Goal: Information Seeking & Learning: Find contact information

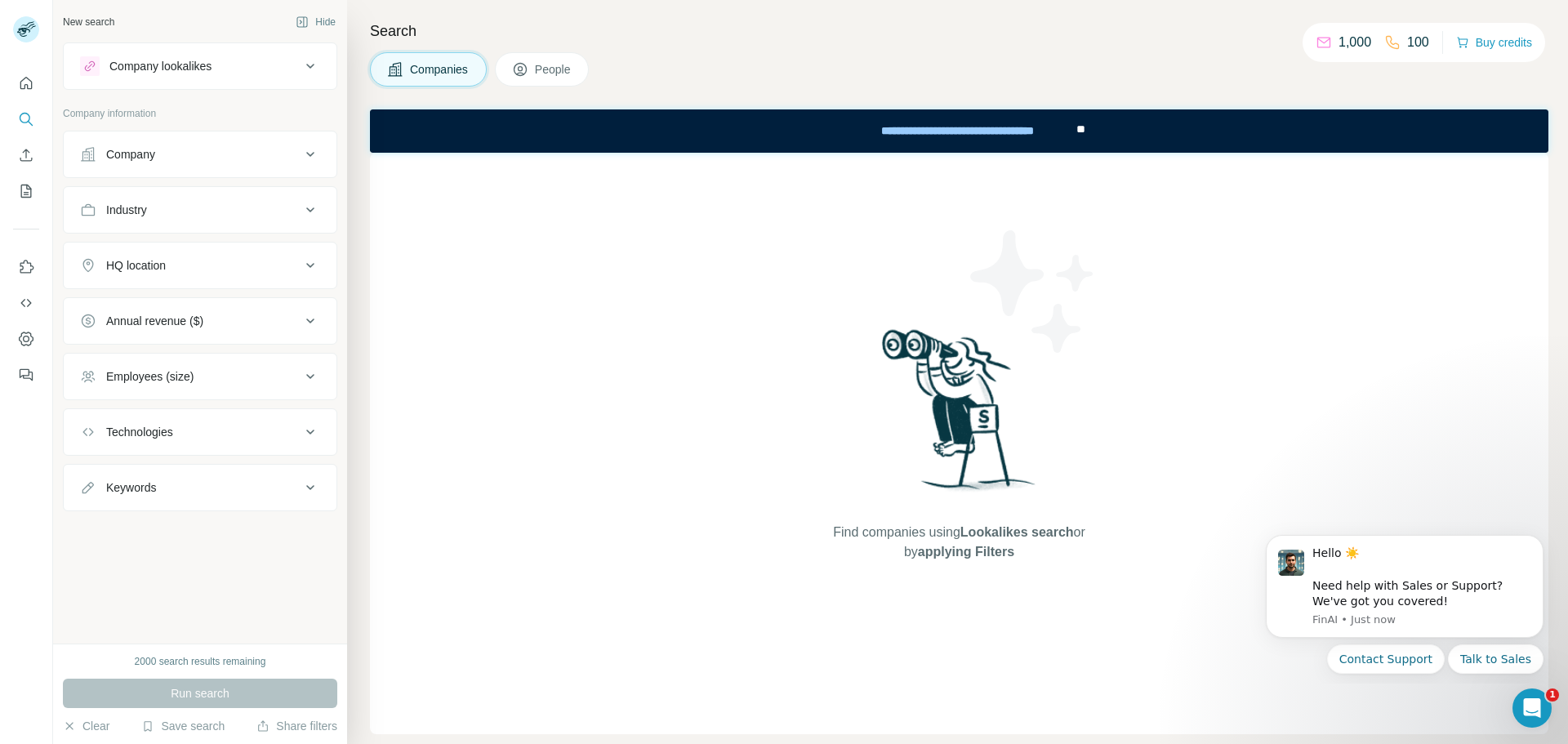
click at [521, 72] on icon at bounding box center [520, 70] width 17 height 17
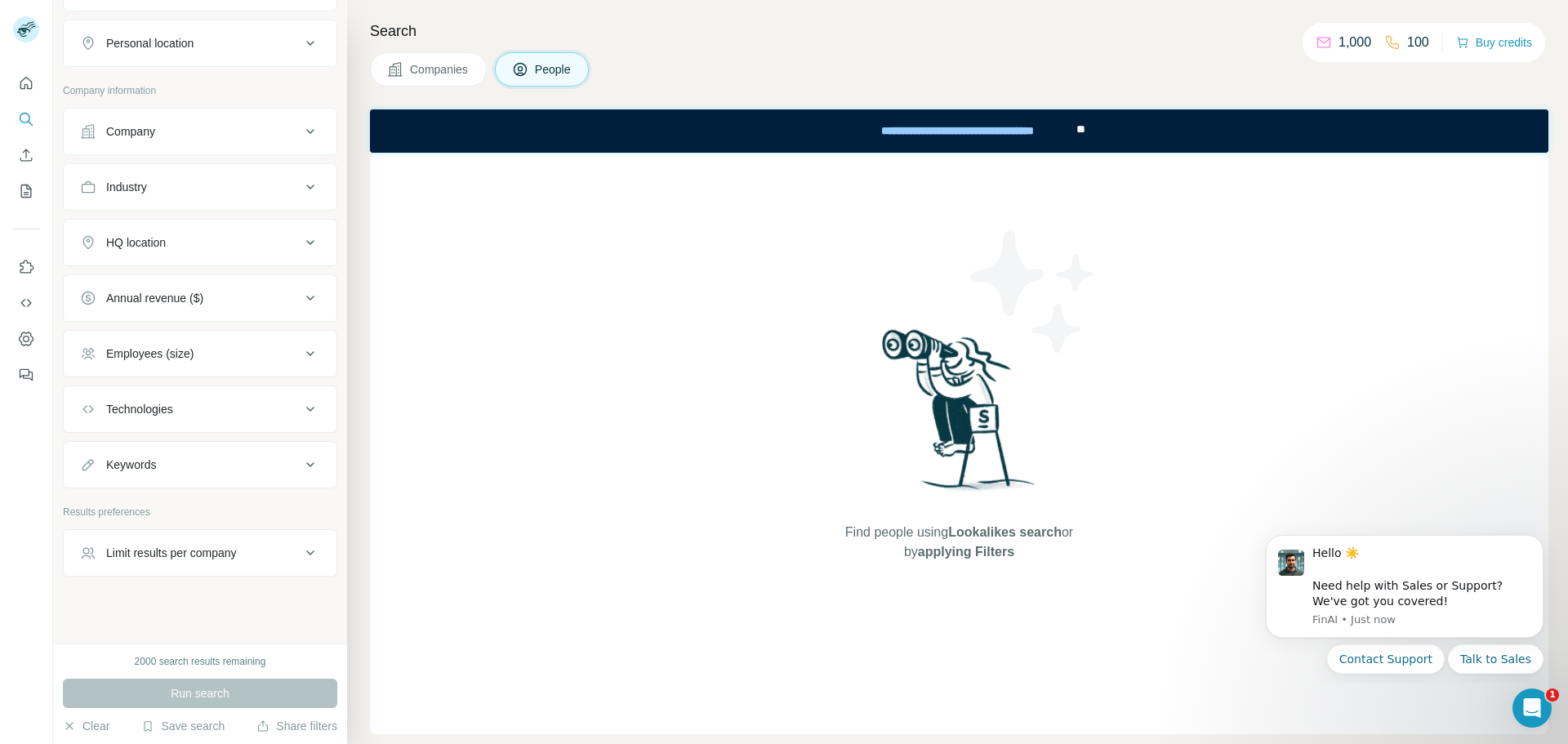
scroll to position [286, 0]
click at [227, 544] on div "Limit results per company" at bounding box center [171, 545] width 130 height 17
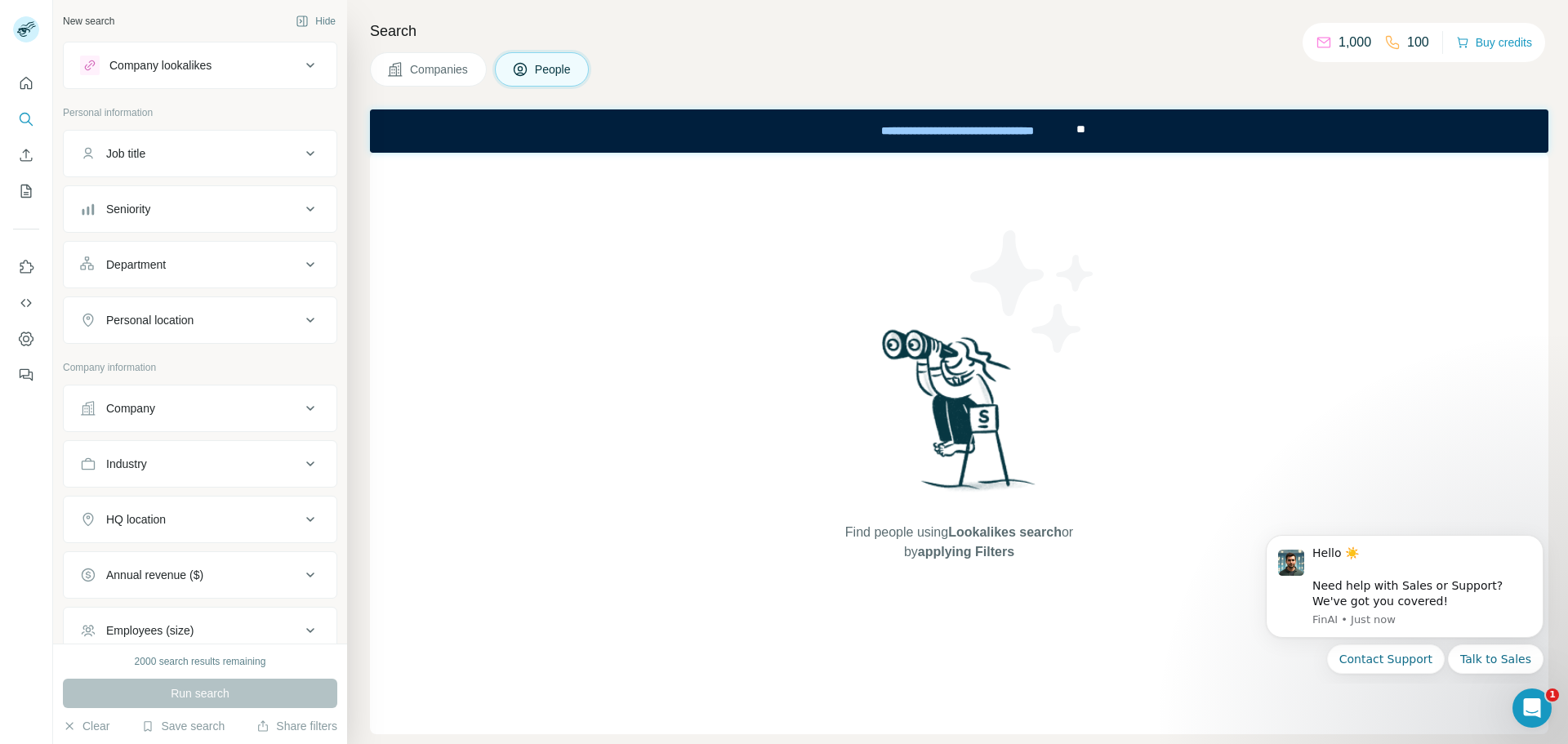
scroll to position [0, 0]
click at [211, 74] on div "Company lookalikes" at bounding box center [190, 66] width 221 height 20
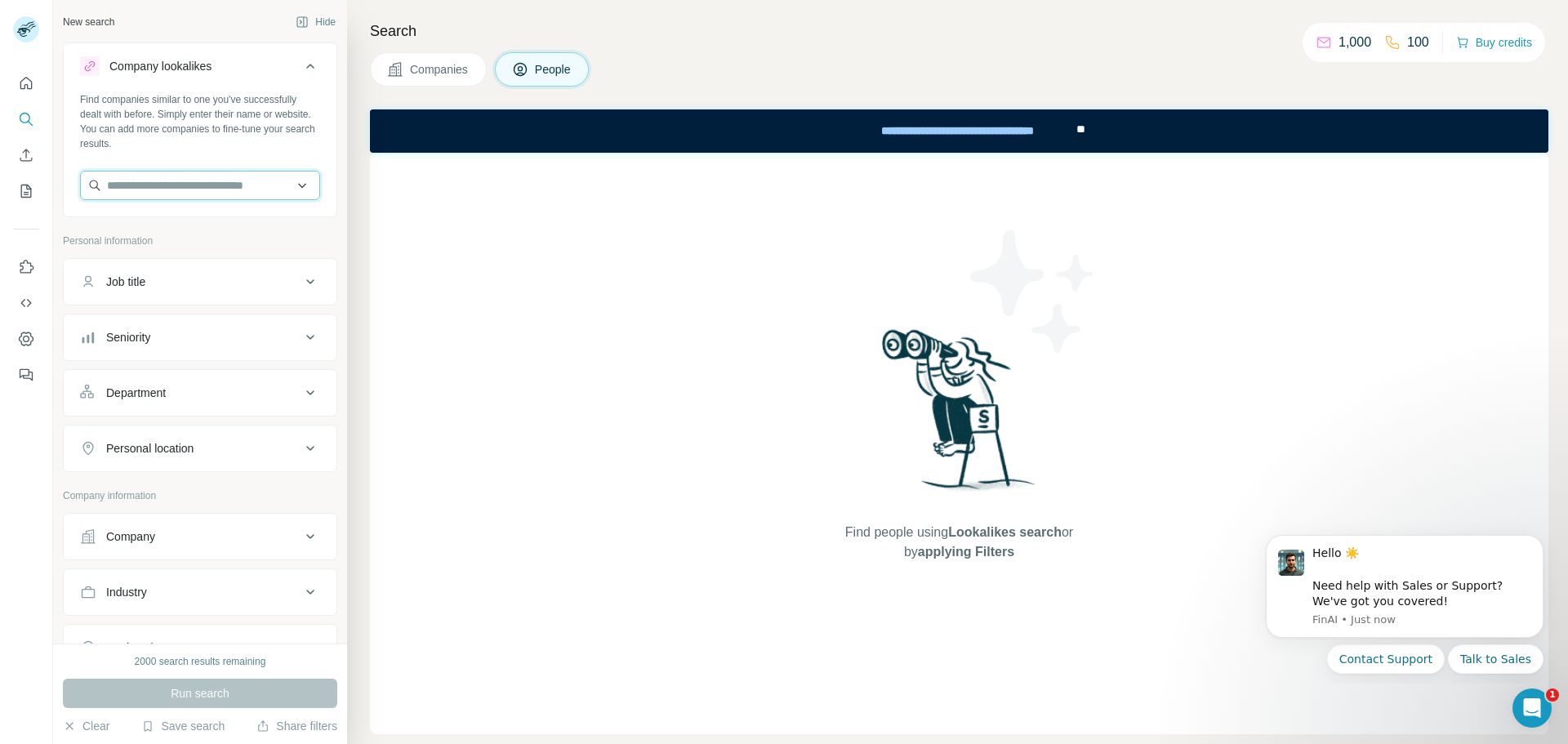
click at [229, 182] on input "text" at bounding box center [200, 185] width 240 height 30
type input "**********"
click at [236, 223] on div "Delpharm [DOMAIN_NAME]" at bounding box center [194, 229] width 220 height 44
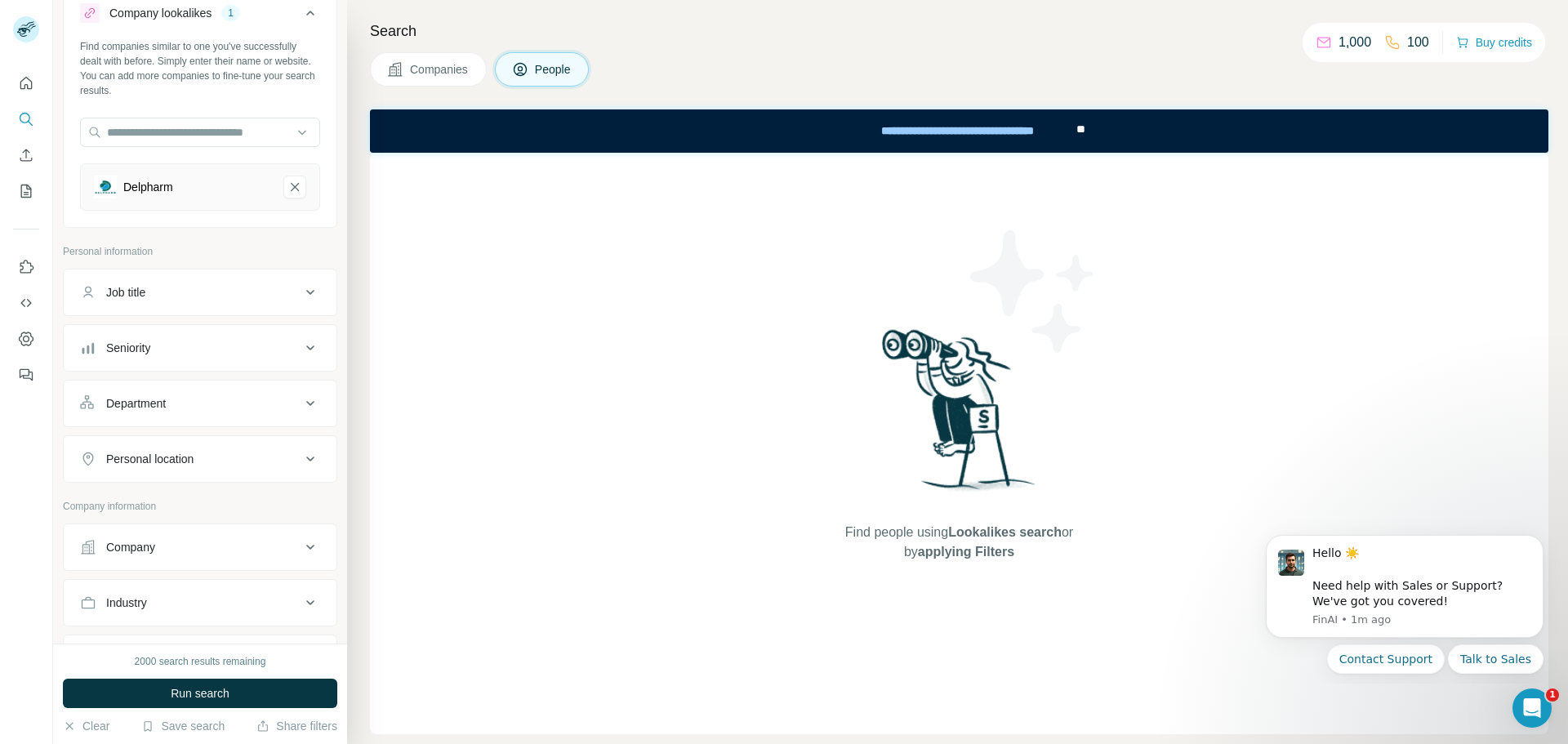
scroll to position [82, 0]
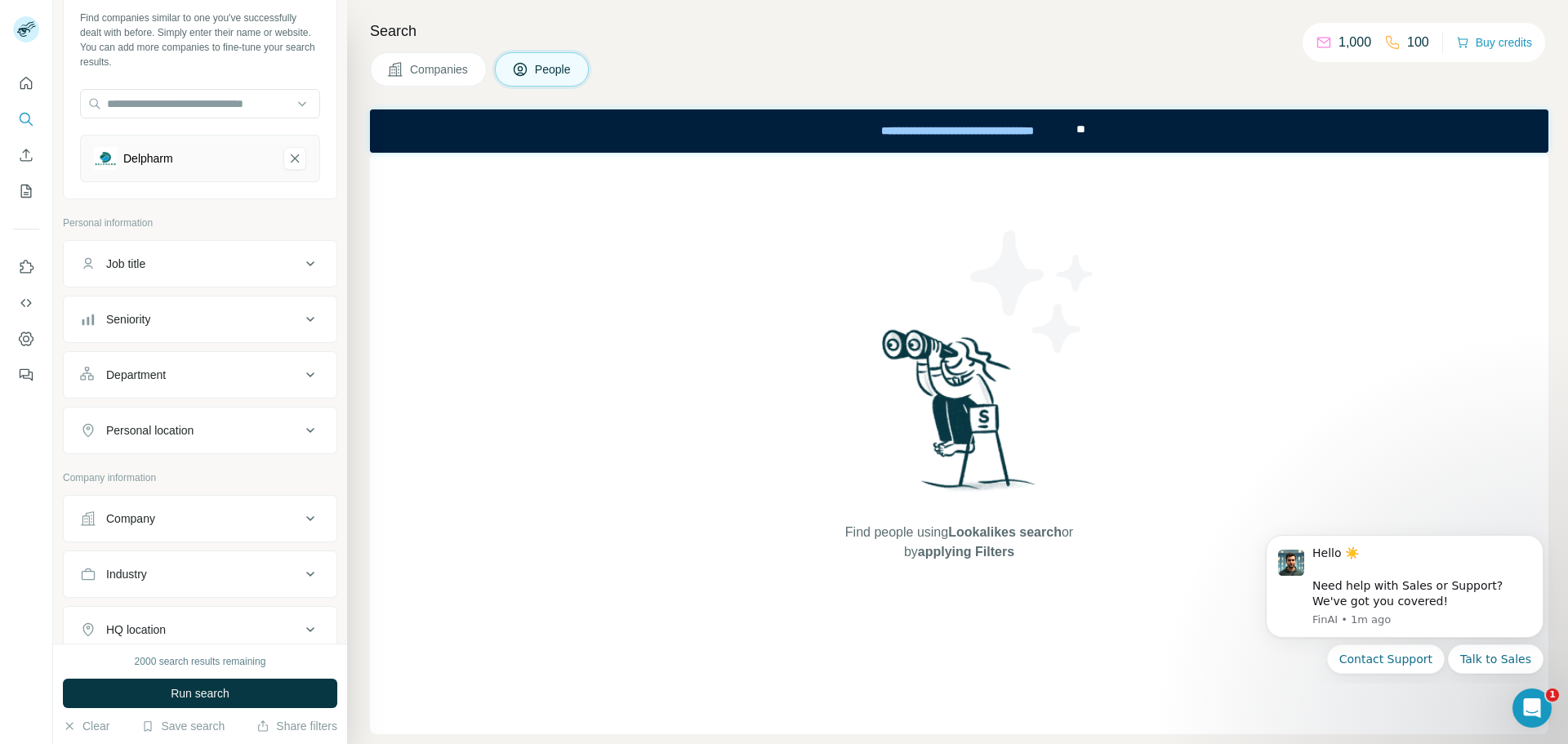
click at [190, 428] on div "Personal location" at bounding box center [150, 431] width 87 height 17
click at [188, 474] on input "text" at bounding box center [200, 472] width 240 height 30
type input "******"
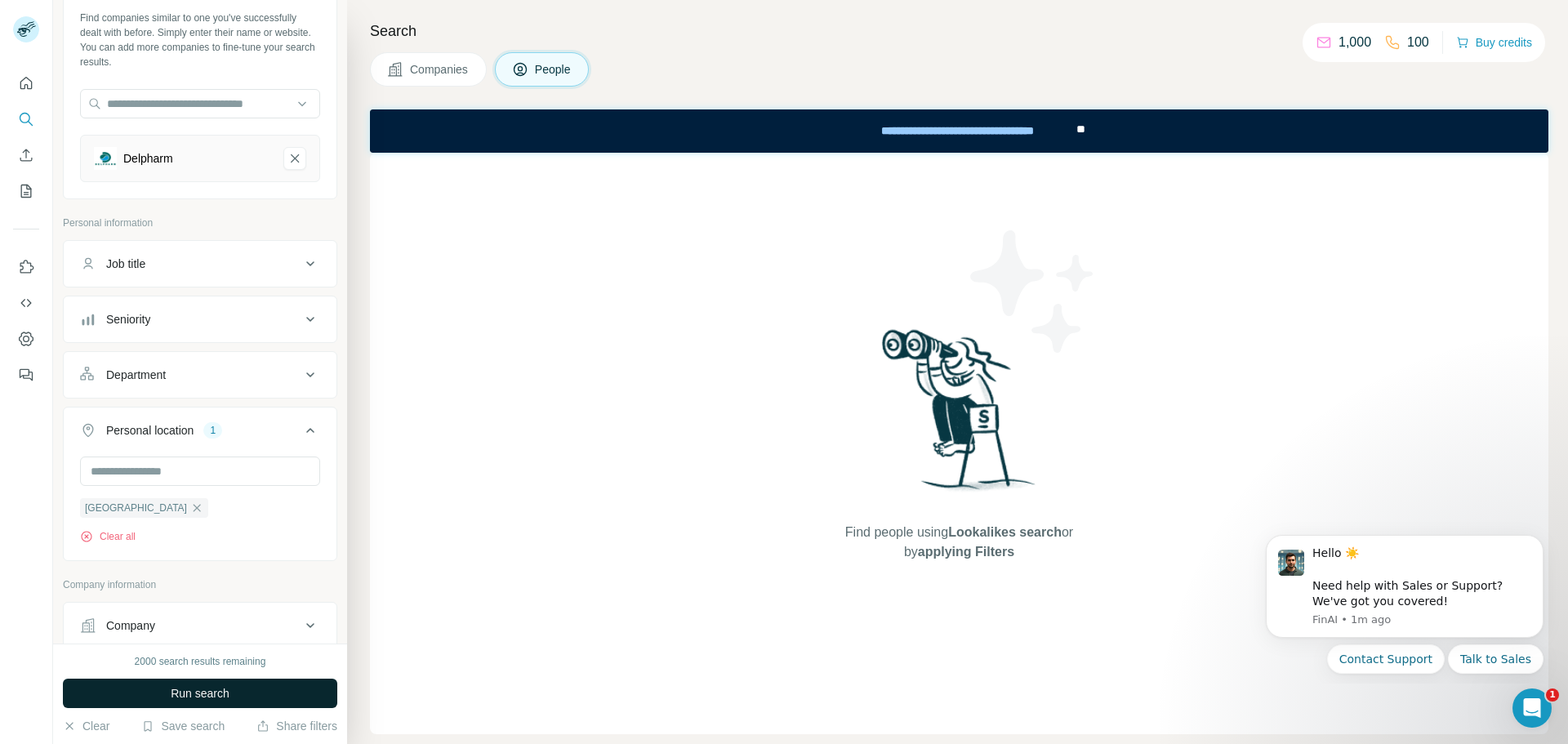
click at [218, 693] on span "Run search" at bounding box center [199, 693] width 59 height 17
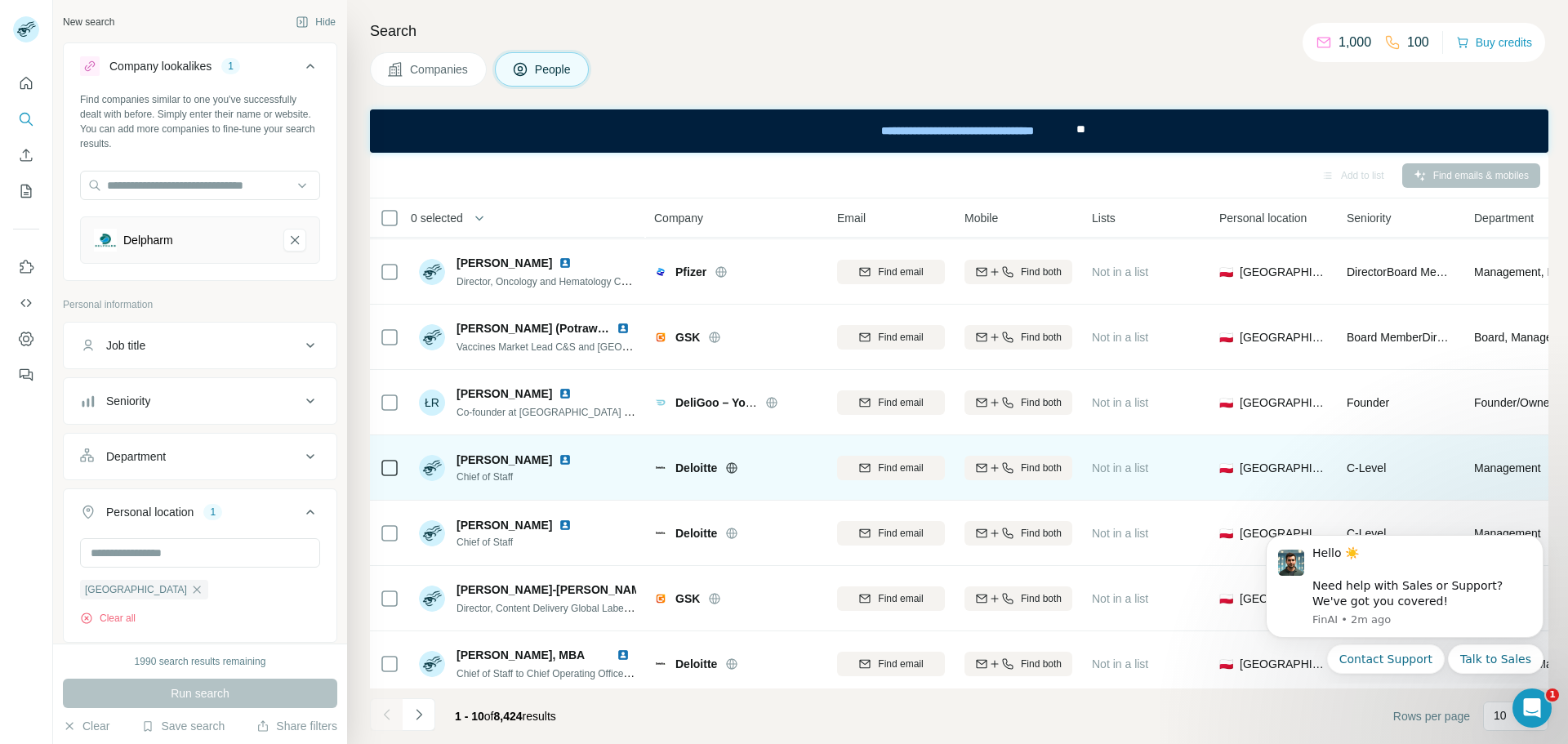
scroll to position [210, 0]
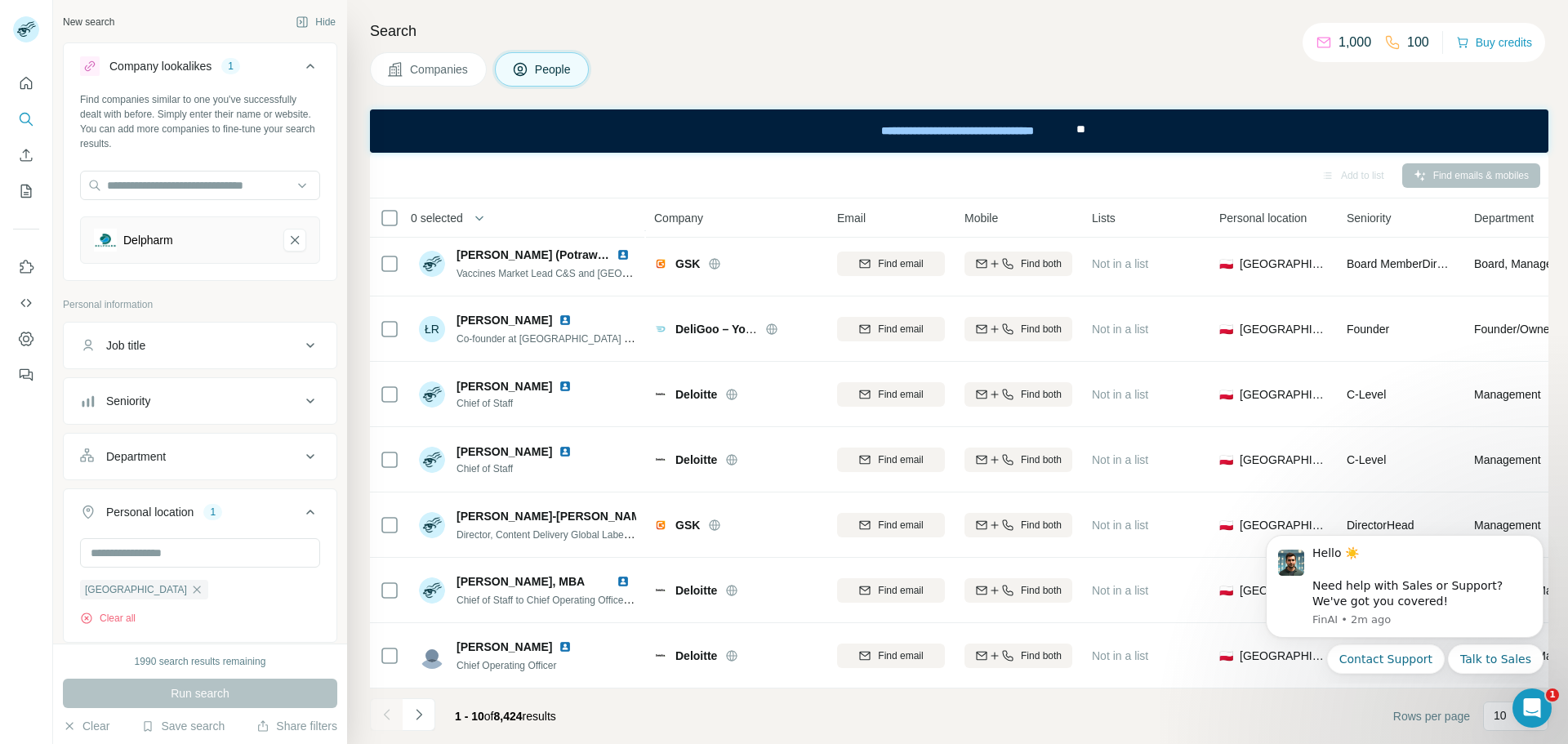
click at [194, 342] on div "Job title" at bounding box center [190, 346] width 221 height 17
click at [177, 382] on input "text" at bounding box center [183, 386] width 208 height 30
type input "**"
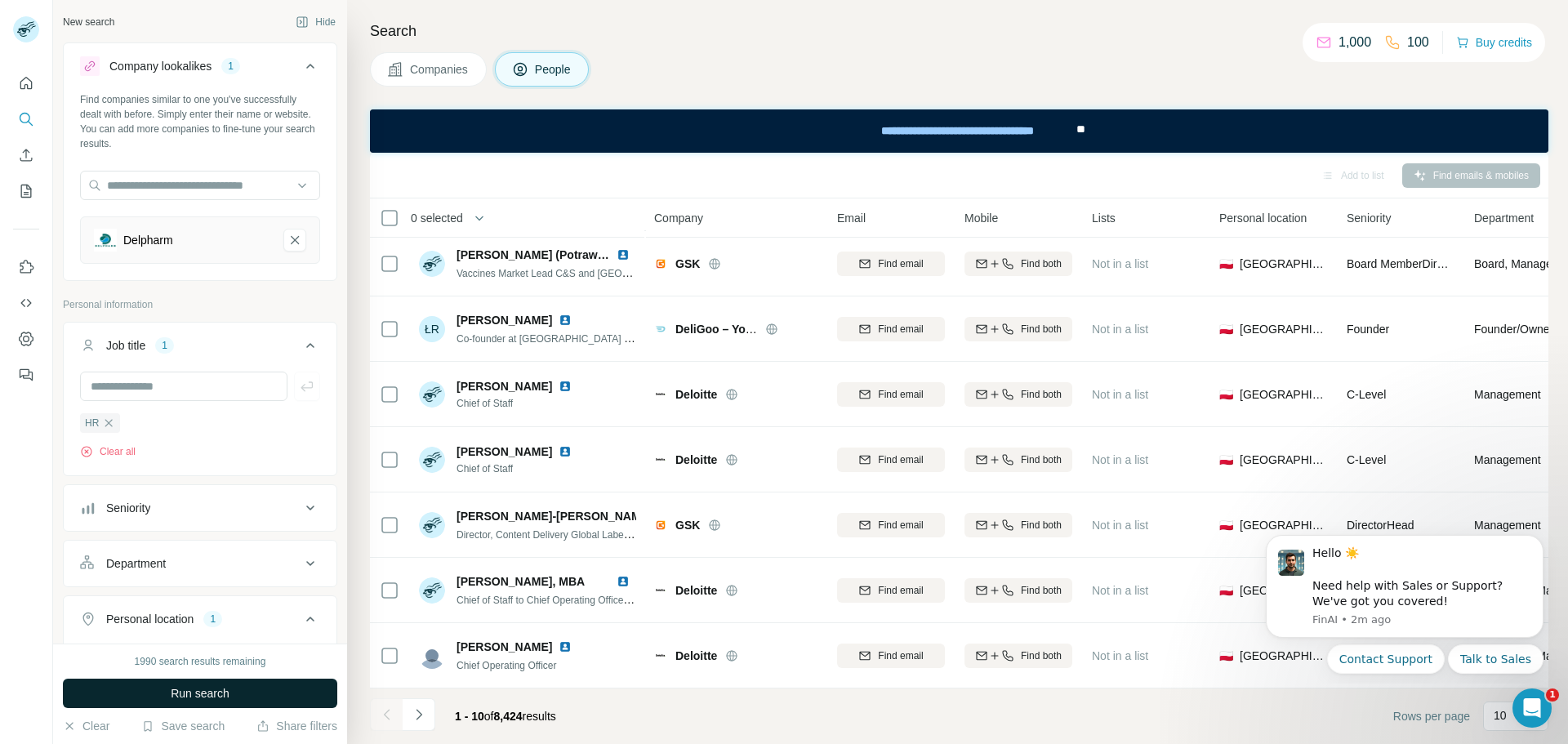
click at [257, 695] on button "Run search" at bounding box center [200, 693] width 275 height 30
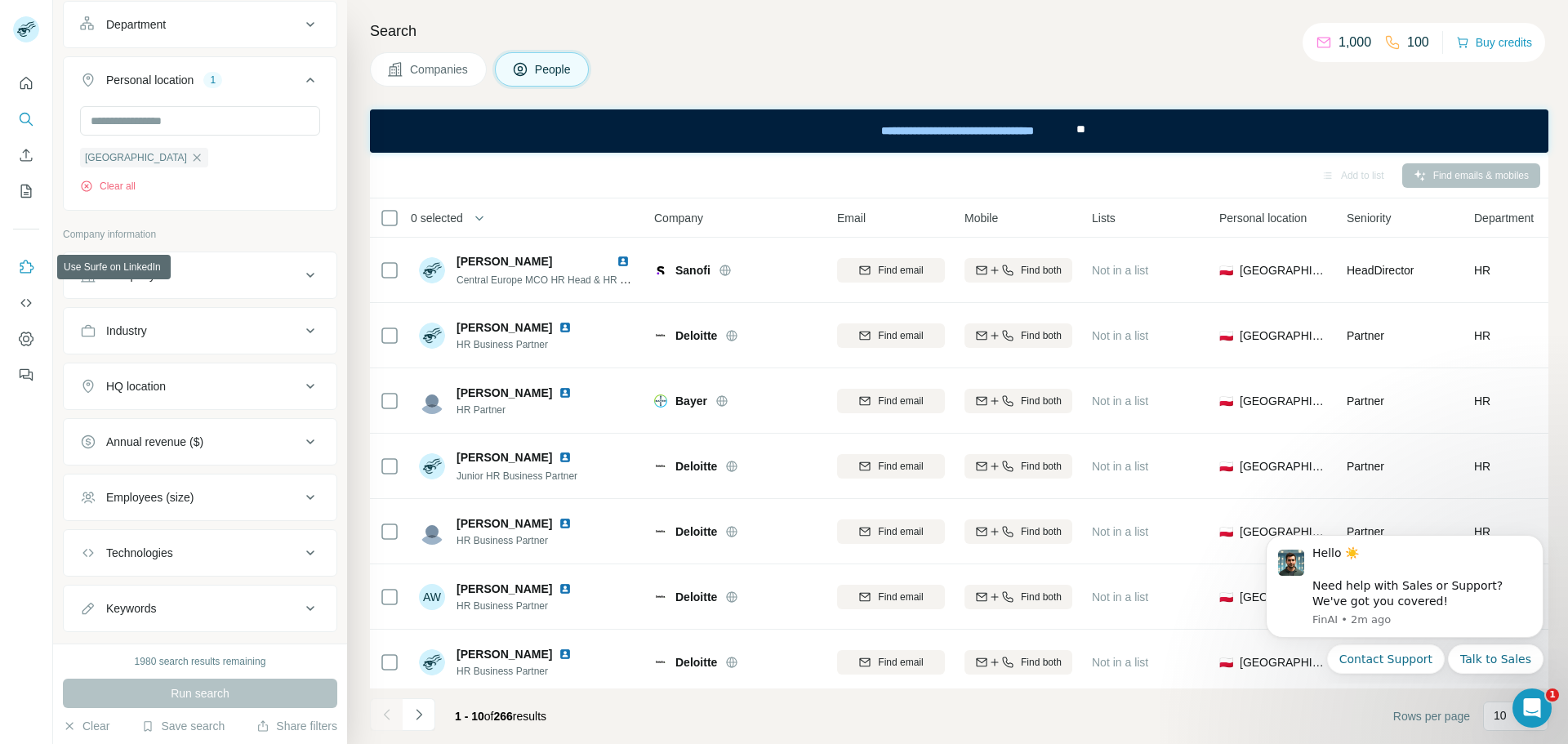
scroll to position [538, 0]
click at [33, 127] on button "Search" at bounding box center [26, 119] width 26 height 30
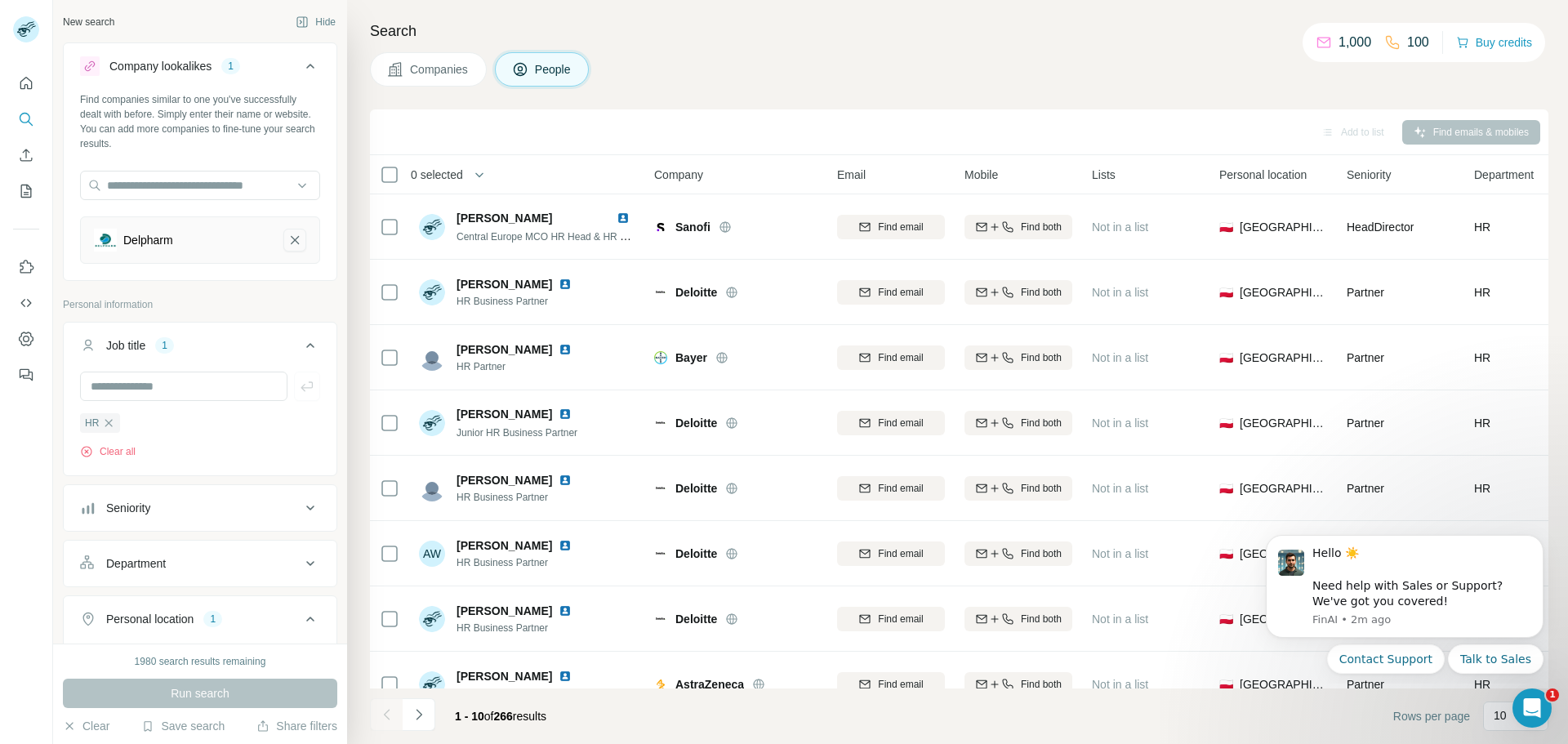
click at [288, 242] on icon "Delpharm-remove-button" at bounding box center [295, 240] width 15 height 17
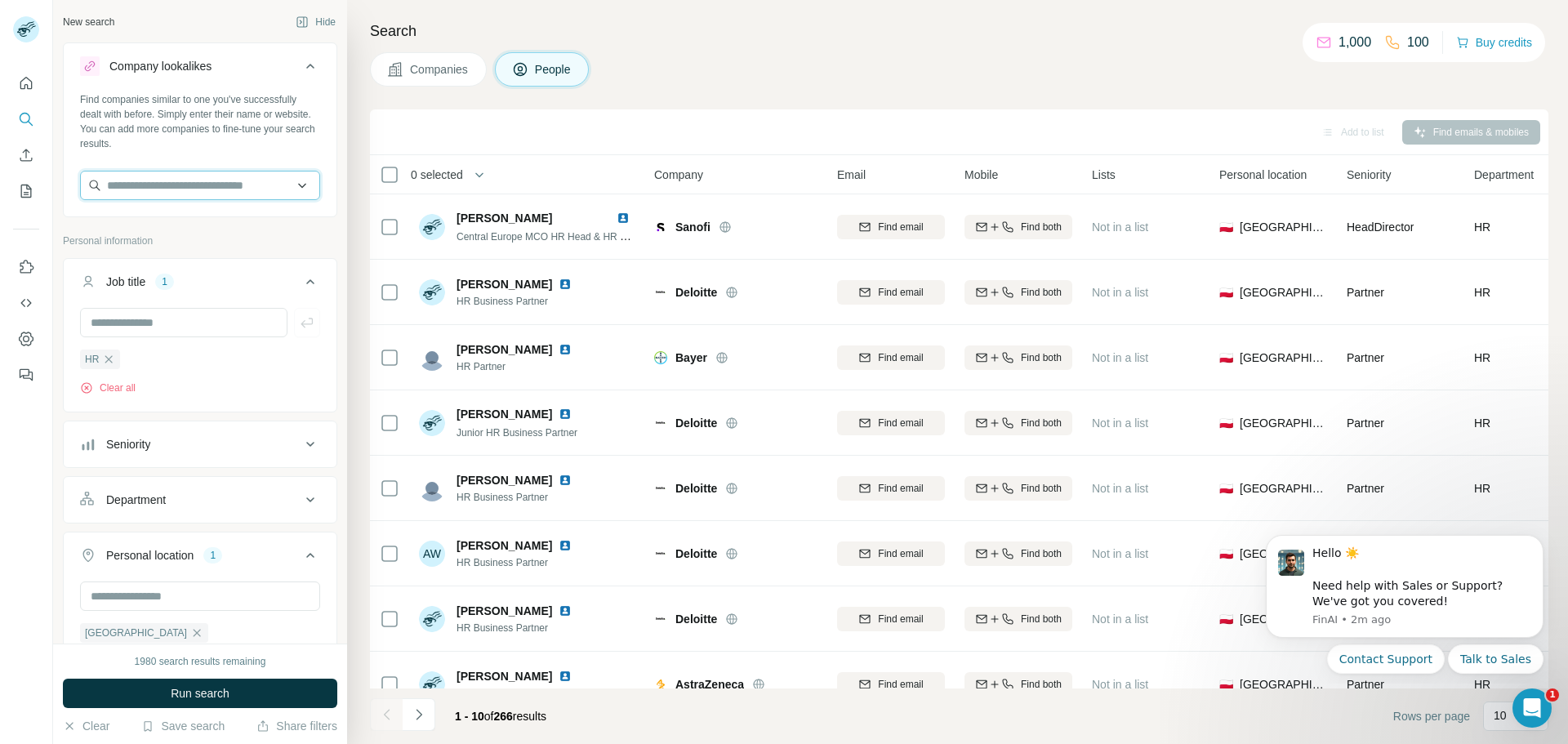
click at [196, 187] on input "text" at bounding box center [200, 185] width 240 height 30
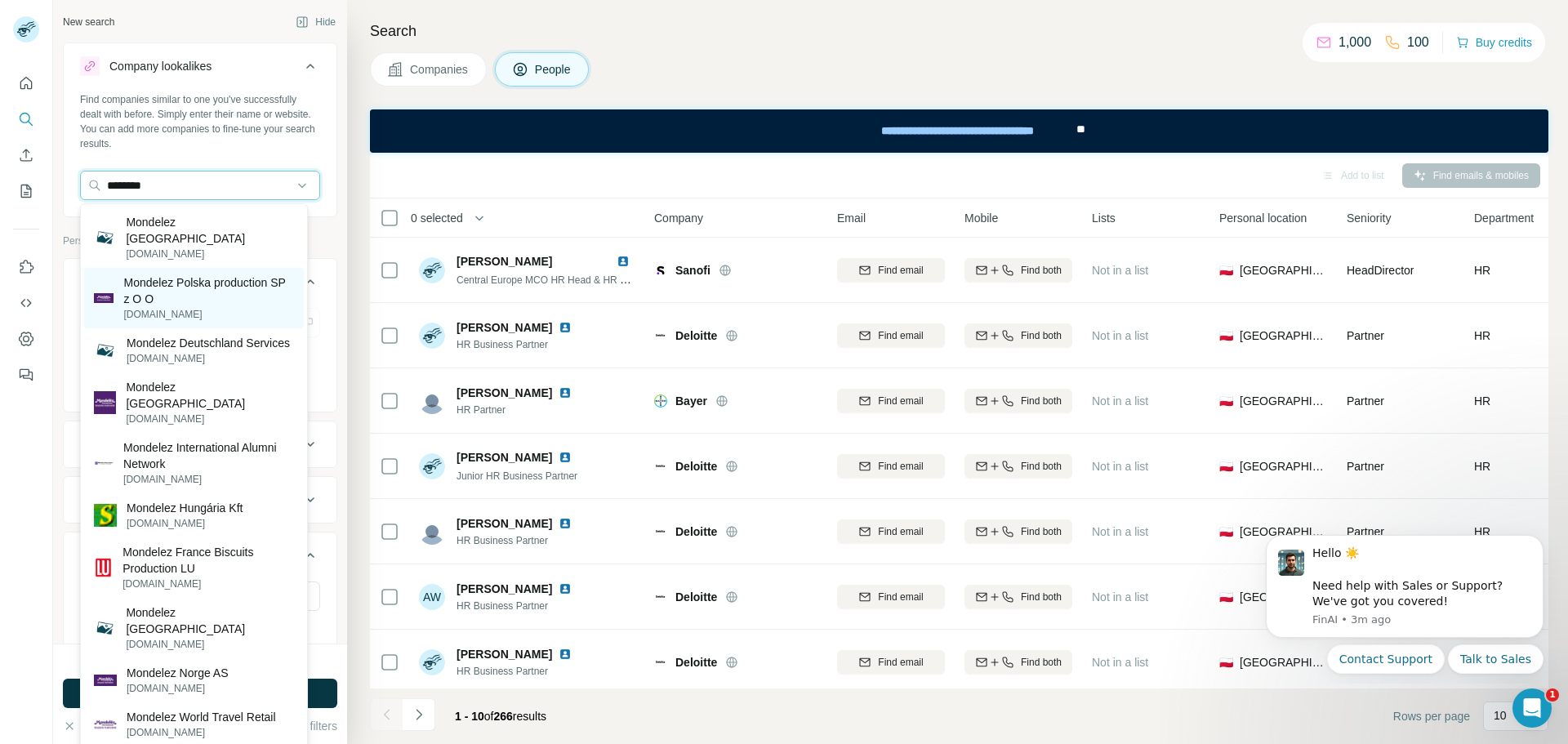
type input "********"
click at [237, 274] on p "Mondelez Polska production SP z O O" at bounding box center [208, 290] width 170 height 33
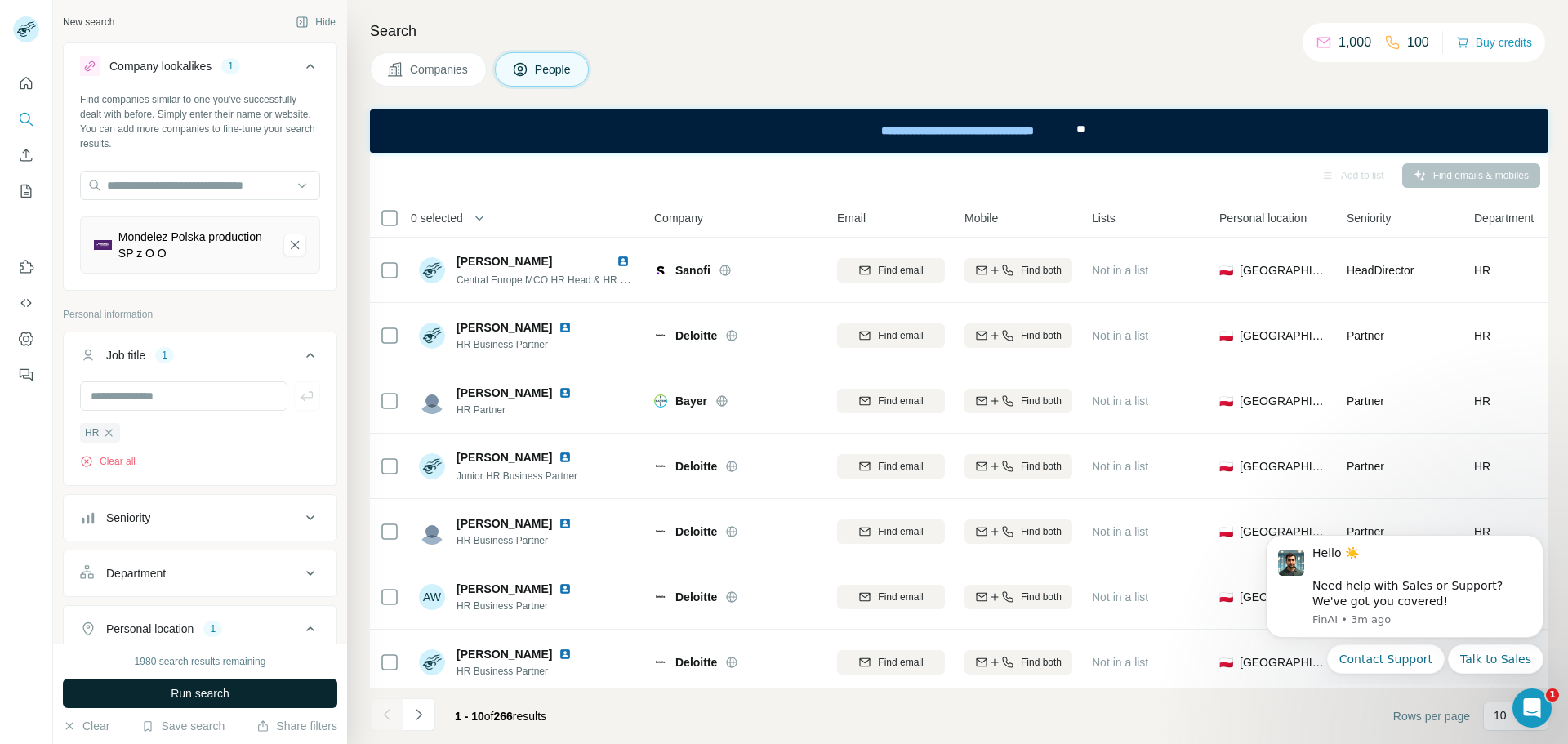
click at [248, 688] on button "Run search" at bounding box center [200, 693] width 275 height 30
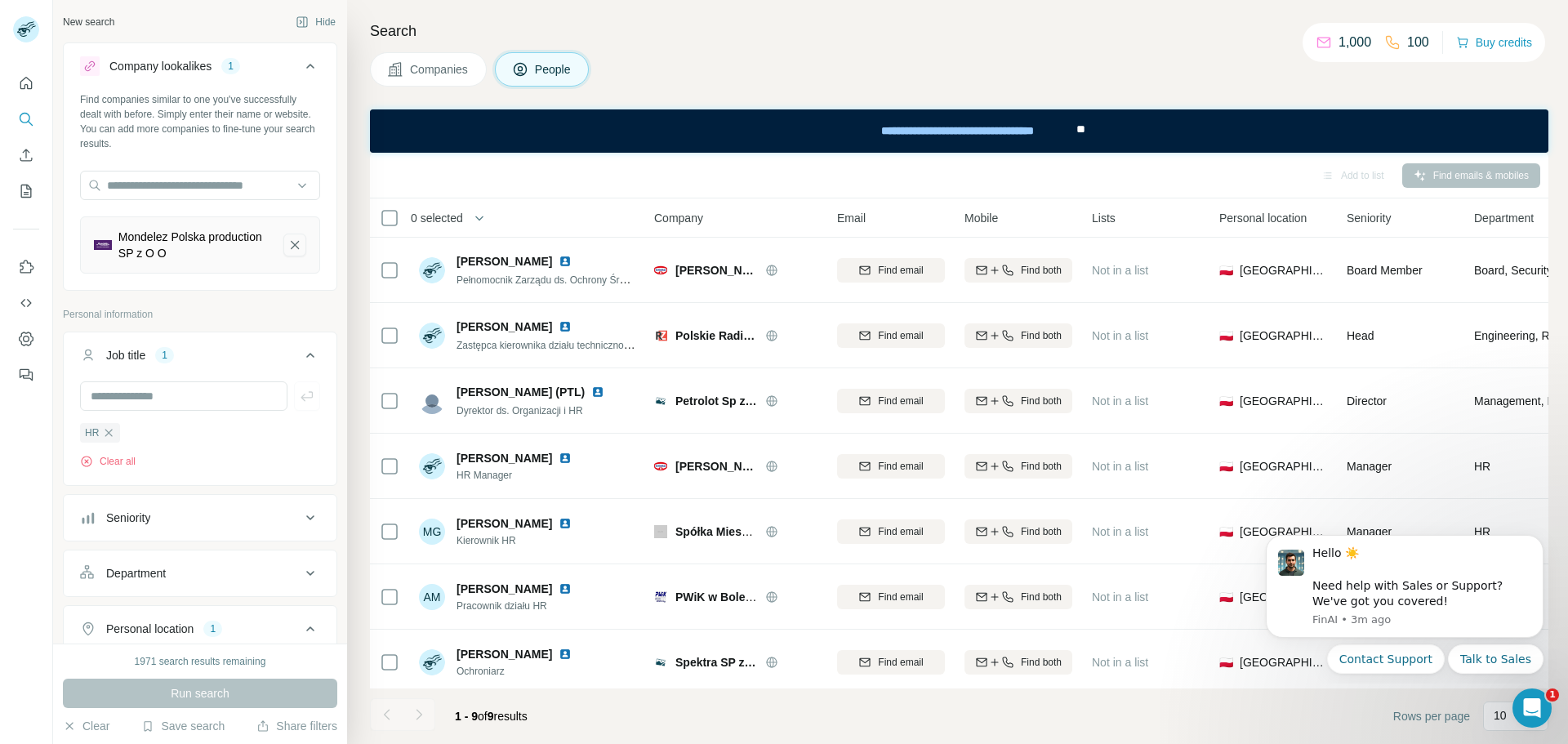
click at [288, 245] on icon "Mondelez Polska production SP z O O-remove-button" at bounding box center [295, 246] width 15 height 17
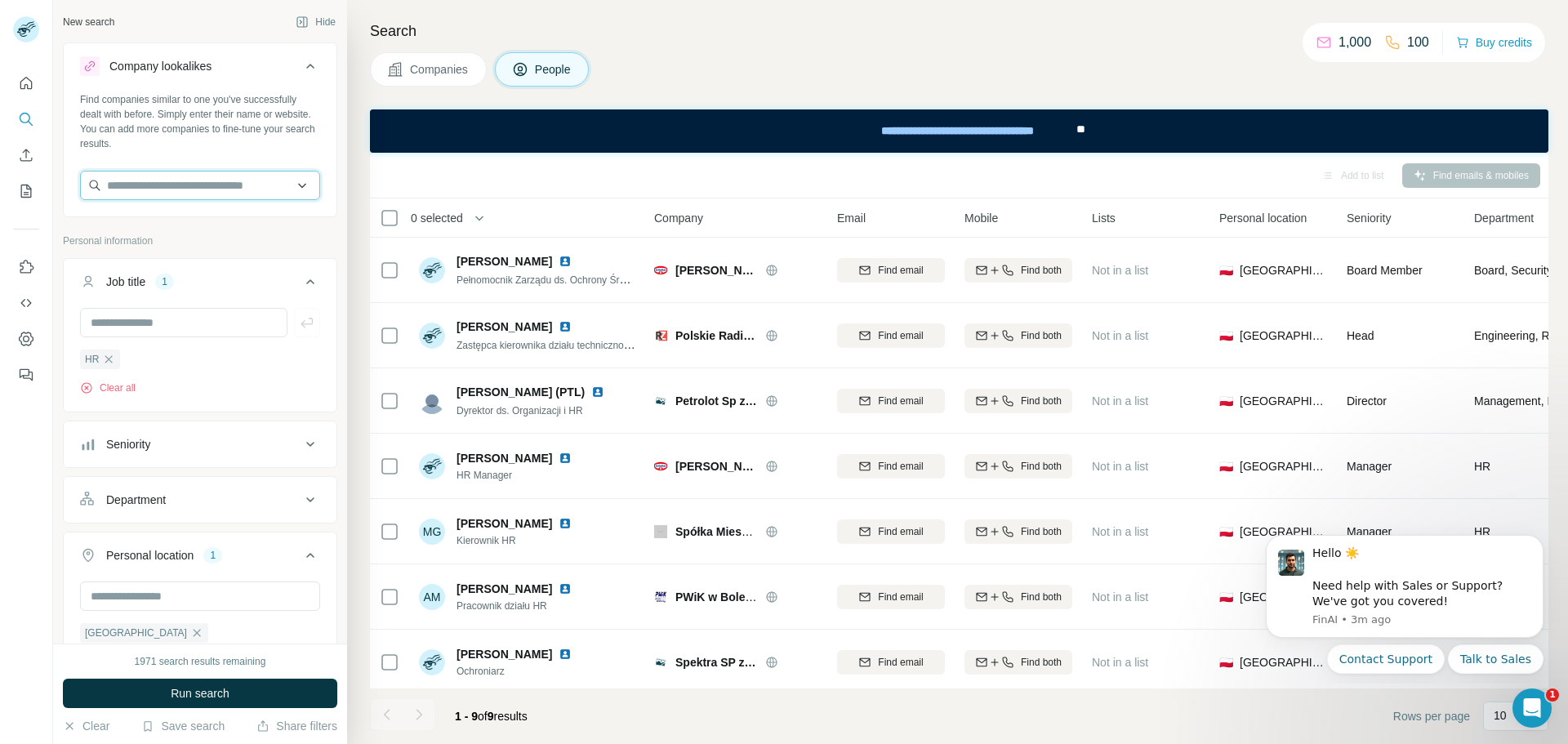
click at [240, 187] on input "text" at bounding box center [200, 185] width 240 height 30
drag, startPoint x: 111, startPoint y: 183, endPoint x: 15, endPoint y: 179, distance: 96.1
click at [15, 179] on div "New search Hide Company lookalikes Find companies similar to one you've success…" at bounding box center [784, 372] width 1568 height 744
paste input "**********"
type input "**********"
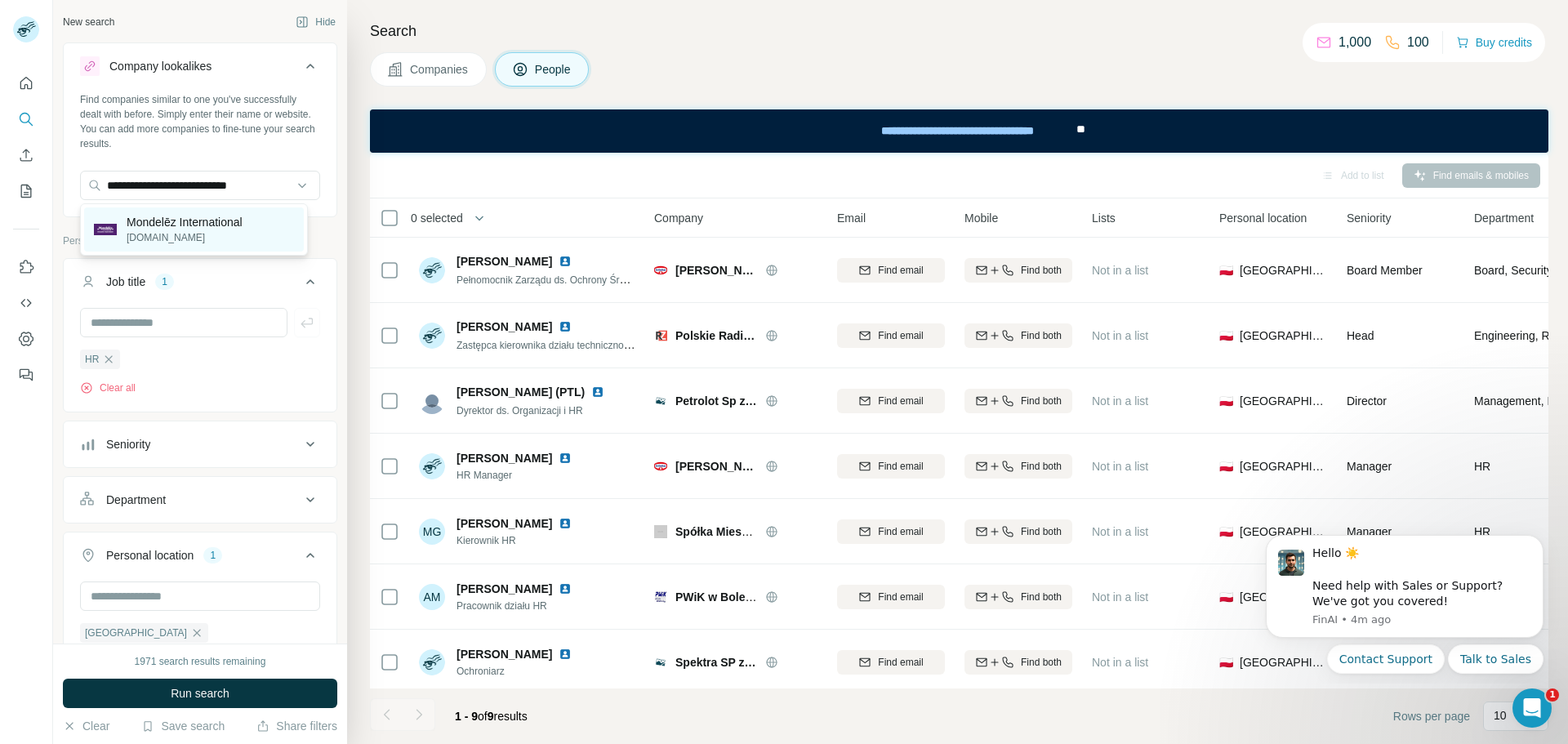
click at [210, 231] on p "[DOMAIN_NAME]" at bounding box center [184, 238] width 116 height 15
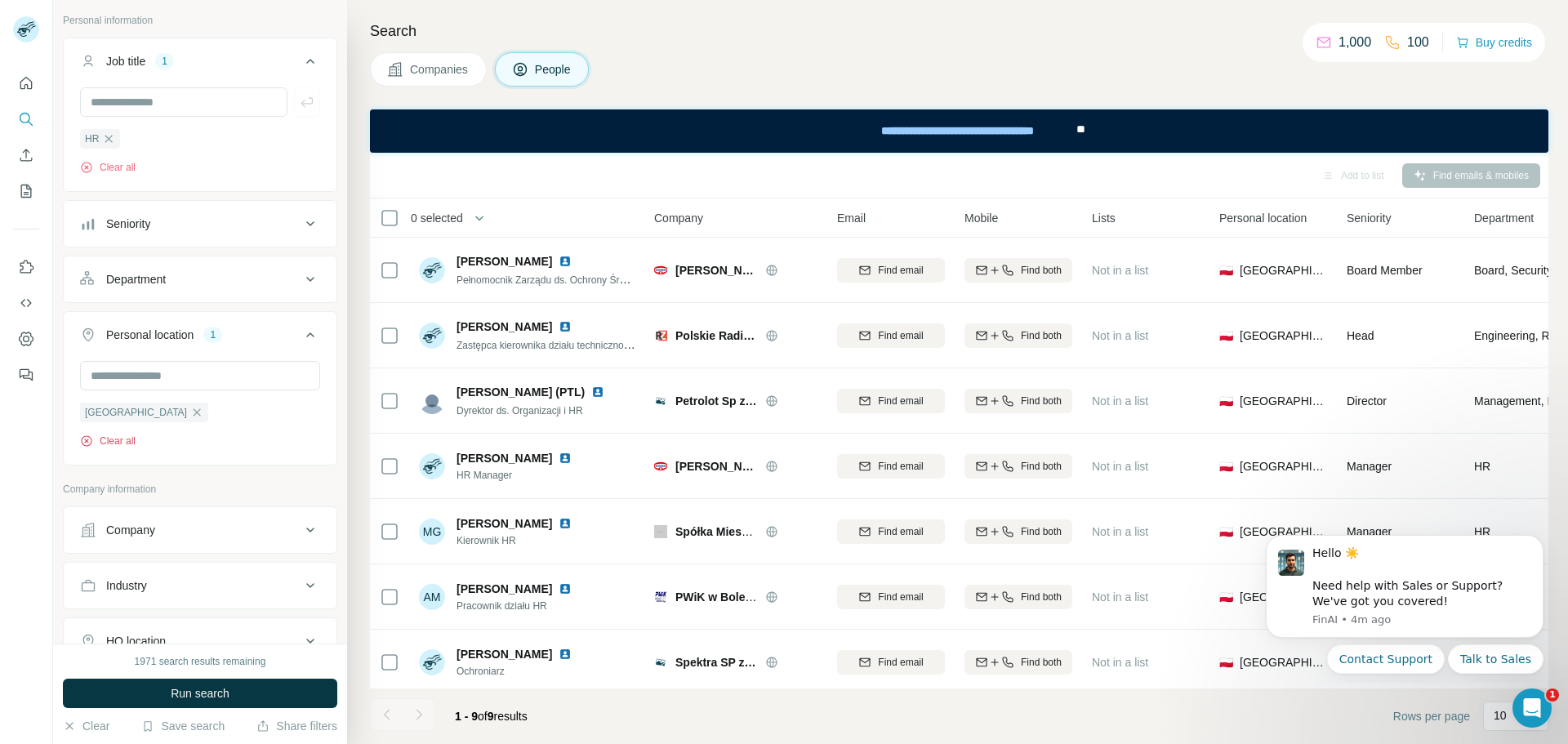
scroll to position [245, 0]
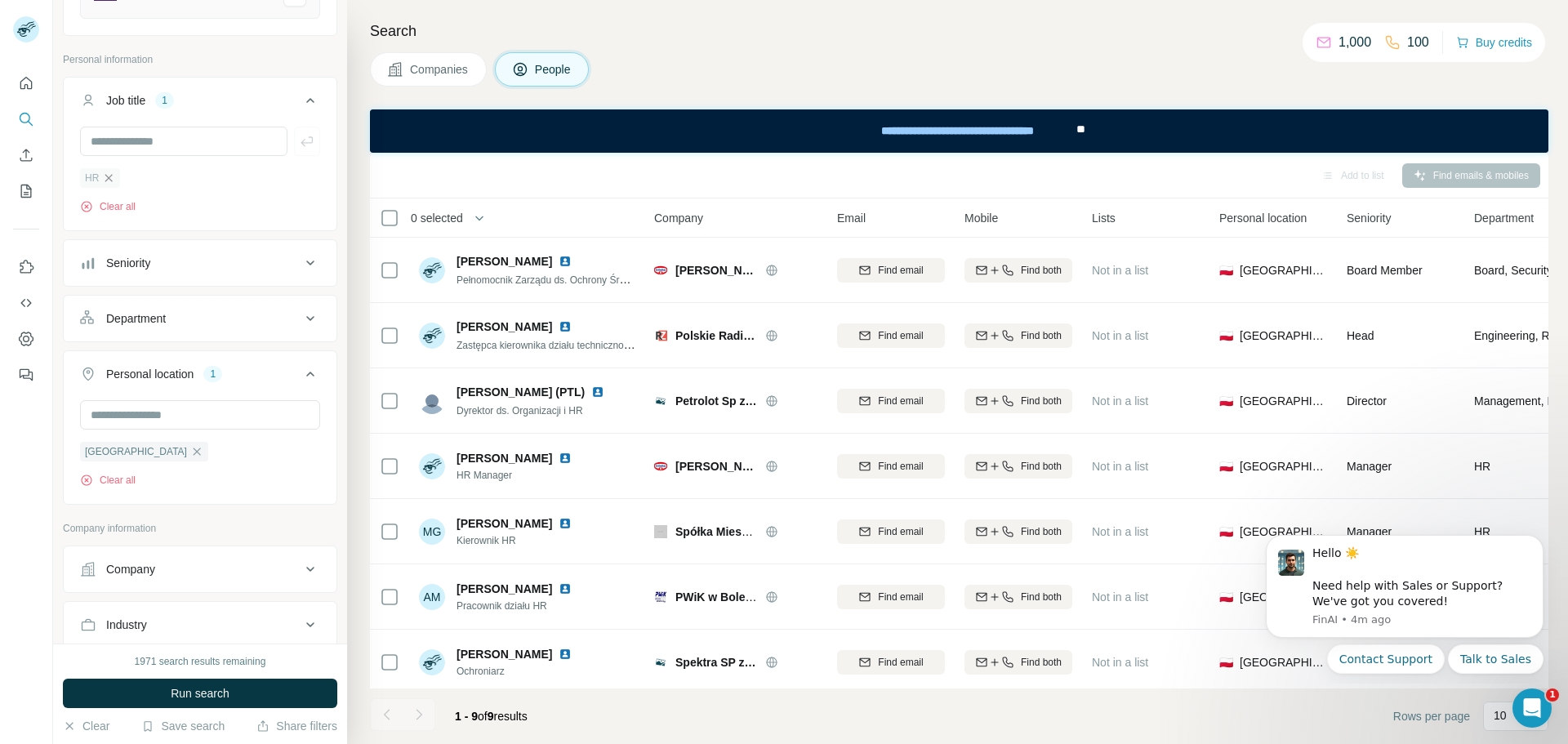
click at [107, 183] on icon "button" at bounding box center [109, 178] width 13 height 13
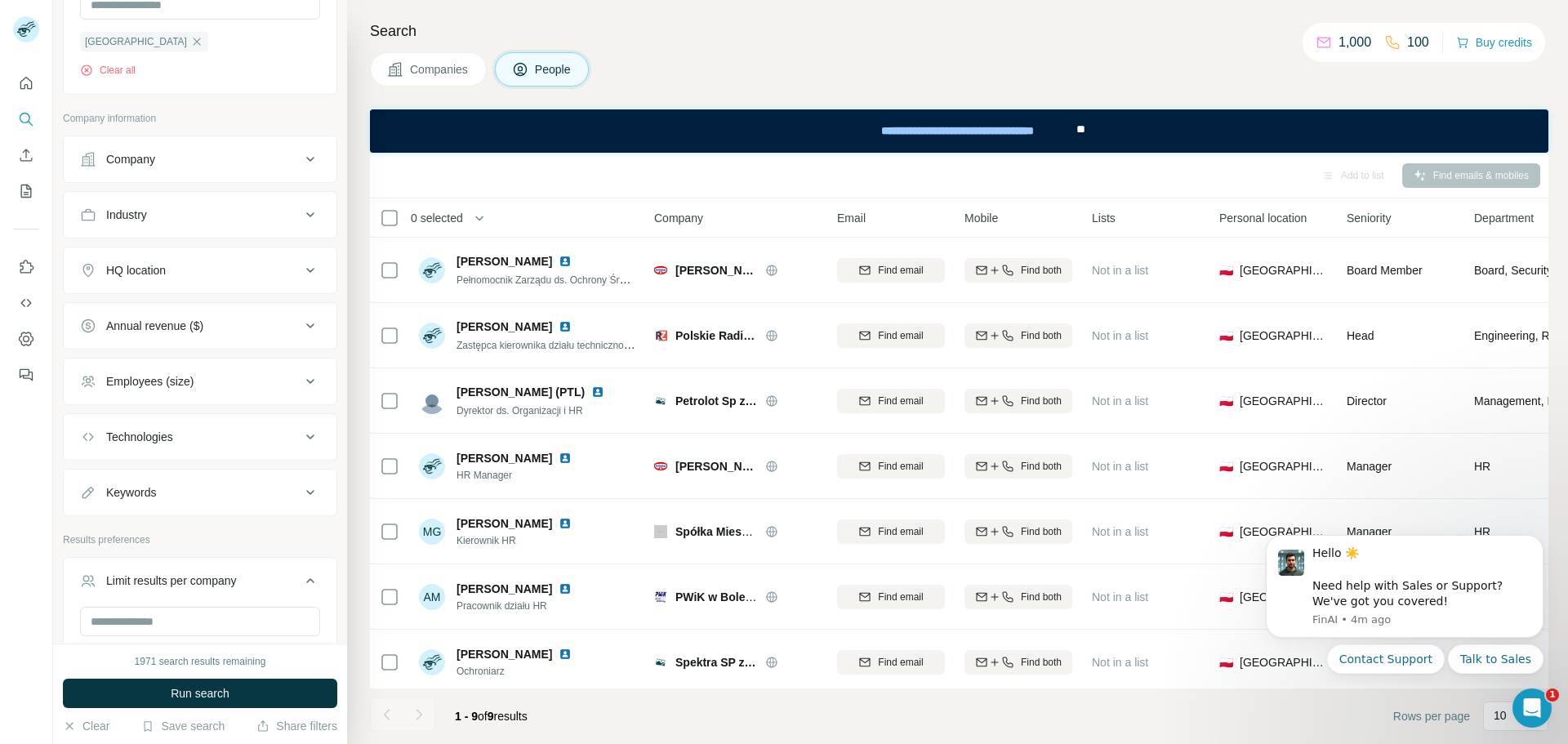
scroll to position [724, 0]
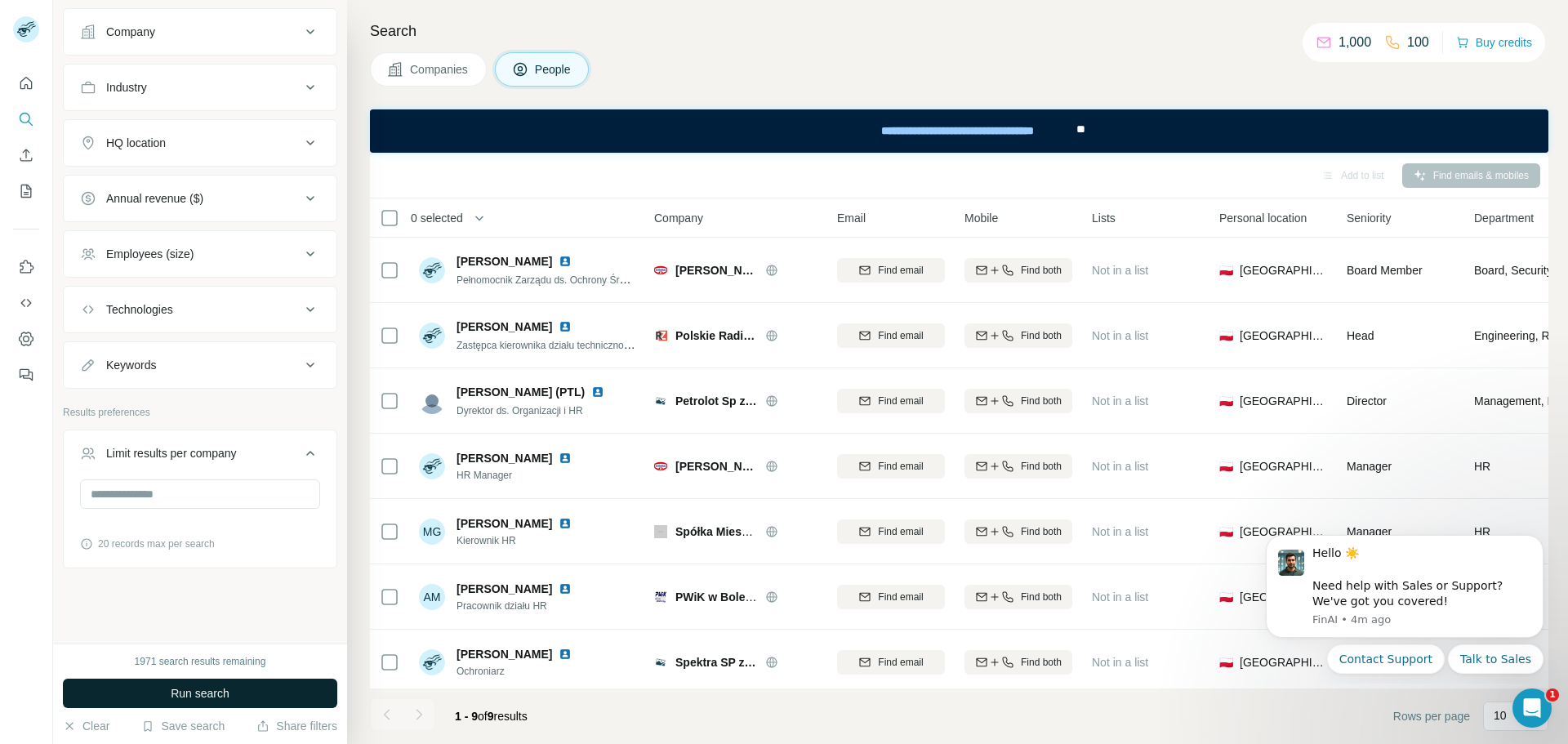
click at [220, 688] on span "Run search" at bounding box center [199, 693] width 59 height 17
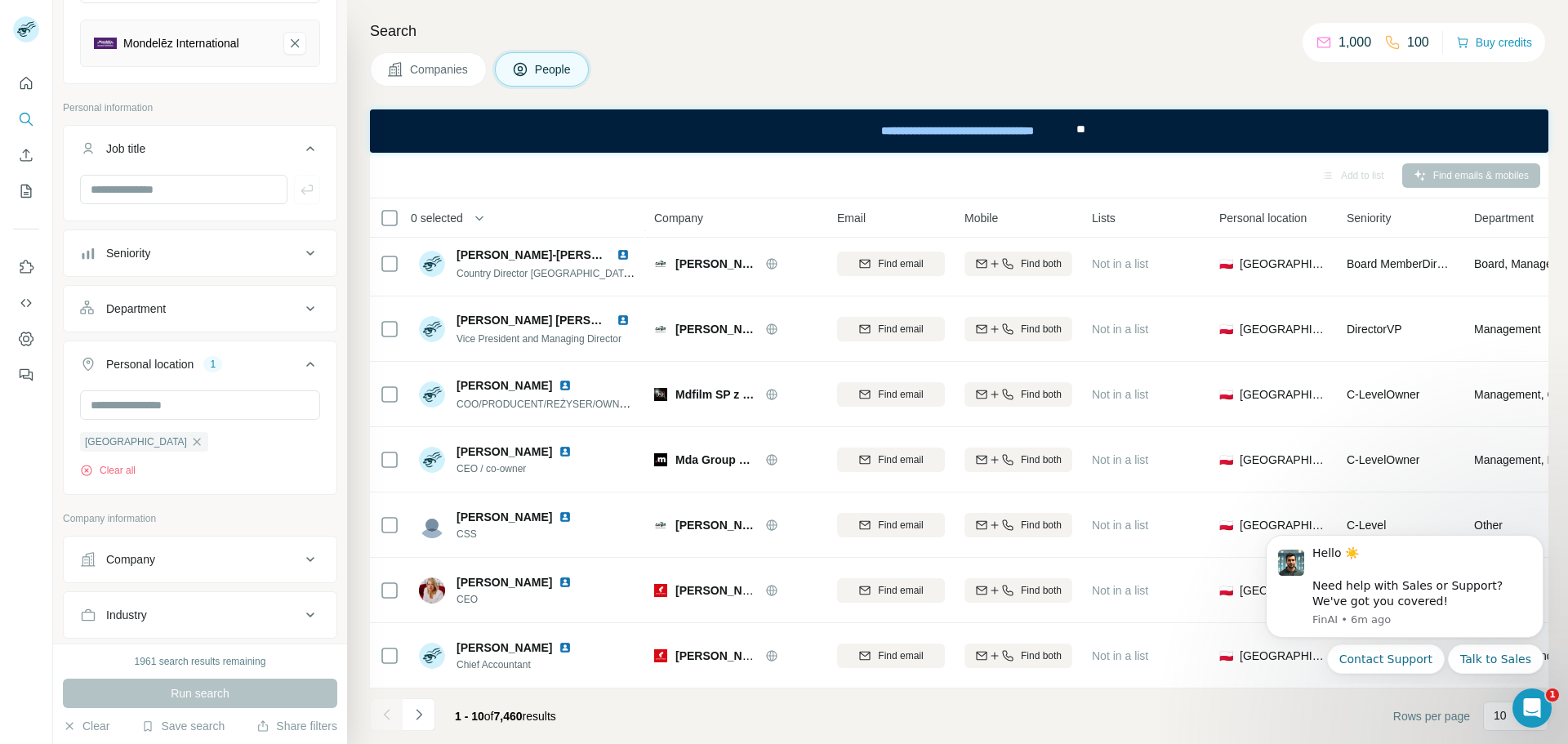
scroll to position [0, 0]
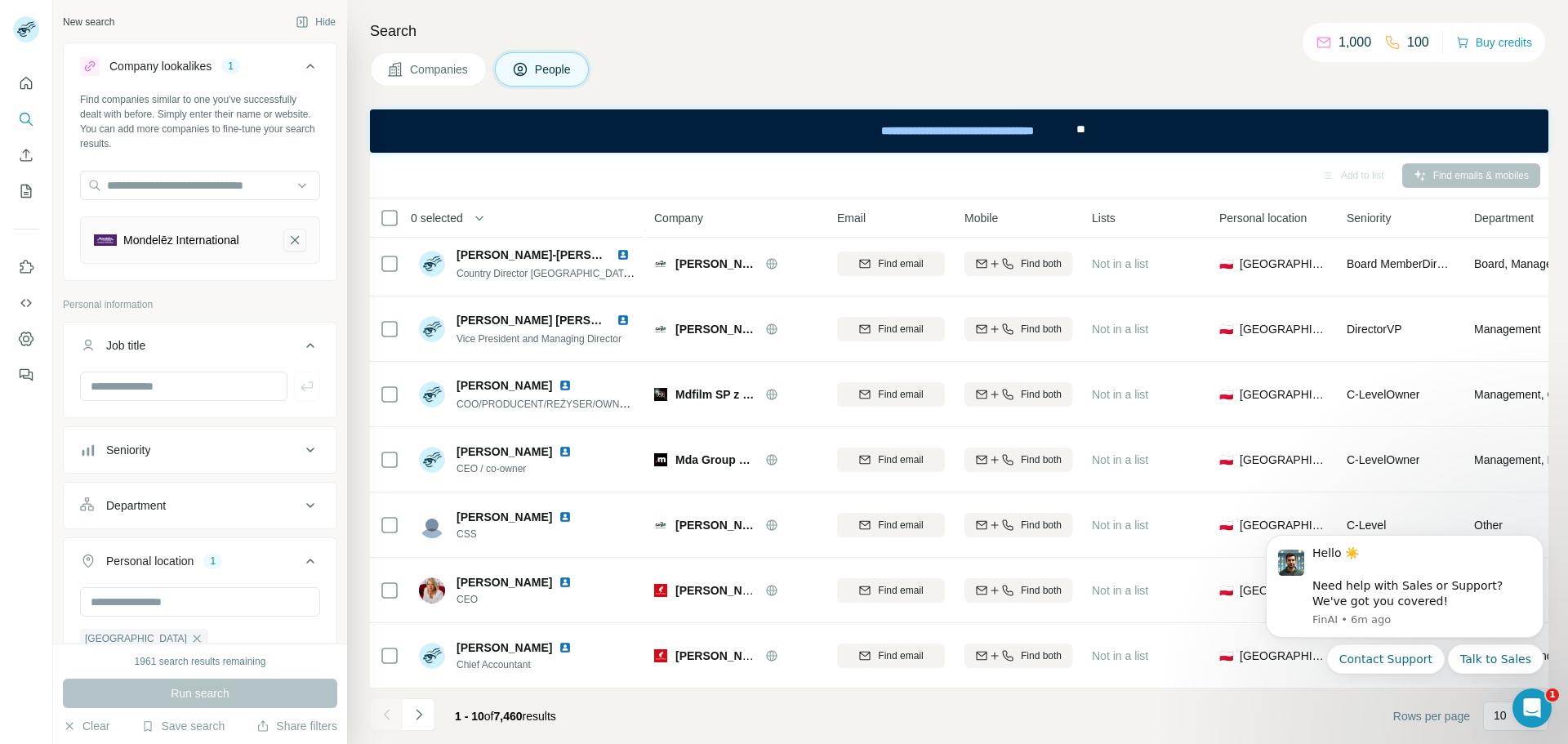
click at [288, 239] on icon "Mondelēz International-remove-button" at bounding box center [295, 240] width 15 height 17
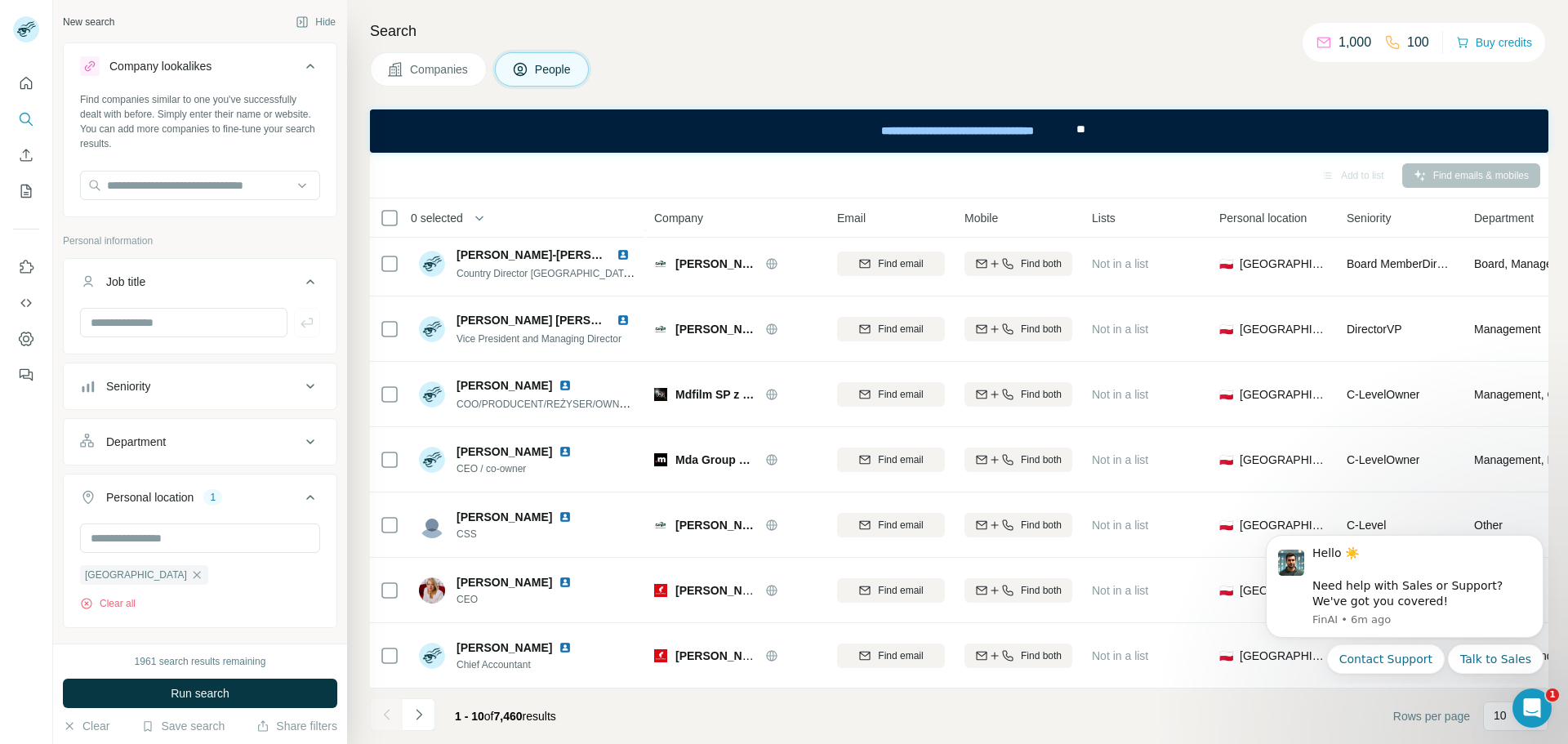
click at [183, 393] on div "Seniority" at bounding box center [190, 386] width 221 height 17
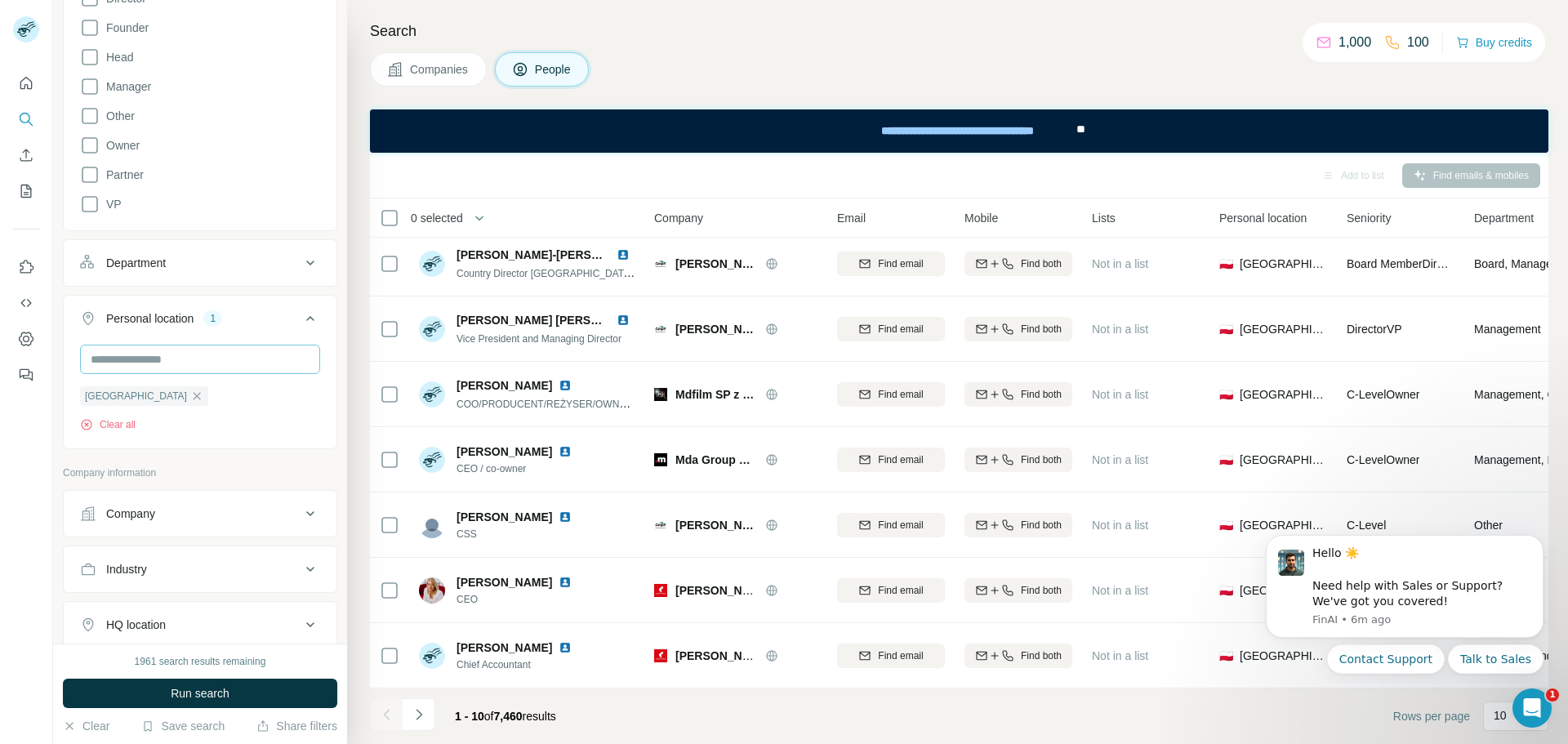
scroll to position [490, 0]
click at [168, 281] on button "Department" at bounding box center [199, 262] width 273 height 39
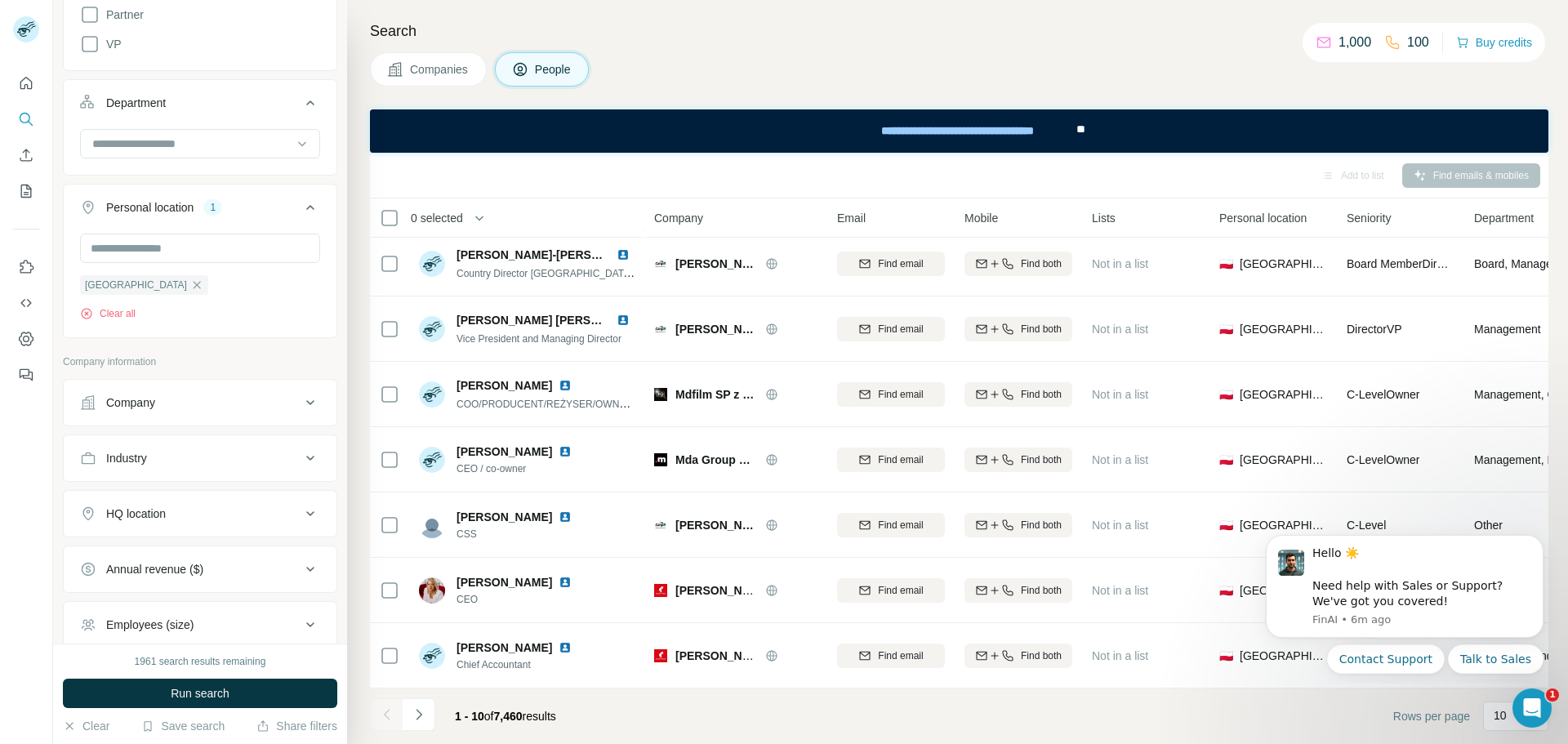
scroll to position [653, 0]
click at [155, 400] on div "Company" at bounding box center [190, 399] width 221 height 17
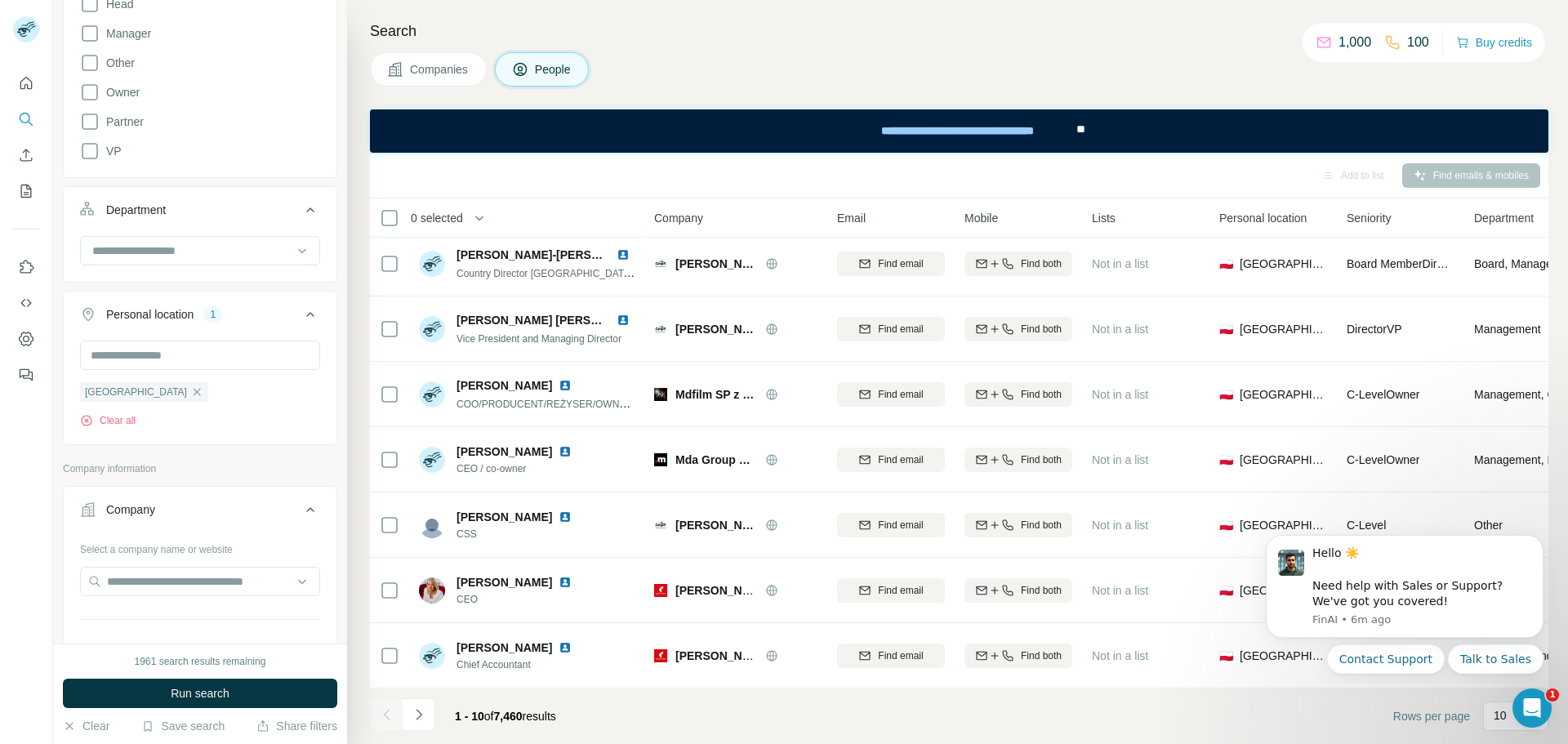
scroll to position [571, 0]
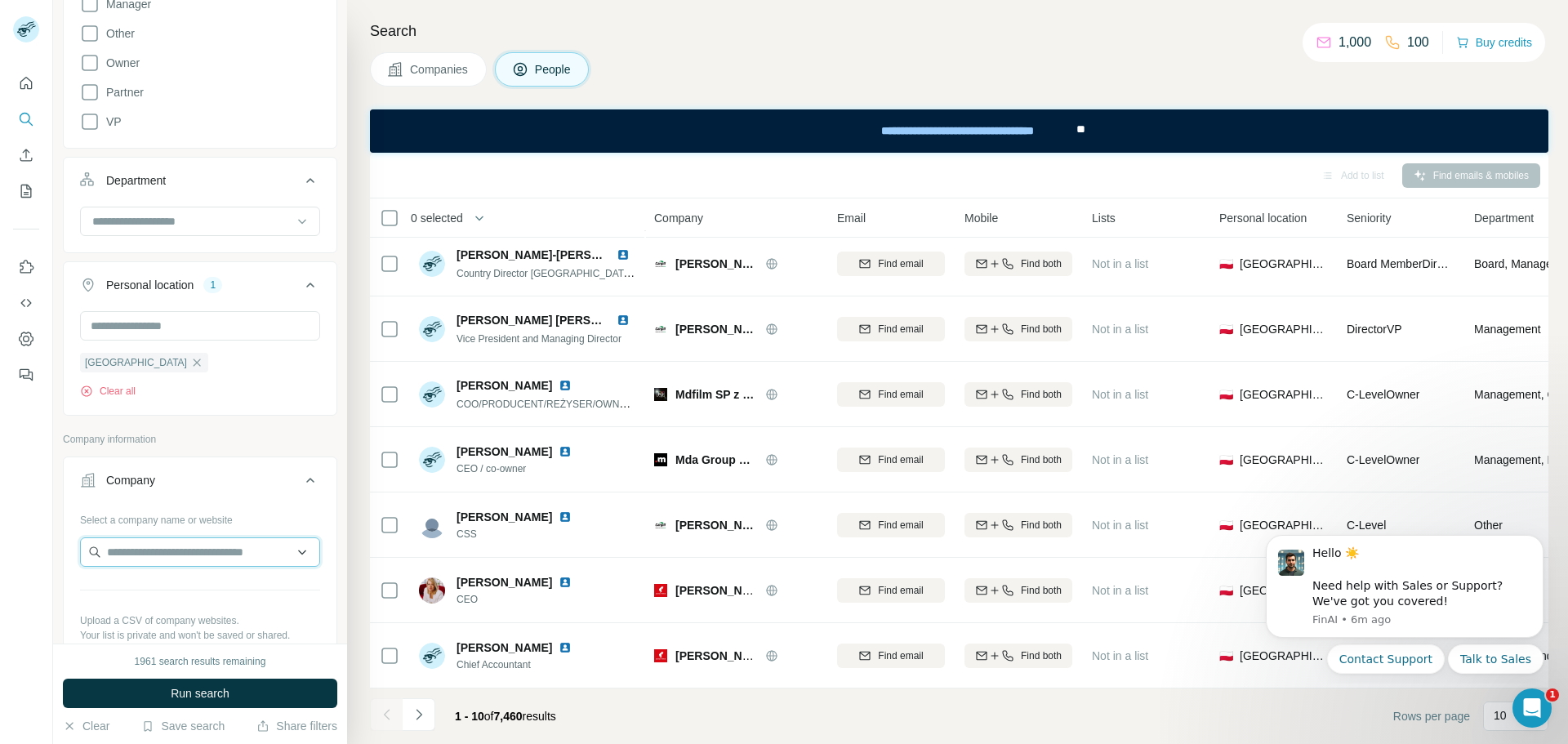
click at [145, 539] on input "text" at bounding box center [200, 552] width 240 height 30
paste input "**********"
type input "**********"
drag, startPoint x: 250, startPoint y: 544, endPoint x: 43, endPoint y: 545, distance: 207.0
click at [43, 545] on div "**********" at bounding box center [784, 372] width 1568 height 744
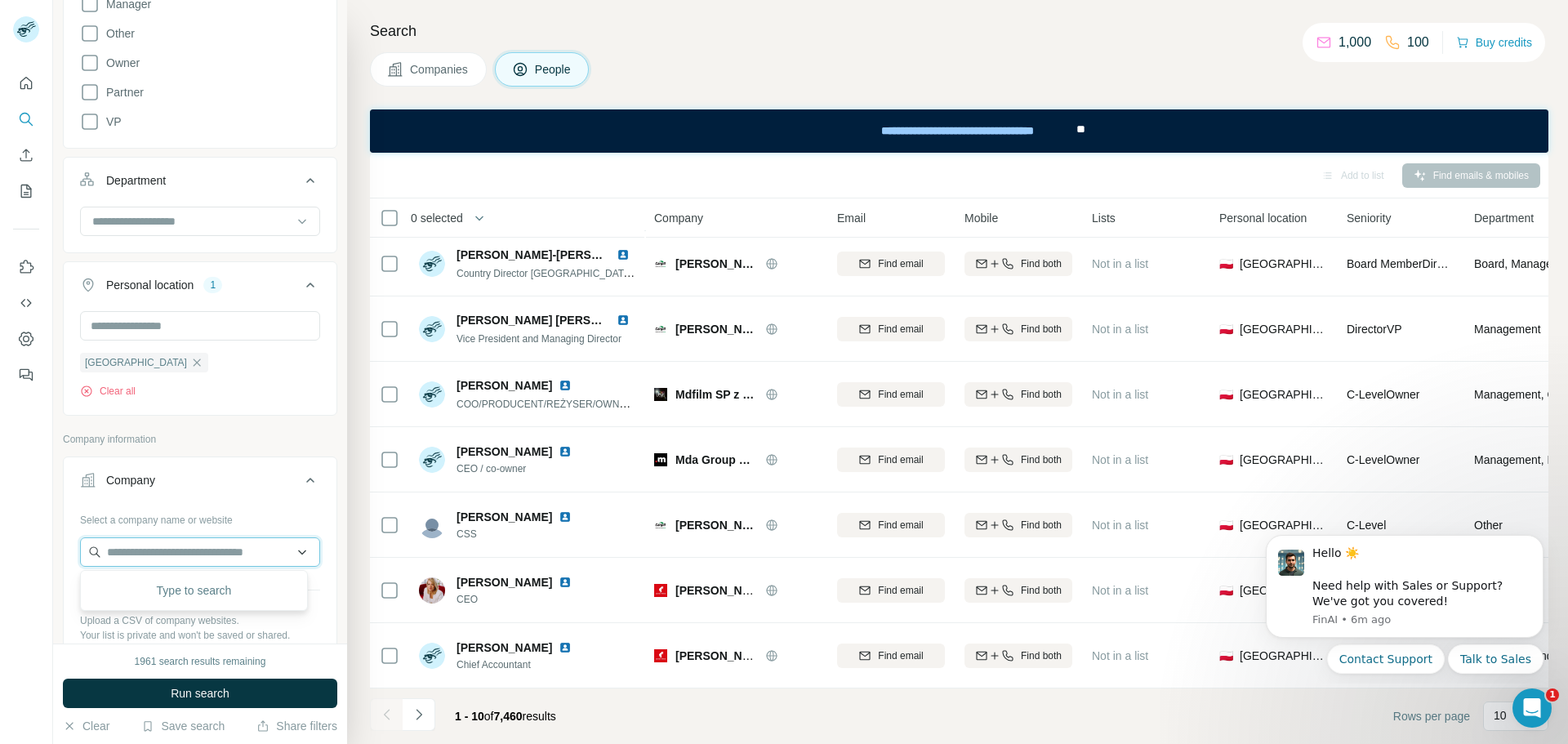
click at [186, 550] on input "text" at bounding box center [200, 552] width 240 height 30
paste input "**********"
type input "**********"
click at [233, 594] on p "Mondelēz International" at bounding box center [184, 589] width 116 height 17
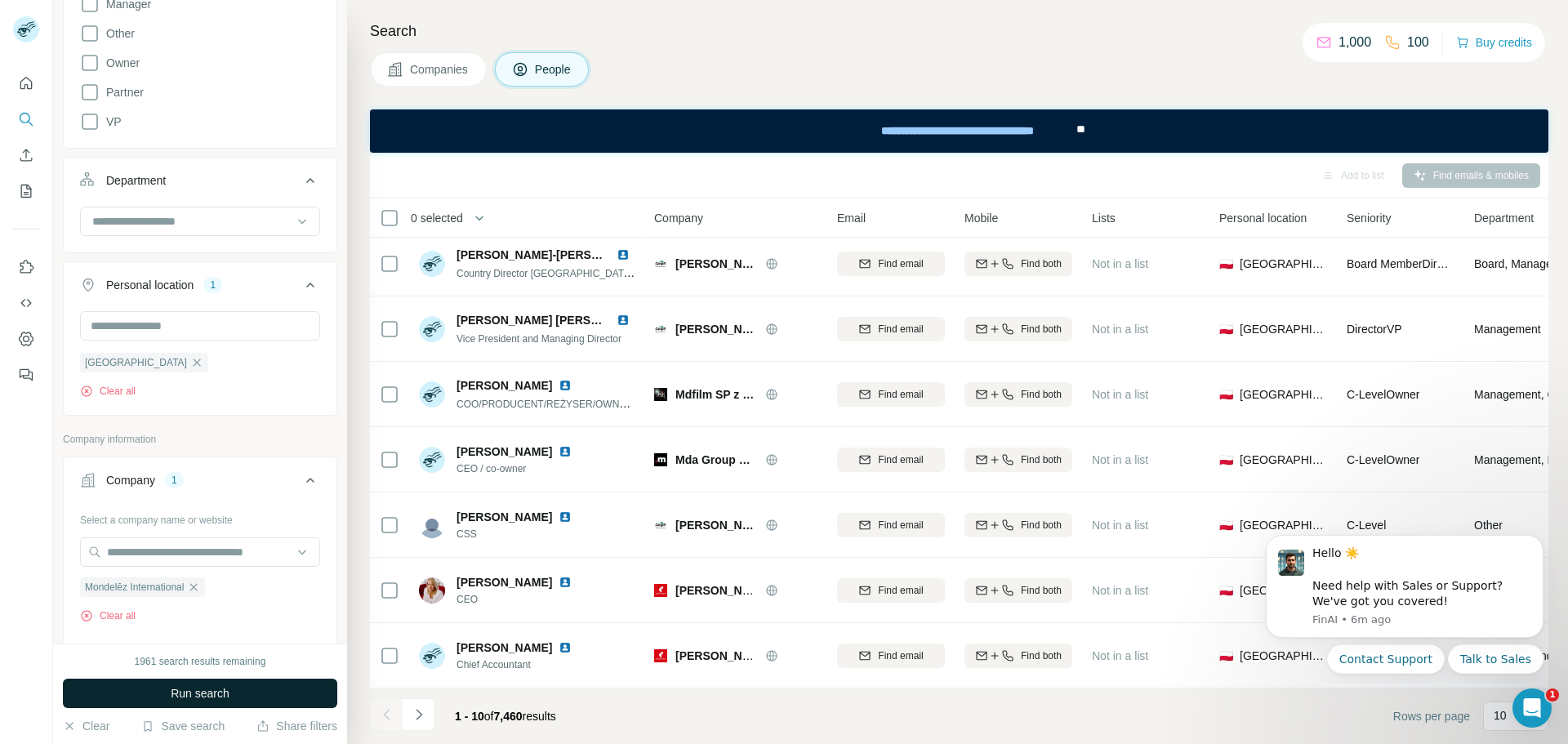
click at [247, 691] on button "Run search" at bounding box center [200, 693] width 275 height 30
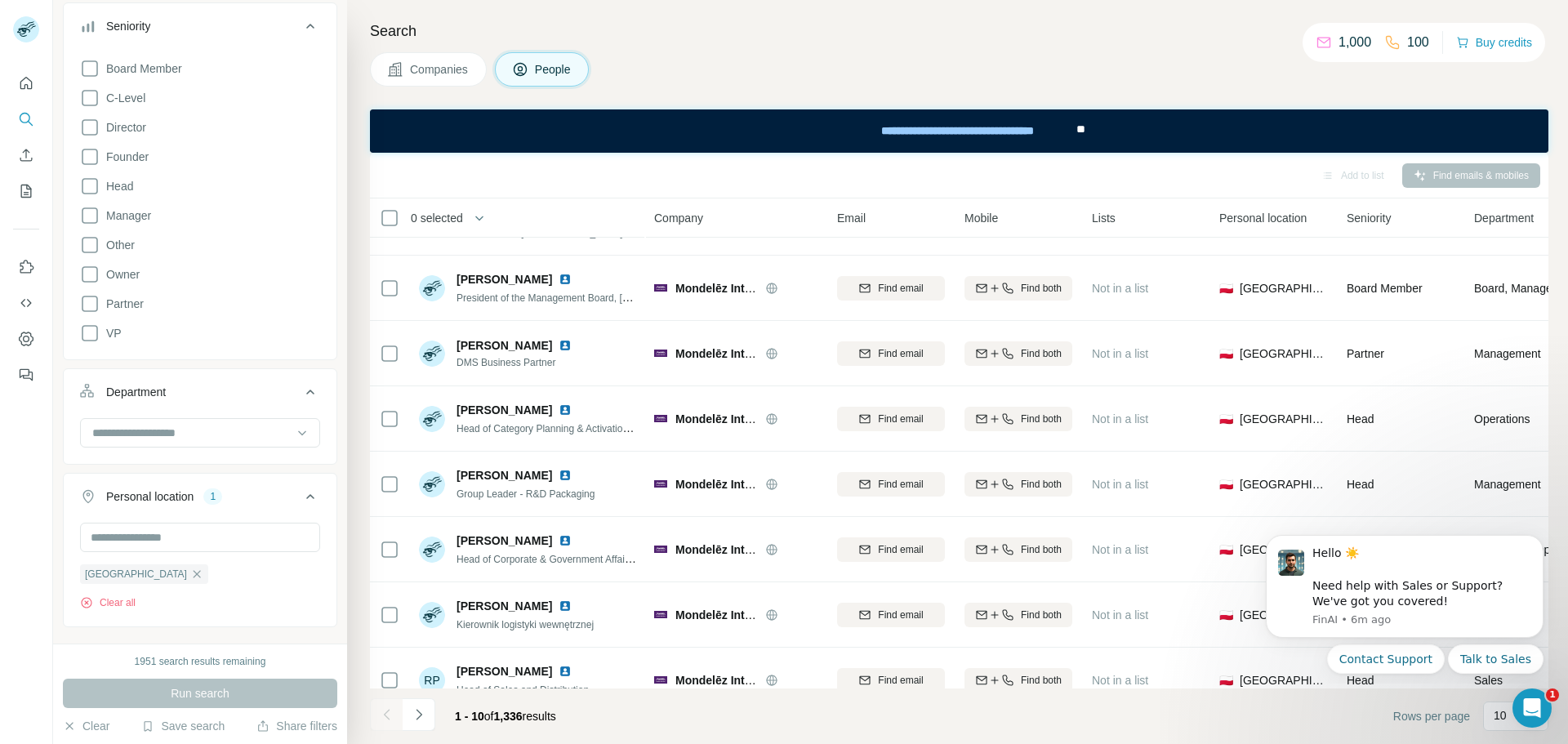
scroll to position [490, 0]
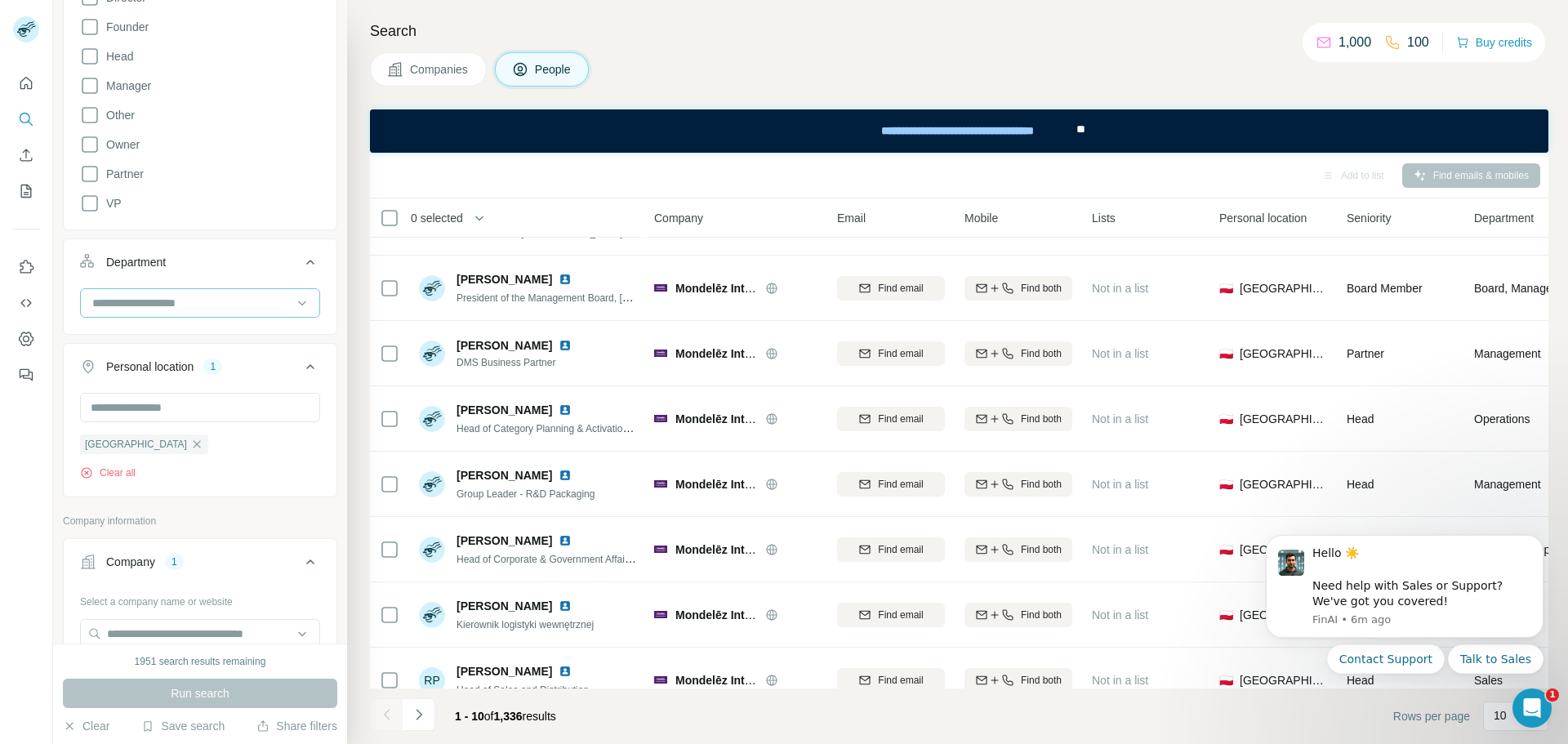
click at [197, 311] on input at bounding box center [191, 302] width 202 height 18
click at [156, 345] on div "HR" at bounding box center [194, 359] width 220 height 30
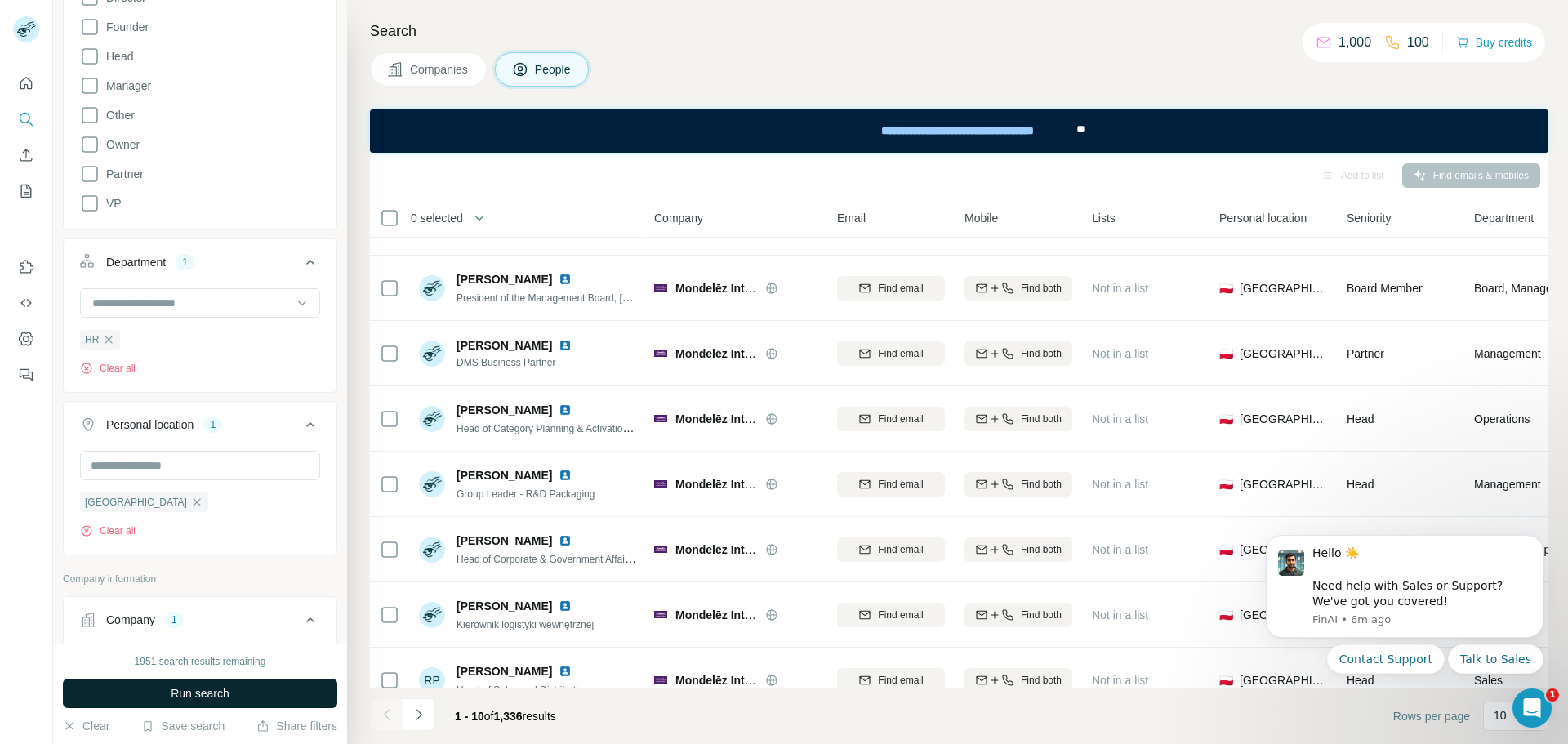
click at [252, 691] on button "Run search" at bounding box center [200, 693] width 275 height 30
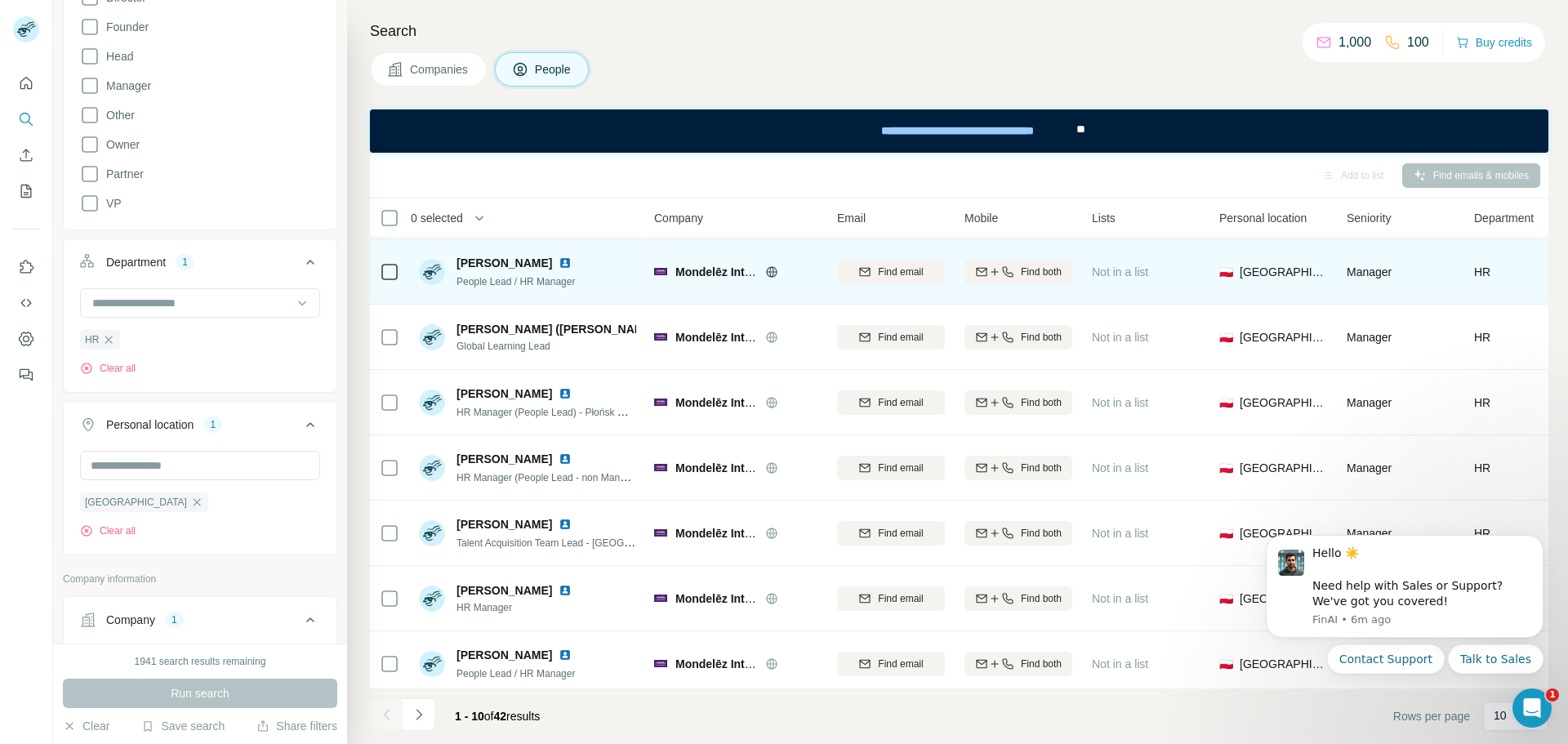
scroll to position [47, 0]
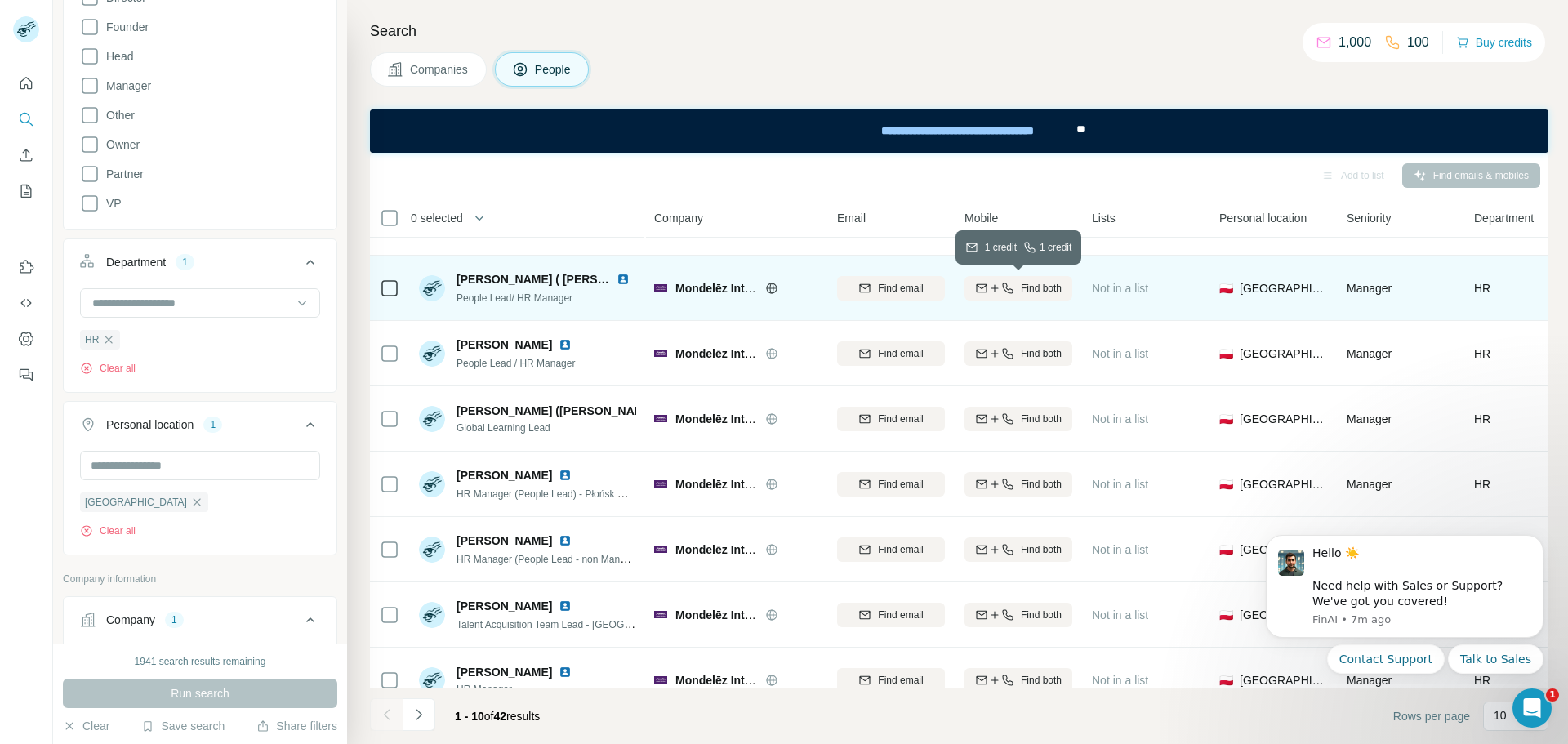
click at [1009, 294] on icon "button" at bounding box center [1008, 288] width 13 height 13
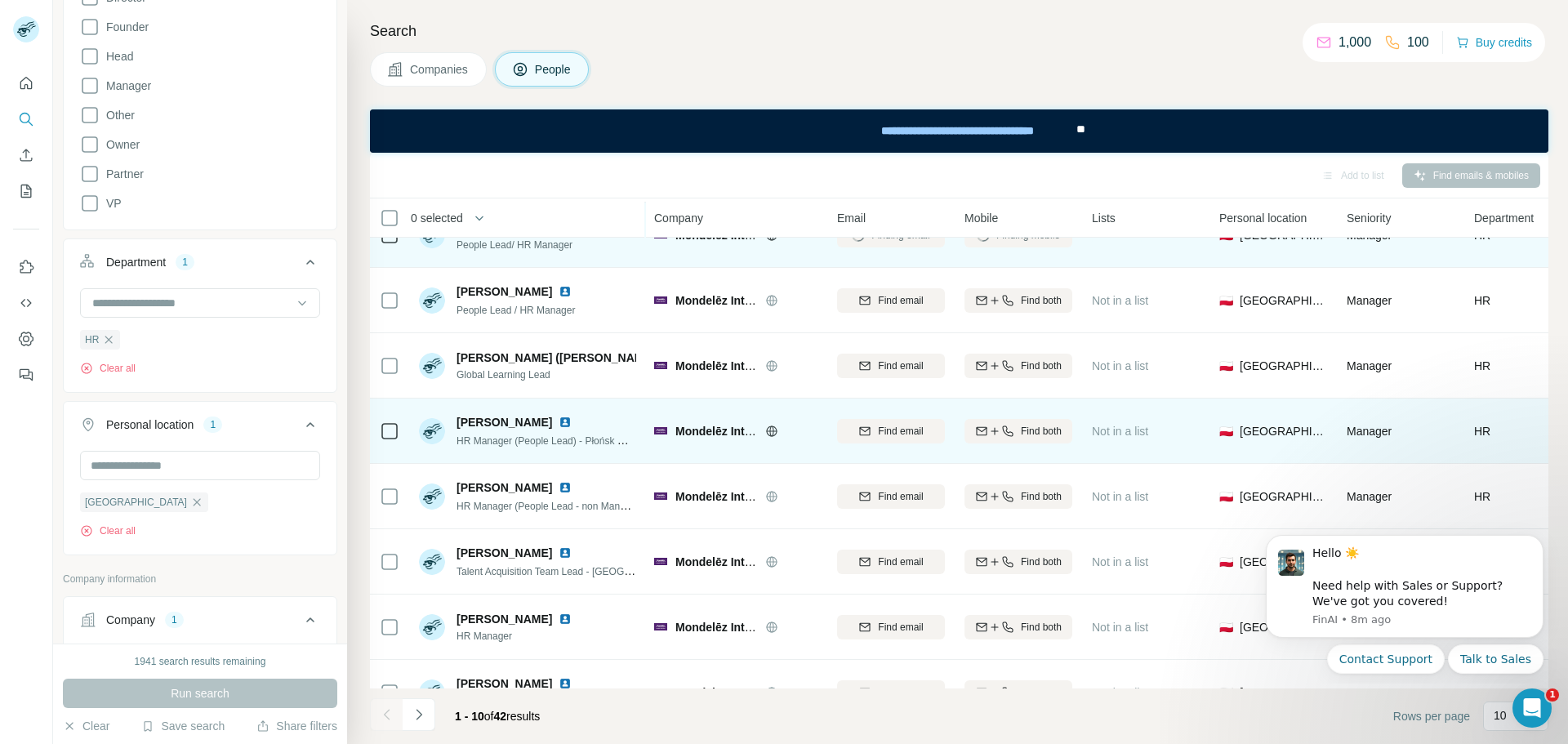
scroll to position [129, 0]
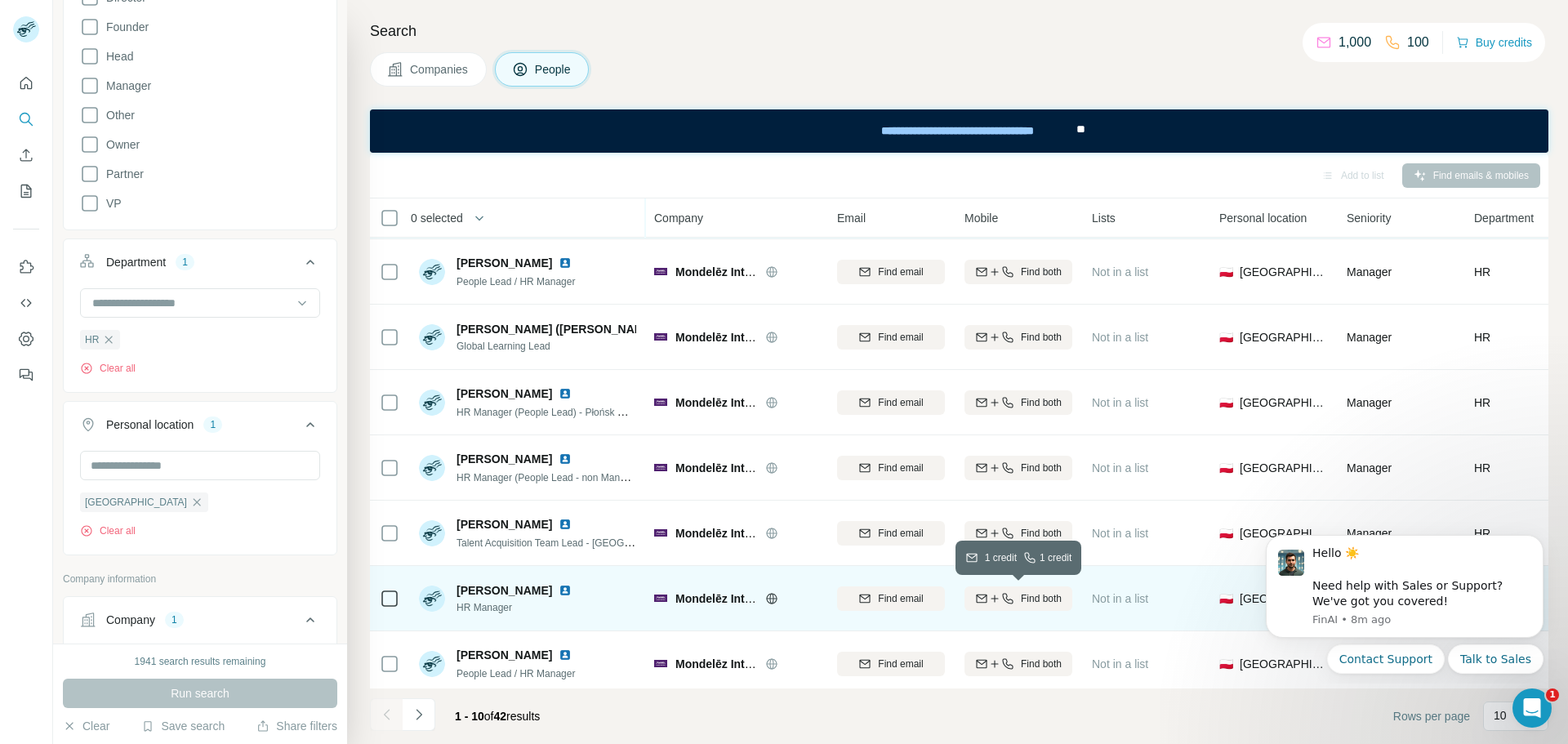
click at [1036, 600] on span "Find both" at bounding box center [1041, 598] width 41 height 15
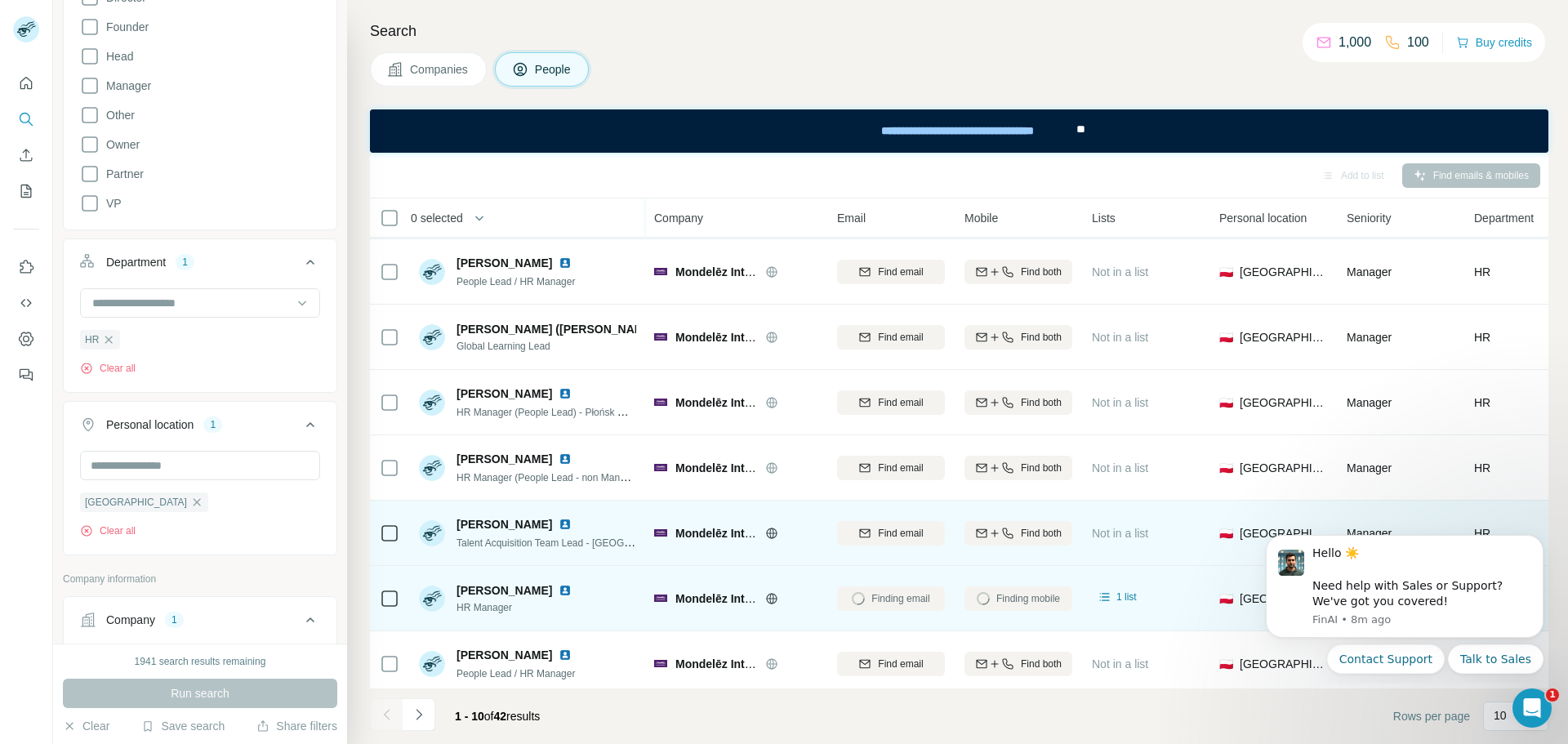
scroll to position [210, 0]
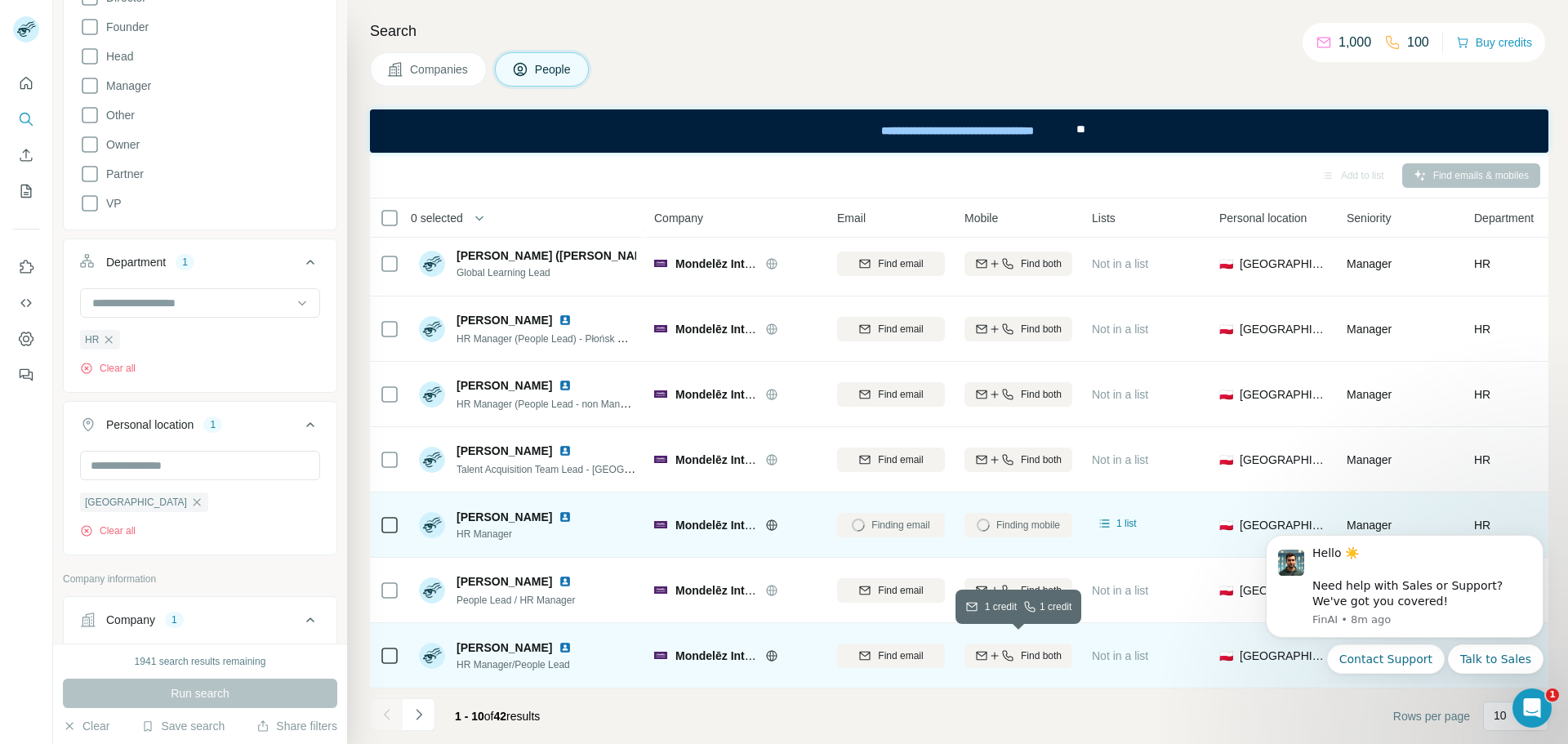
click at [1027, 651] on span "Find both" at bounding box center [1041, 656] width 41 height 15
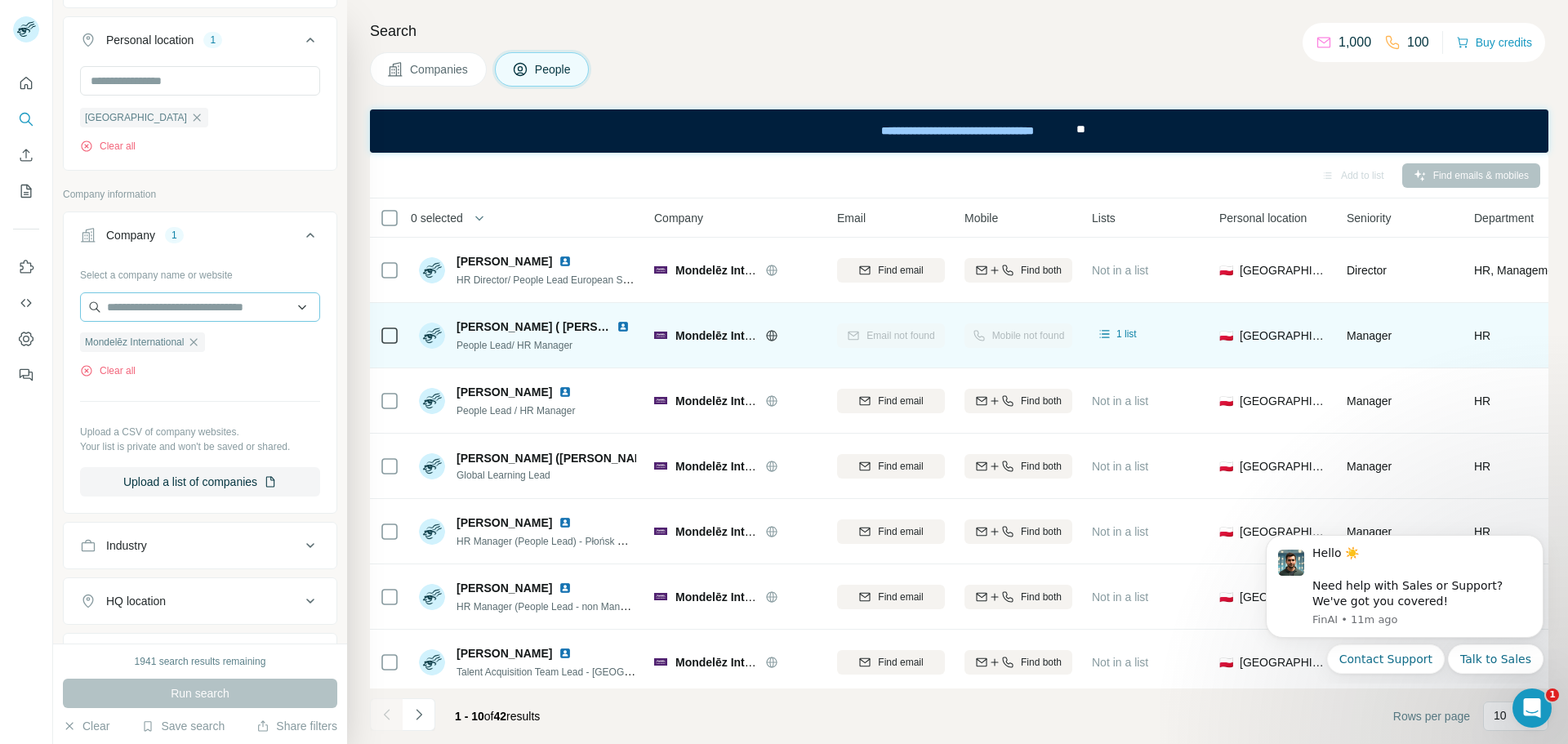
scroll to position [843, 0]
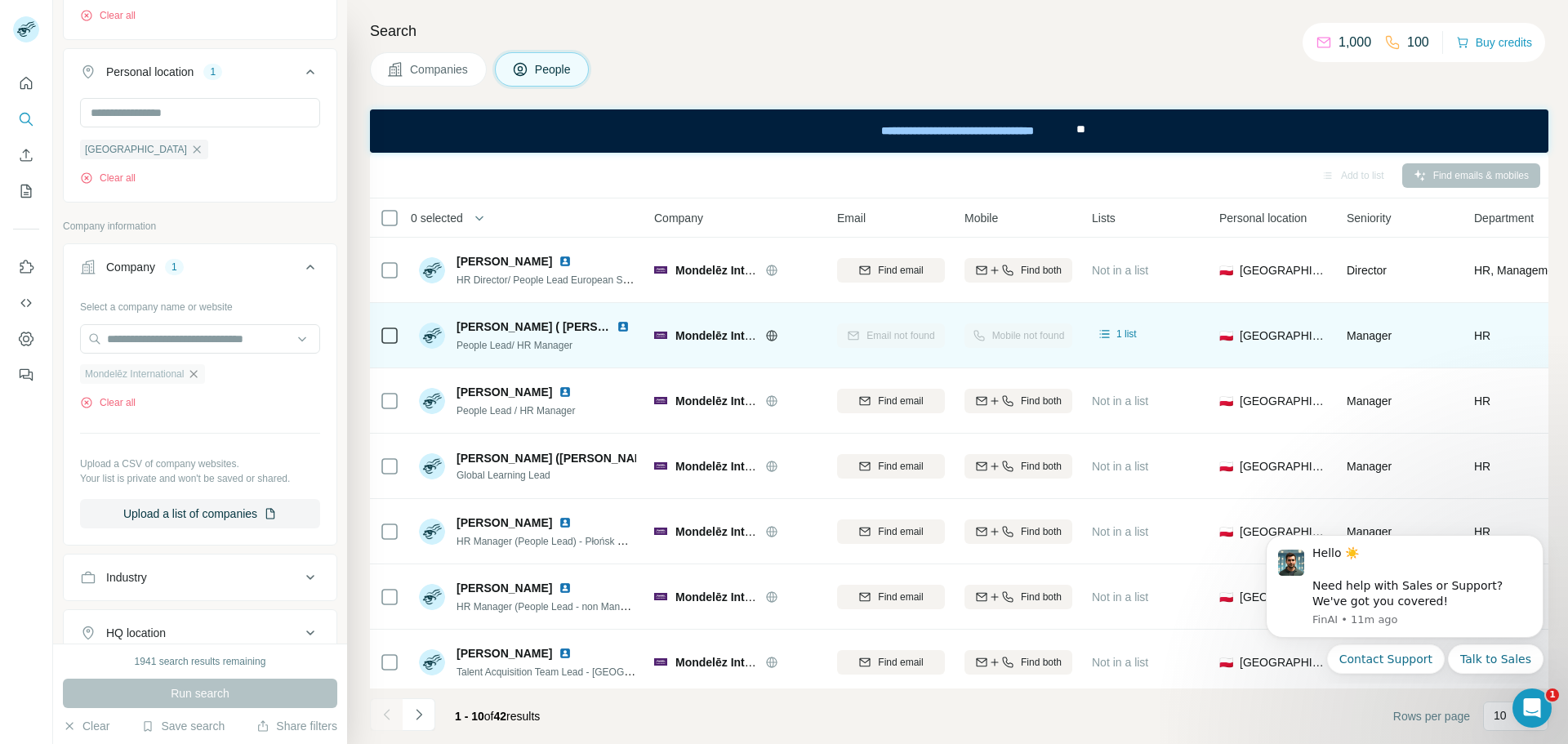
click at [193, 377] on icon "button" at bounding box center [194, 374] width 13 height 13
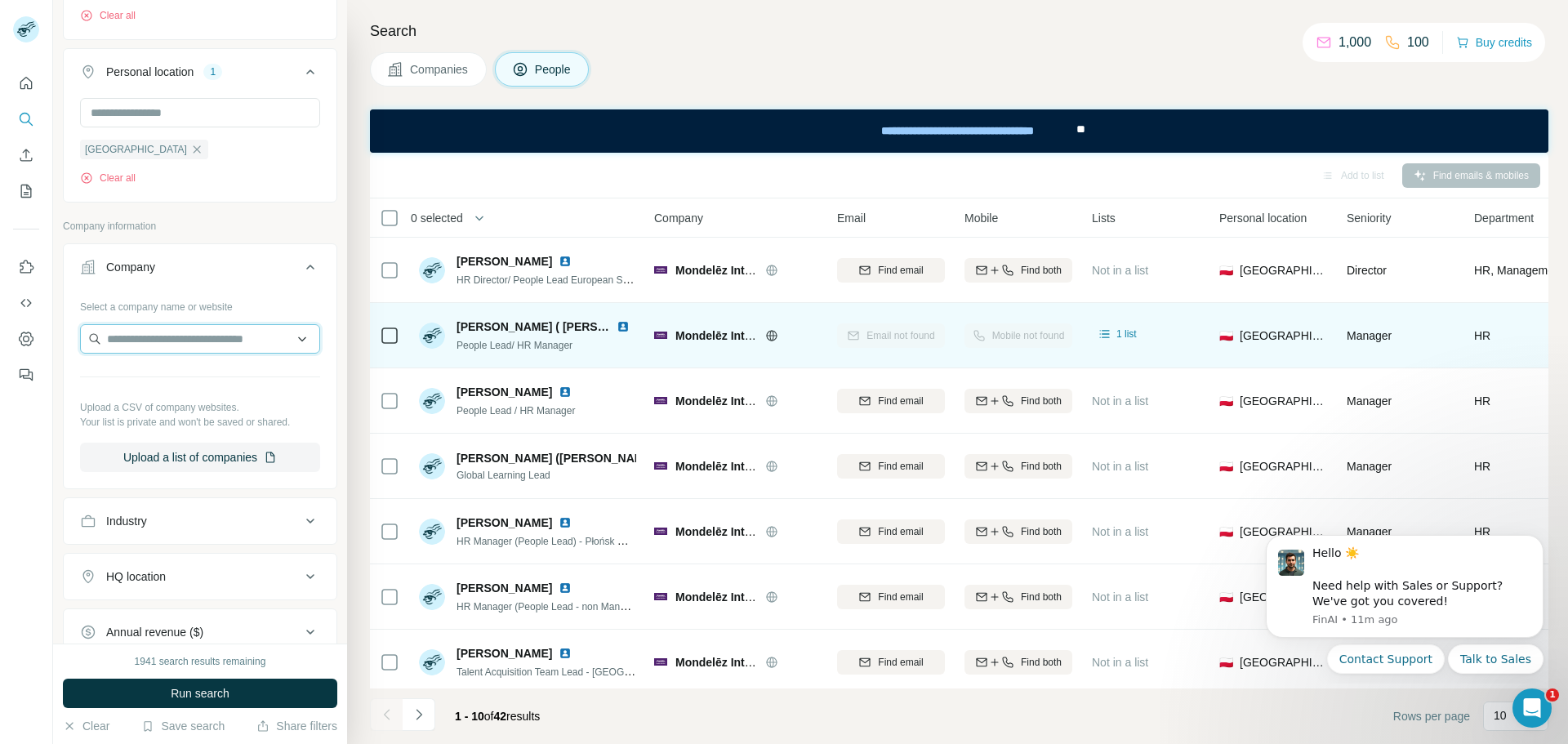
click at [197, 349] on input "text" at bounding box center [200, 339] width 240 height 30
click at [191, 344] on input "text" at bounding box center [200, 339] width 240 height 30
paste input "**********"
type input "**********"
click at [222, 381] on div "GKN Automotive [DOMAIN_NAME]" at bounding box center [194, 382] width 220 height 44
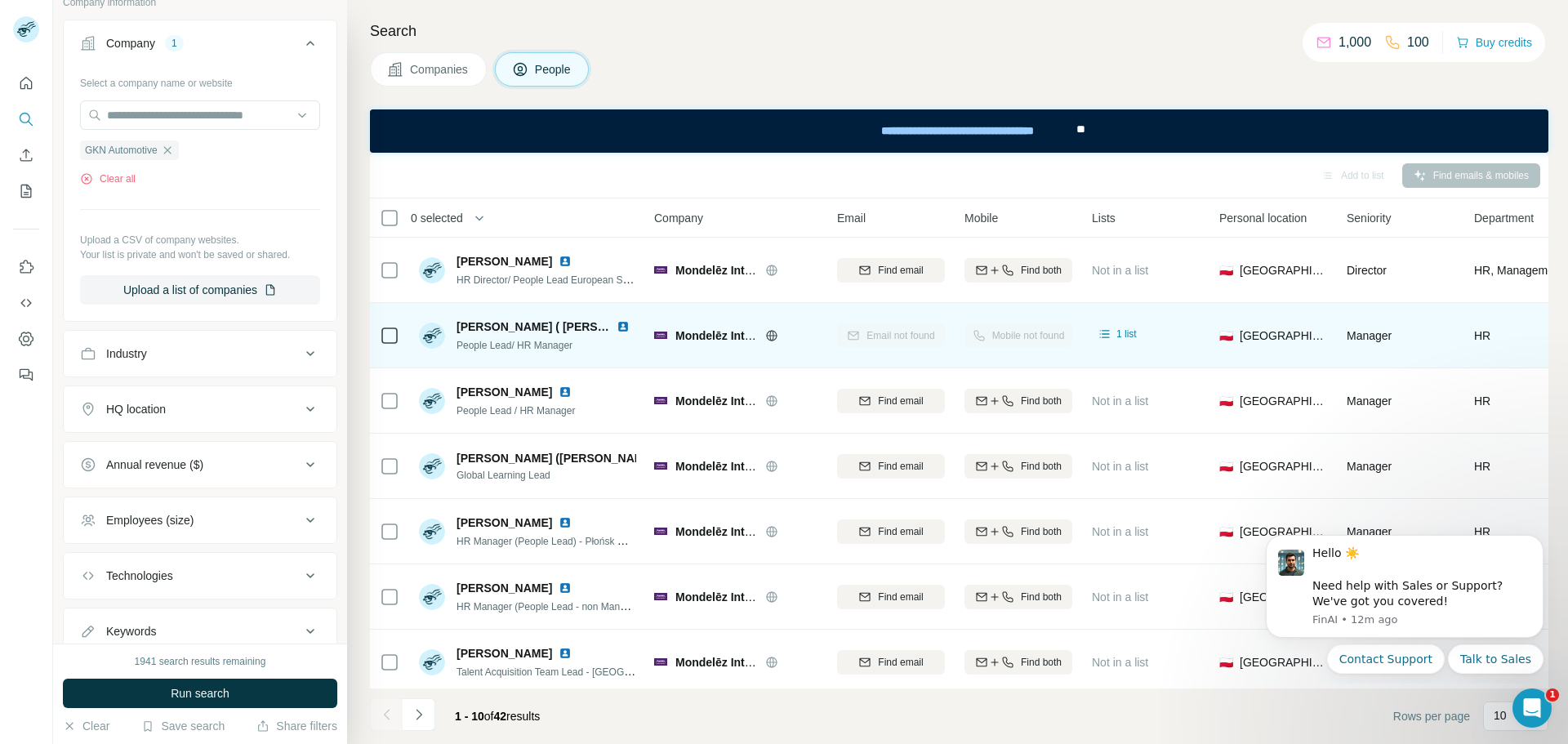
scroll to position [1087, 0]
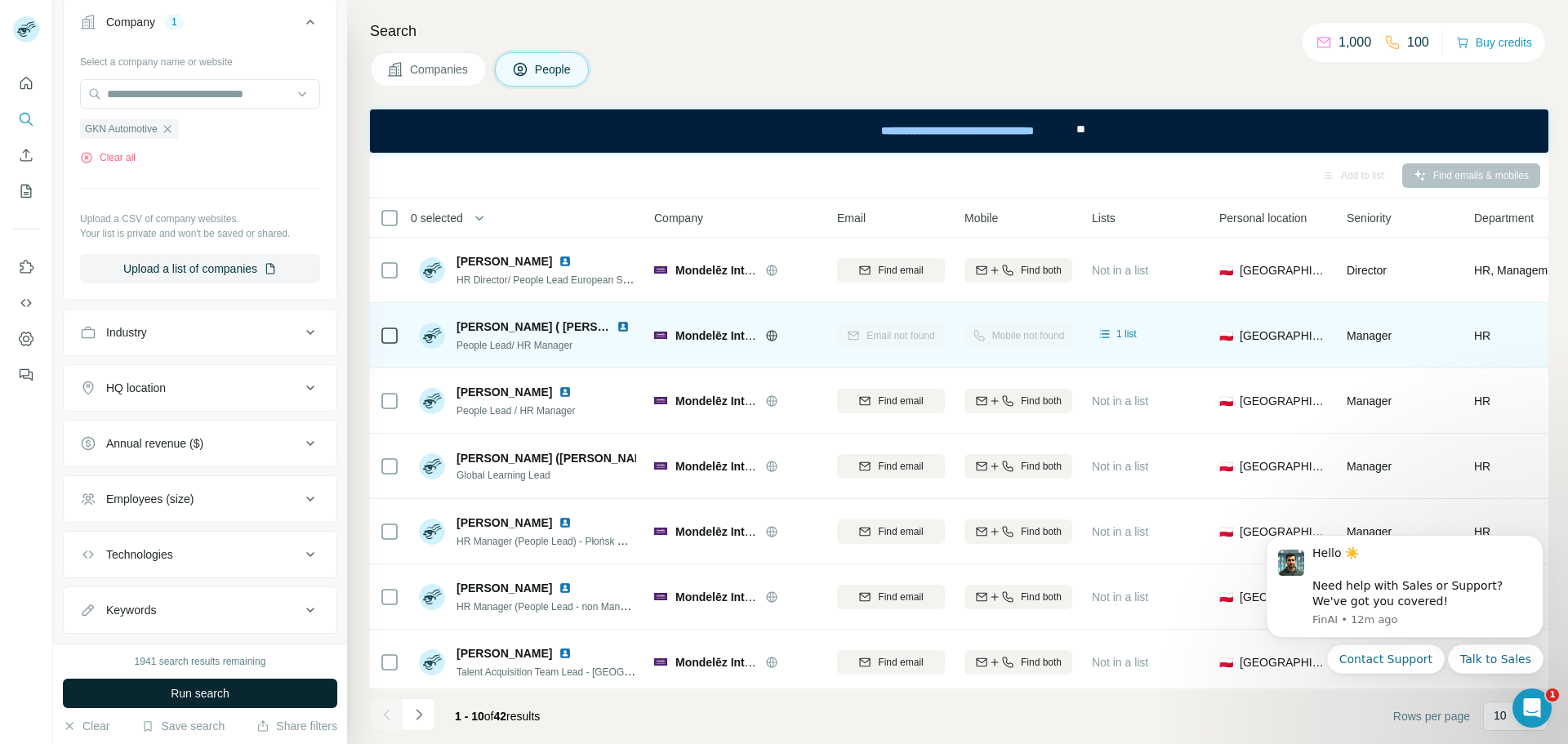
click at [239, 690] on button "Run search" at bounding box center [200, 693] width 275 height 30
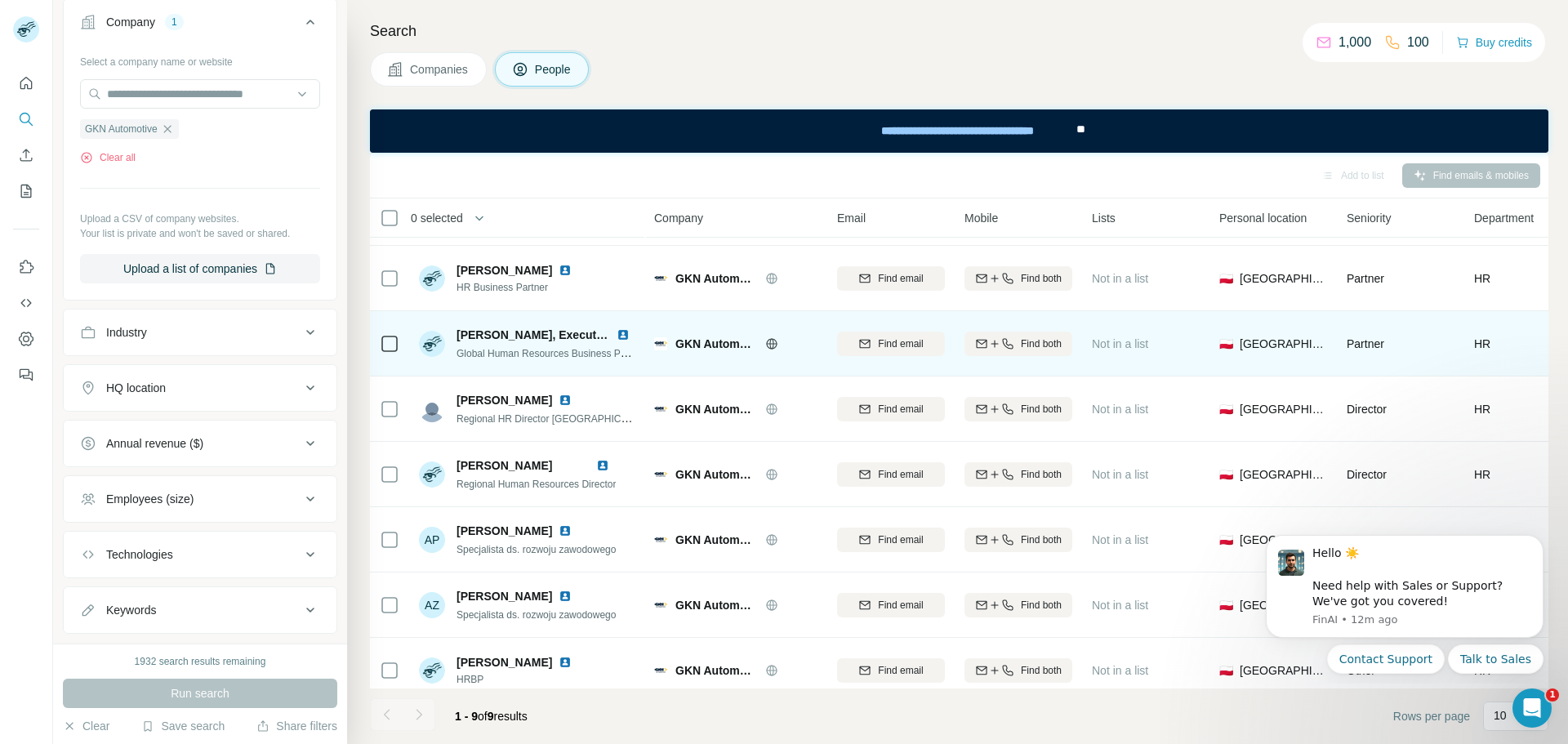
scroll to position [145, 0]
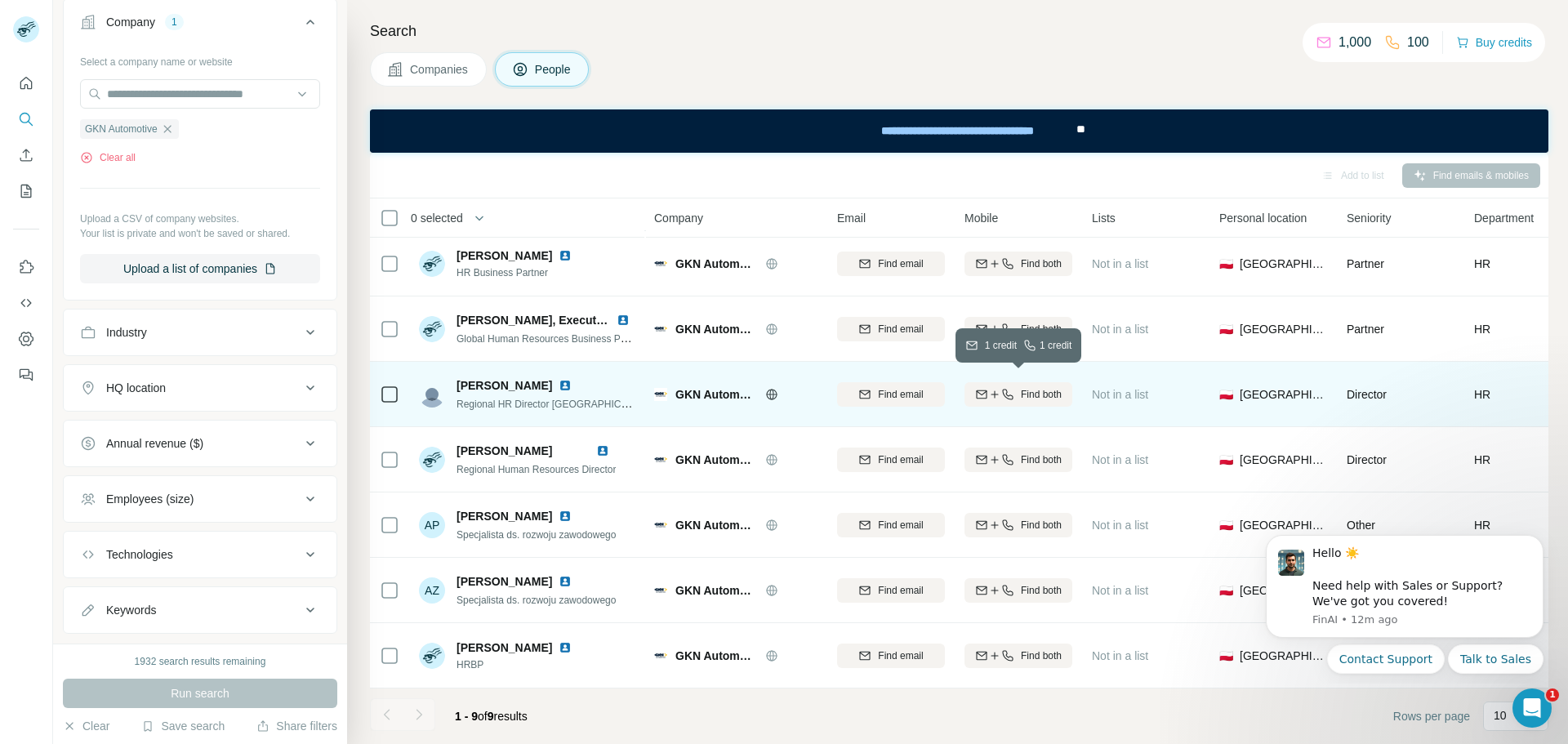
click at [1061, 387] on span "Find both" at bounding box center [1041, 394] width 41 height 15
click at [558, 379] on img at bounding box center [565, 385] width 13 height 13
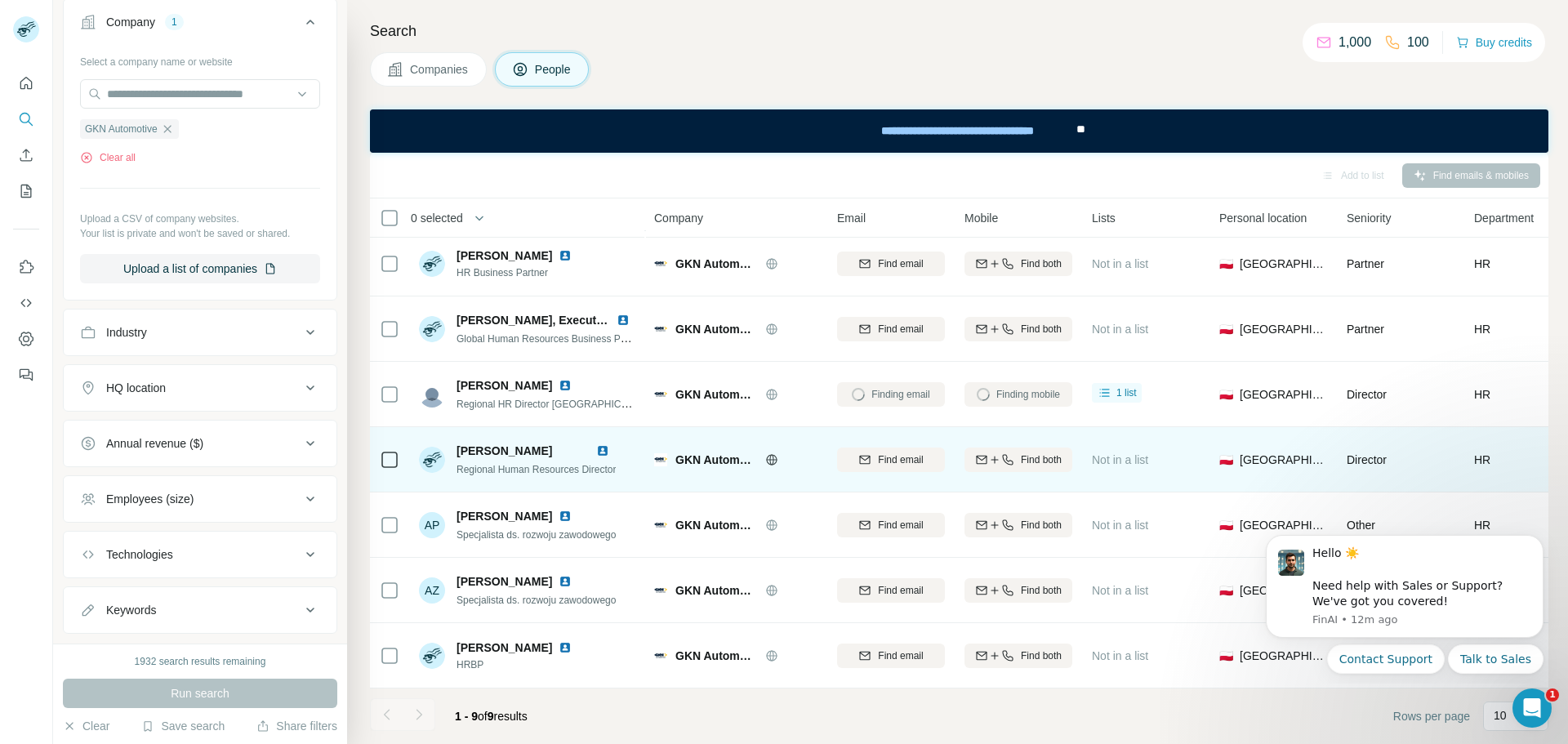
click at [602, 445] on img at bounding box center [603, 451] width 13 height 13
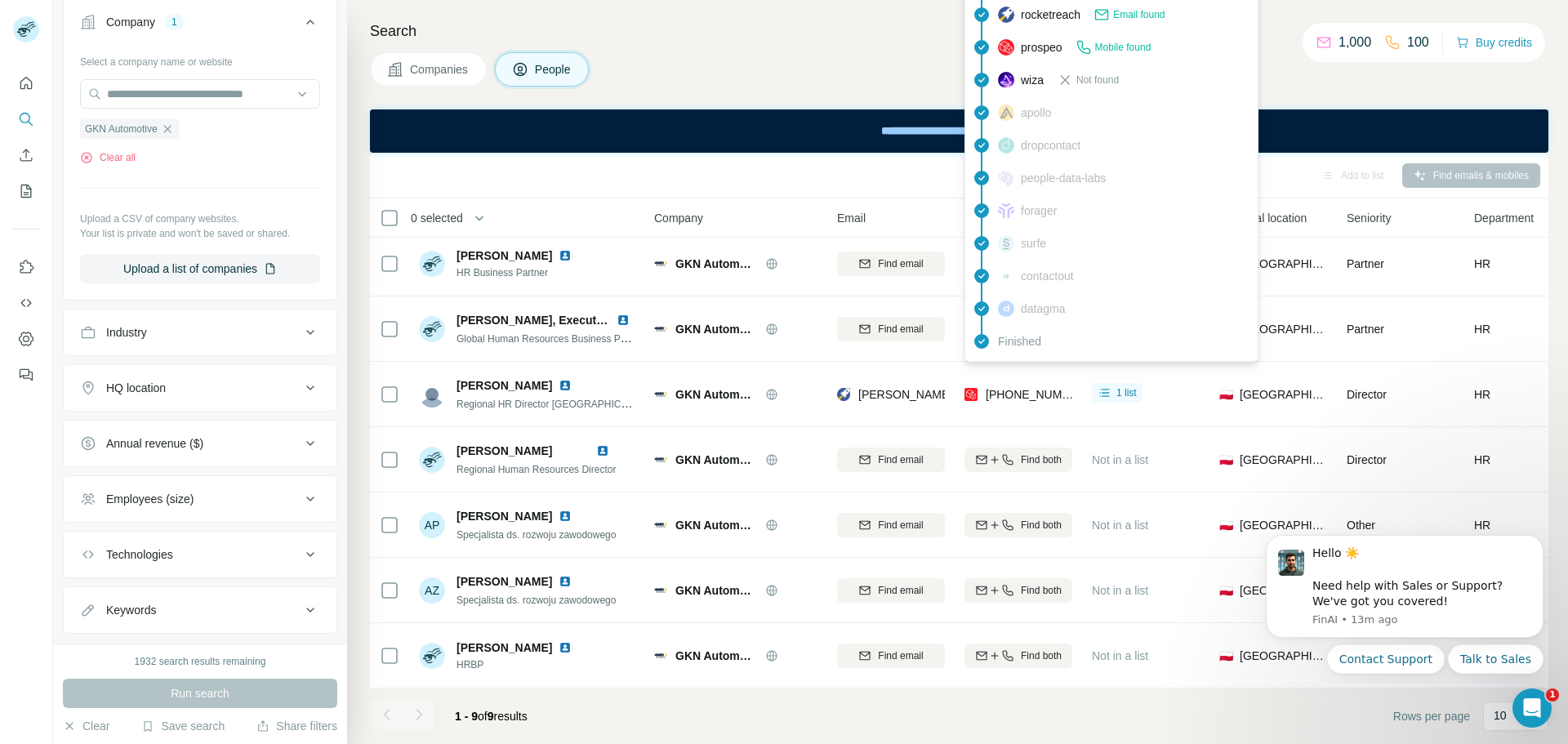
click at [1045, 388] on span "[PHONE_NUMBER]" at bounding box center [1037, 394] width 103 height 13
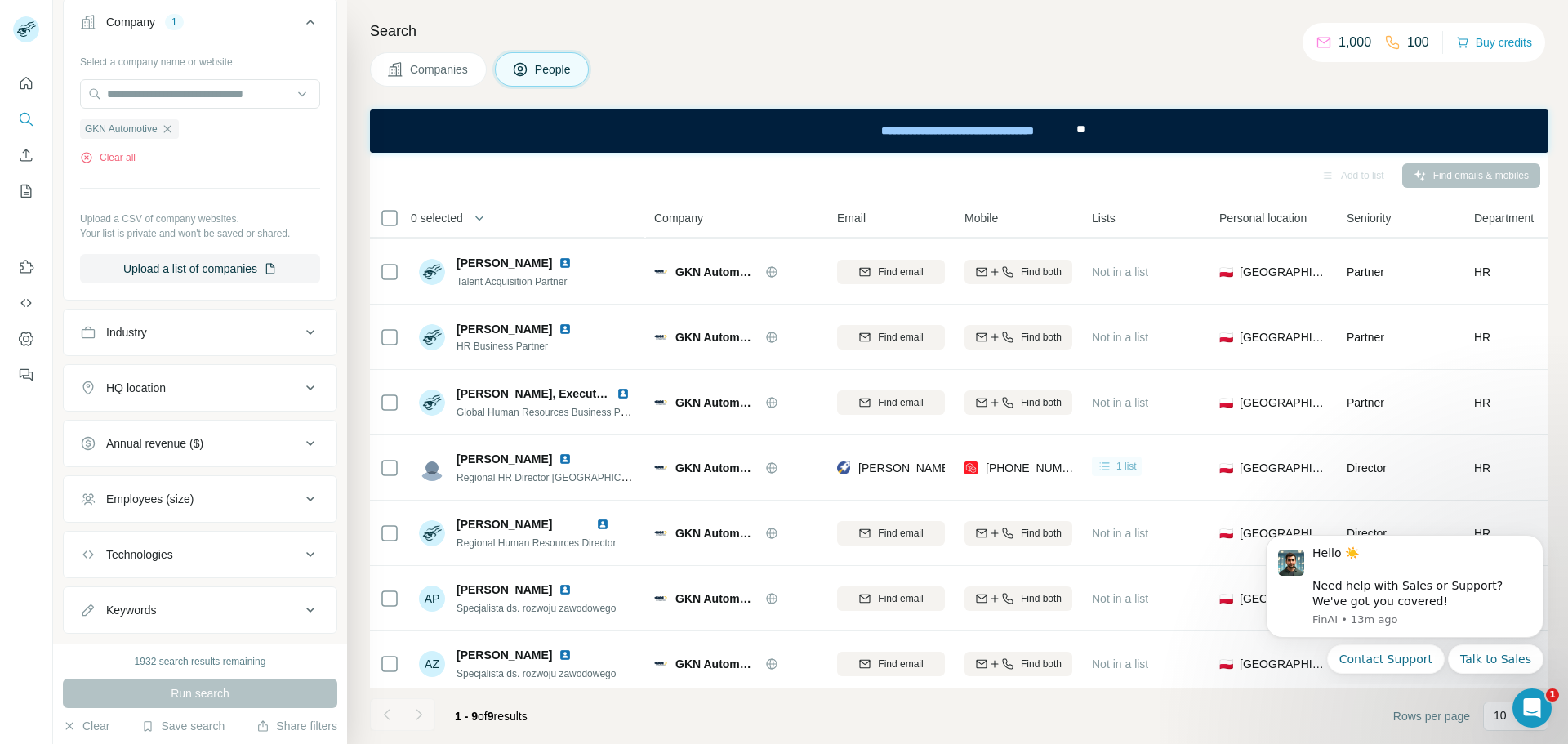
click at [1124, 464] on span "1 list" at bounding box center [1127, 466] width 20 height 15
click at [1146, 501] on span "Added from ICP Finder" at bounding box center [1164, 500] width 117 height 13
click at [22, 88] on icon "Quick start" at bounding box center [26, 83] width 12 height 12
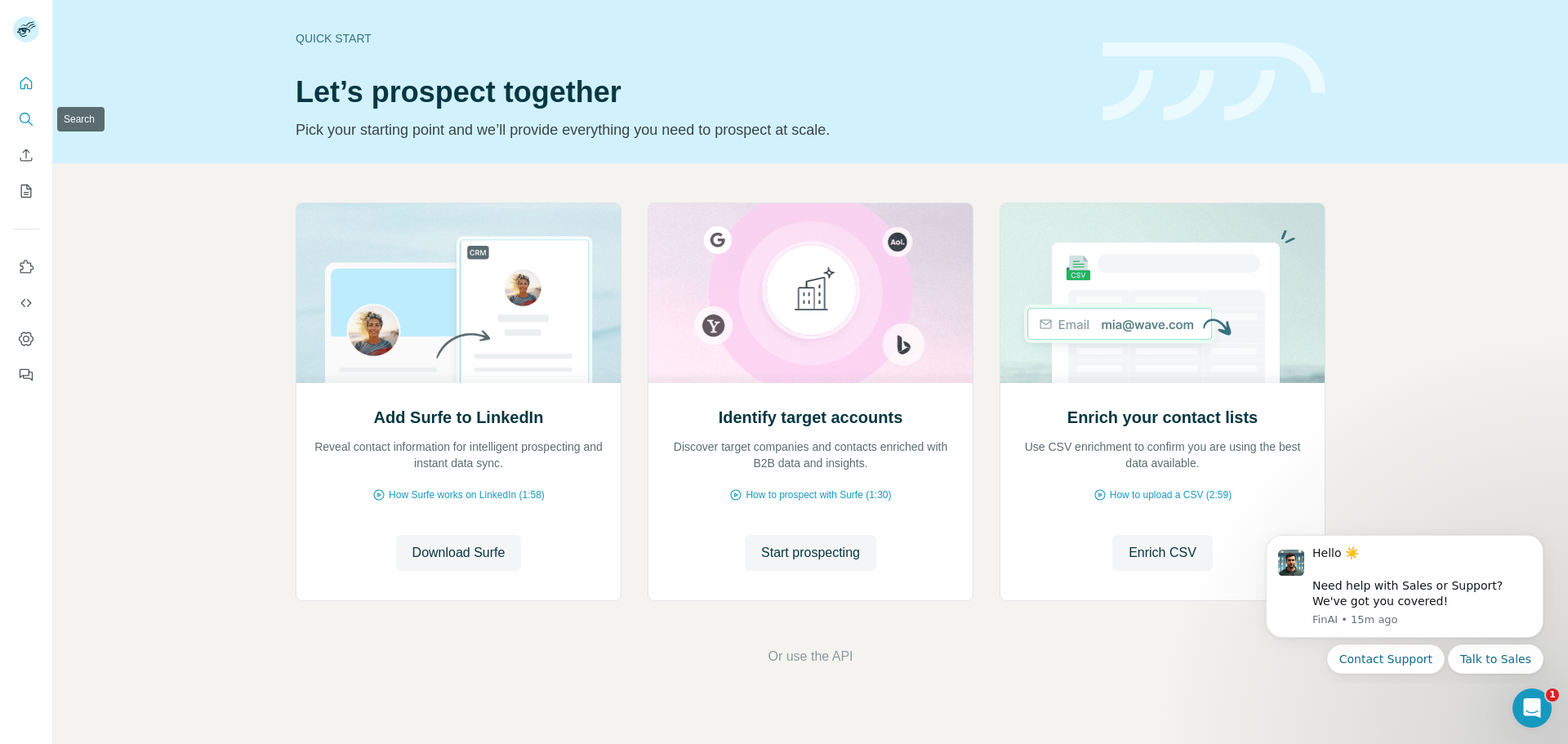
click at [23, 122] on icon "Search" at bounding box center [24, 117] width 10 height 10
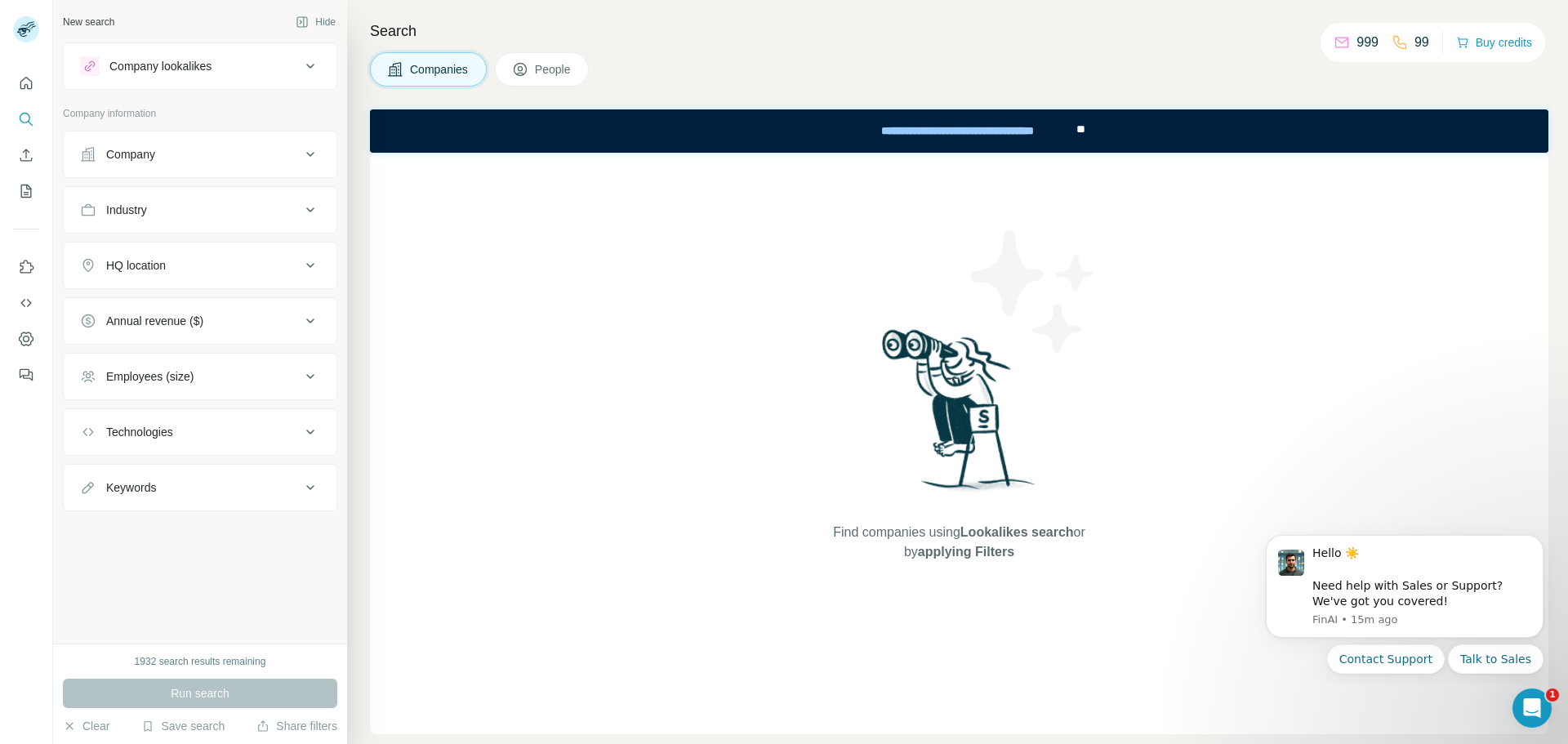
click at [184, 156] on div "Company" at bounding box center [190, 154] width 221 height 17
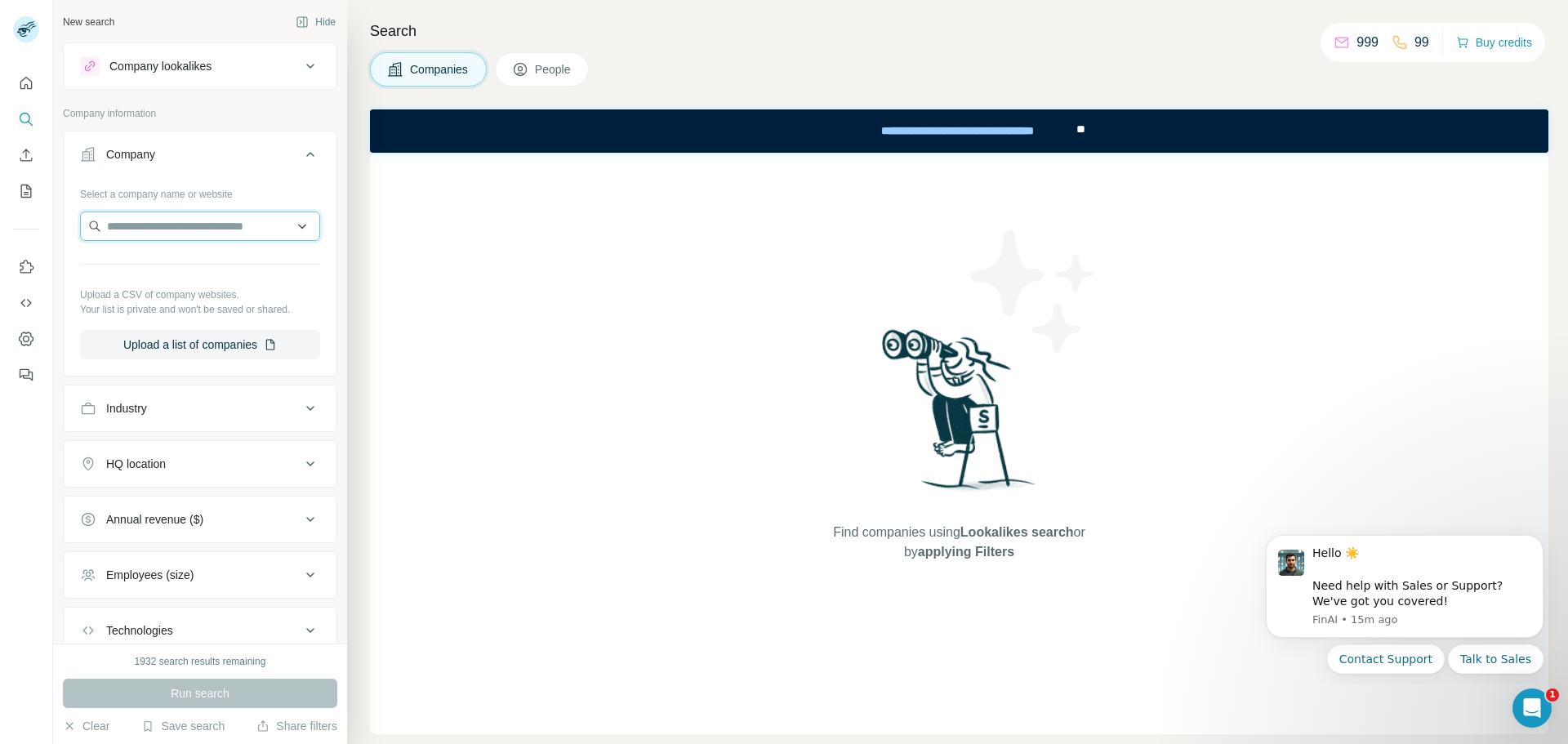
click at [197, 226] on input "text" at bounding box center [200, 226] width 240 height 30
click at [199, 226] on input "text" at bounding box center [200, 226] width 240 height 30
paste input "**********"
type input "**********"
click at [208, 272] on div "Autoliv [DOMAIN_NAME]" at bounding box center [194, 270] width 220 height 44
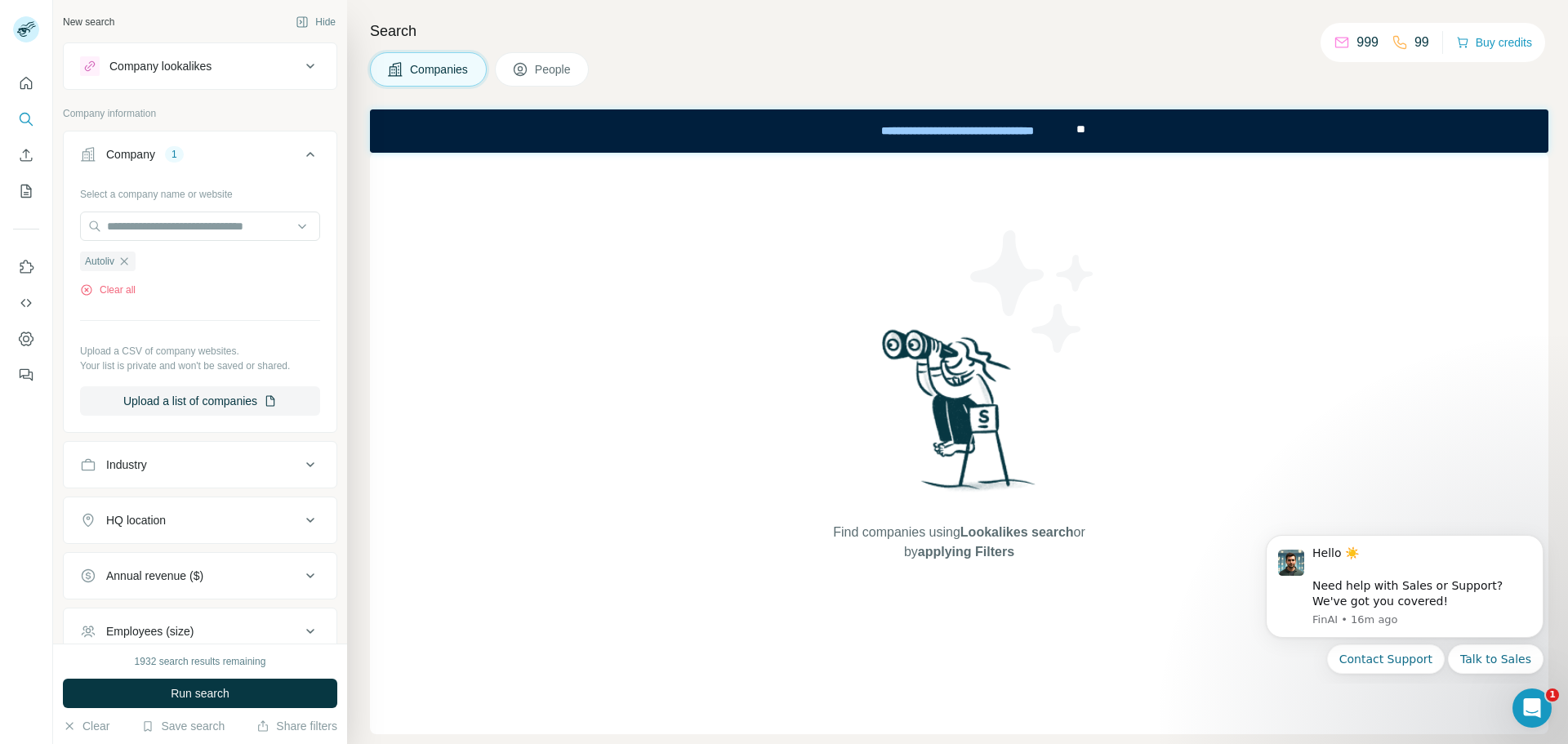
click at [531, 73] on button "People" at bounding box center [543, 69] width 95 height 34
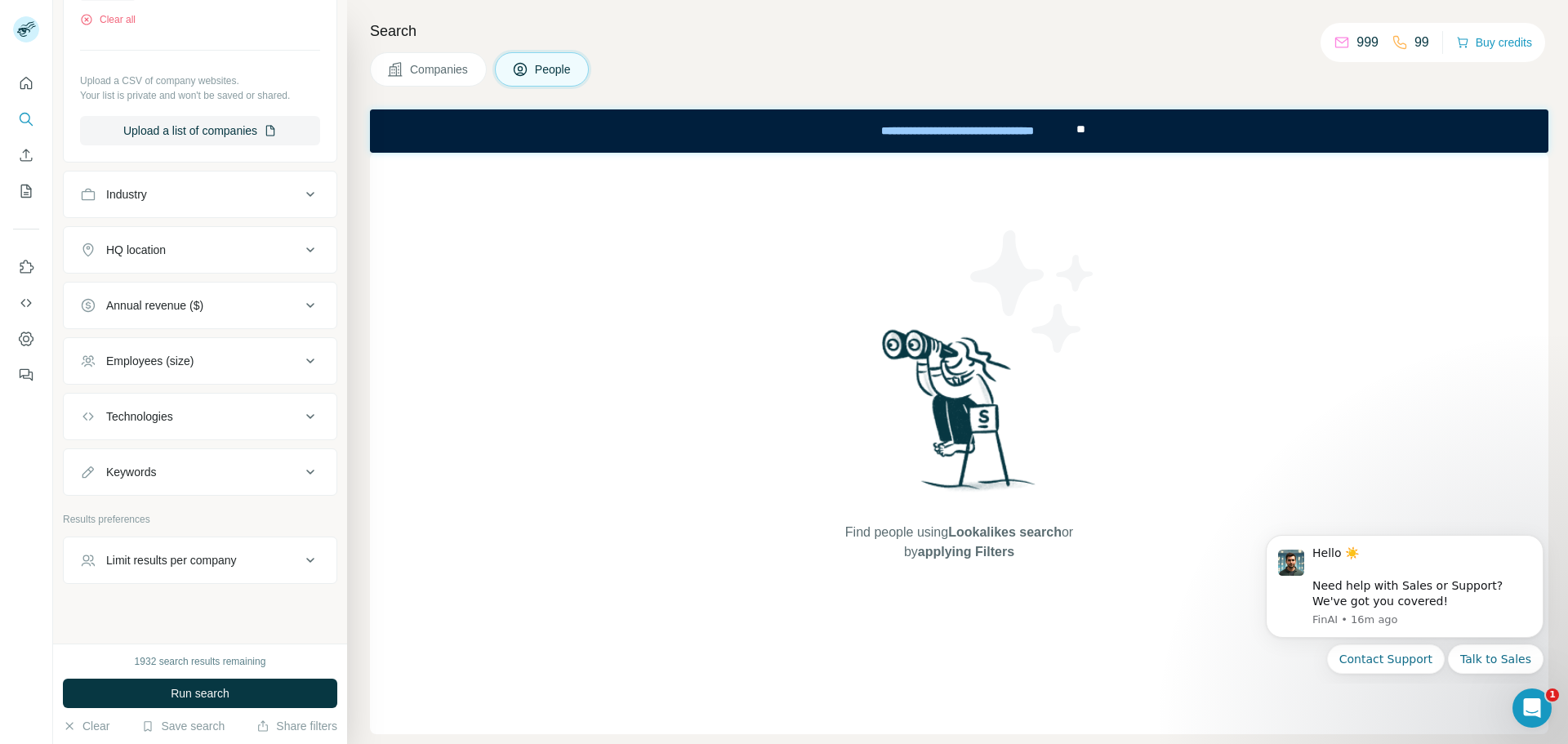
scroll to position [540, 0]
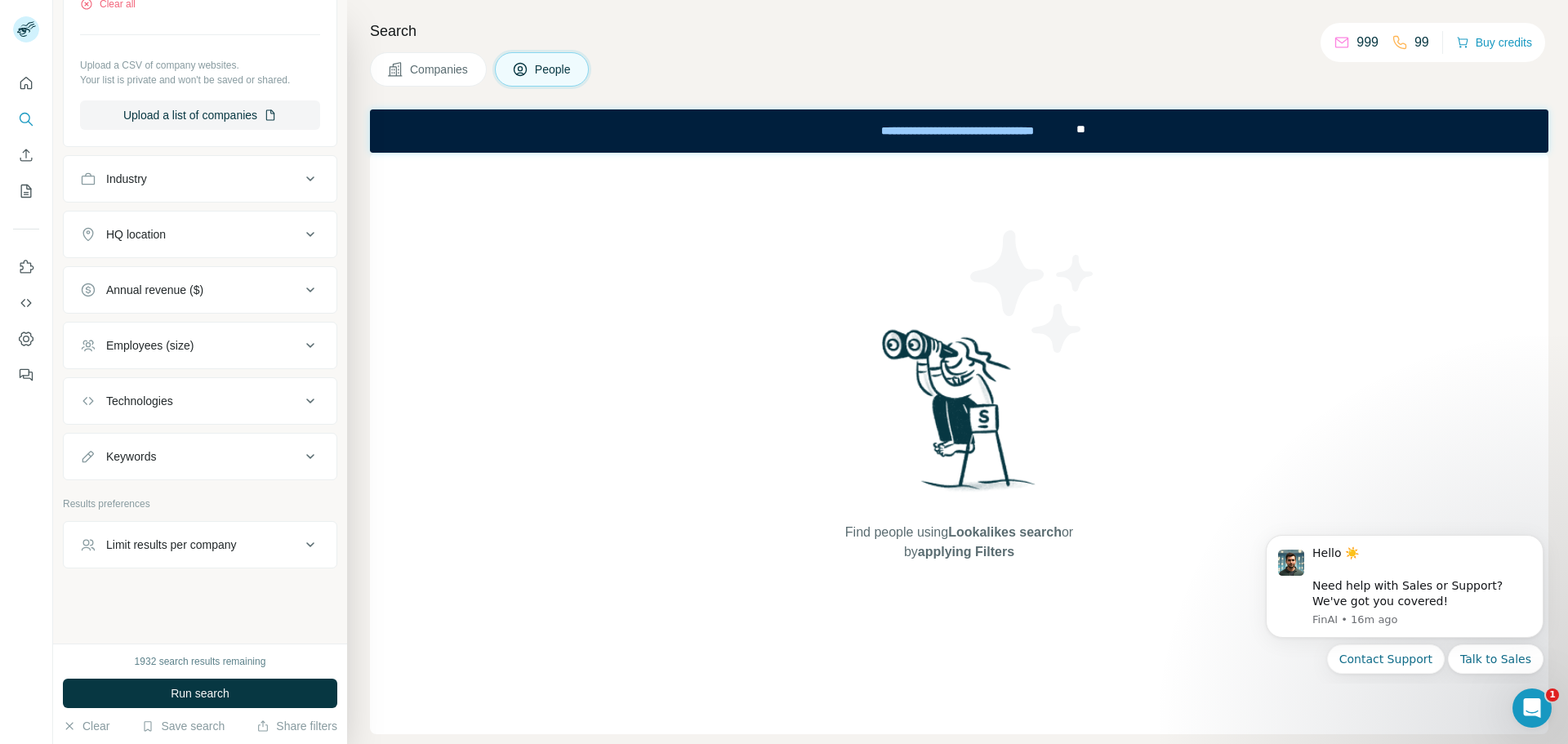
click at [204, 242] on div "HQ location" at bounding box center [190, 234] width 221 height 17
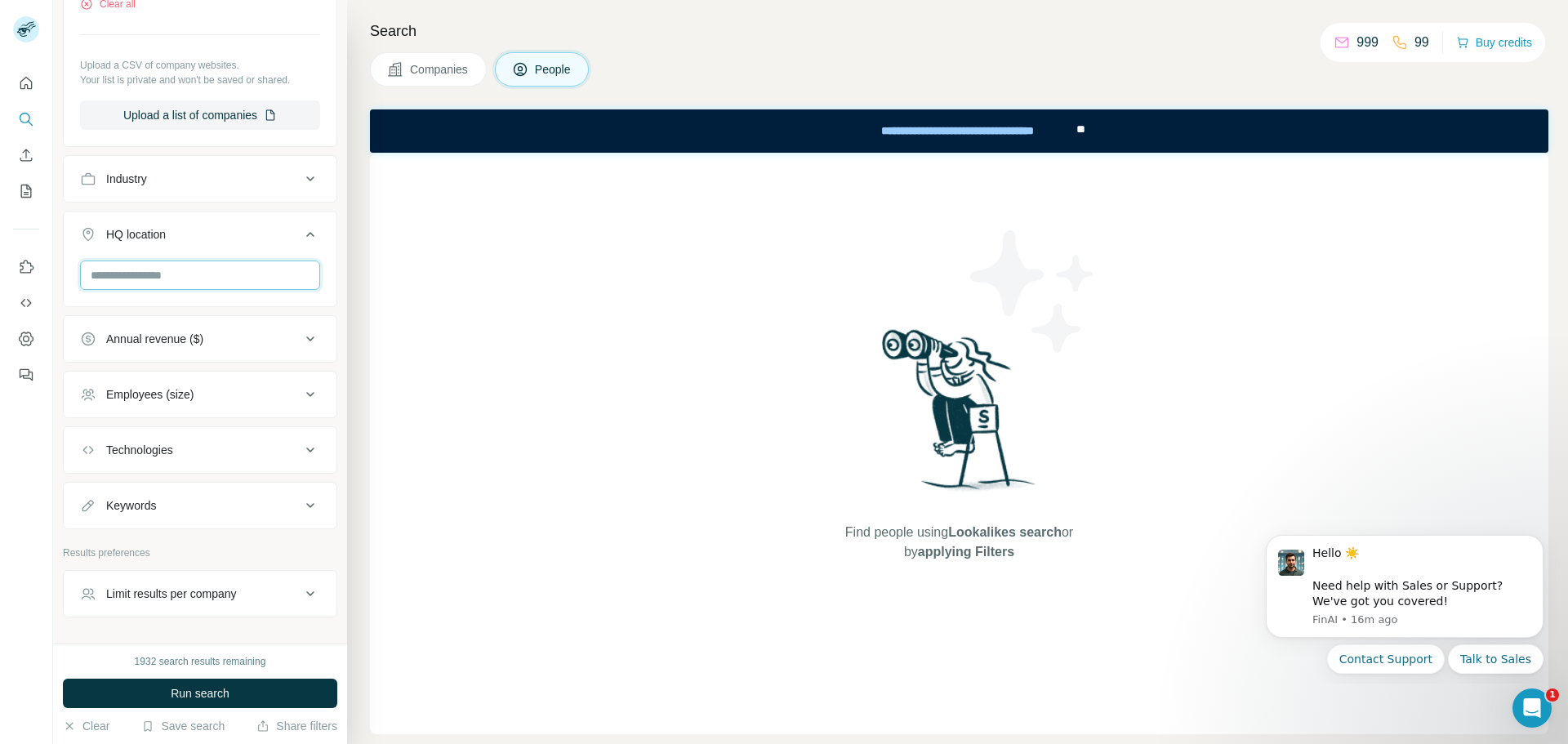
click at [225, 268] on input "text" at bounding box center [200, 275] width 240 height 30
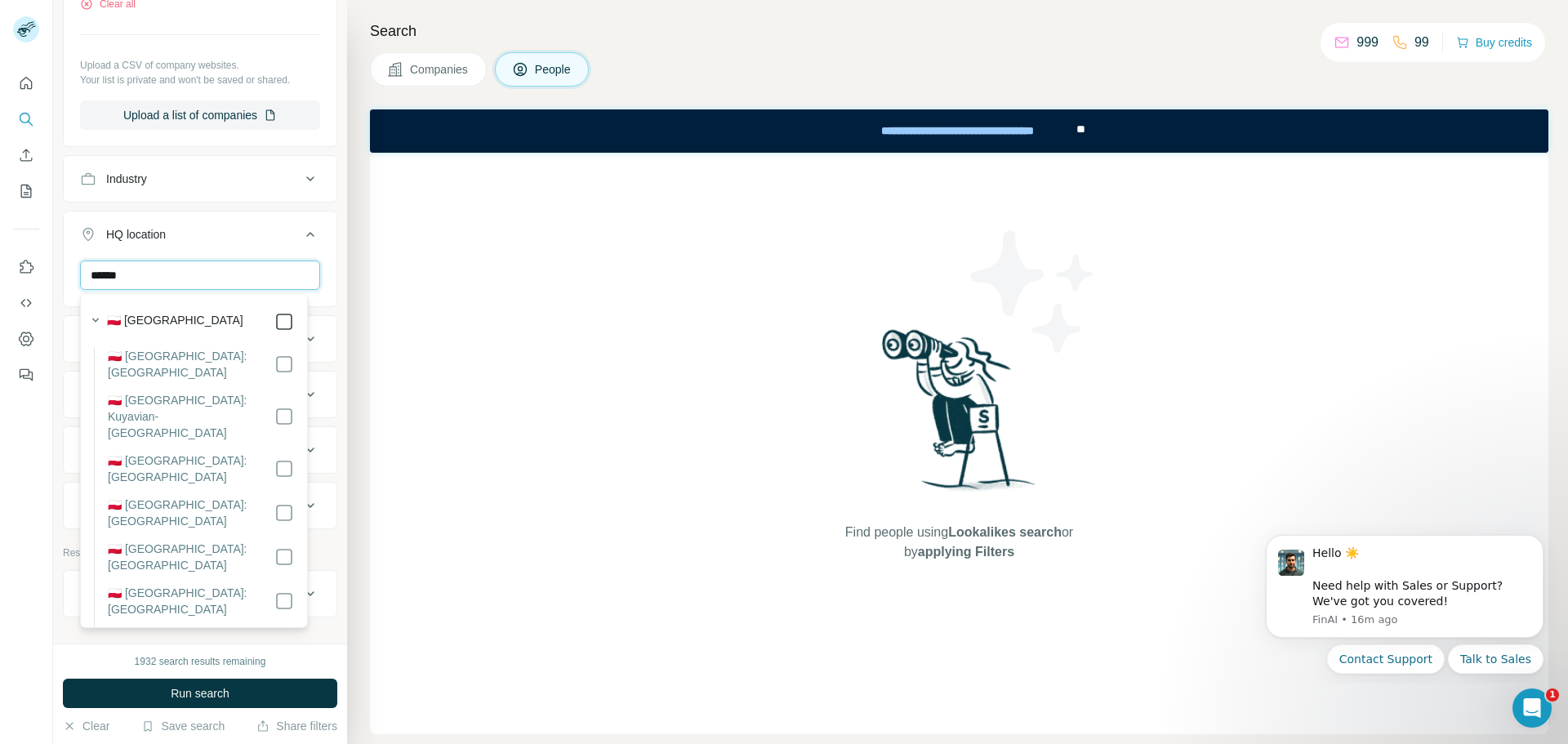
type input "******"
click at [309, 660] on div "1932 search results remaining" at bounding box center [200, 661] width 275 height 15
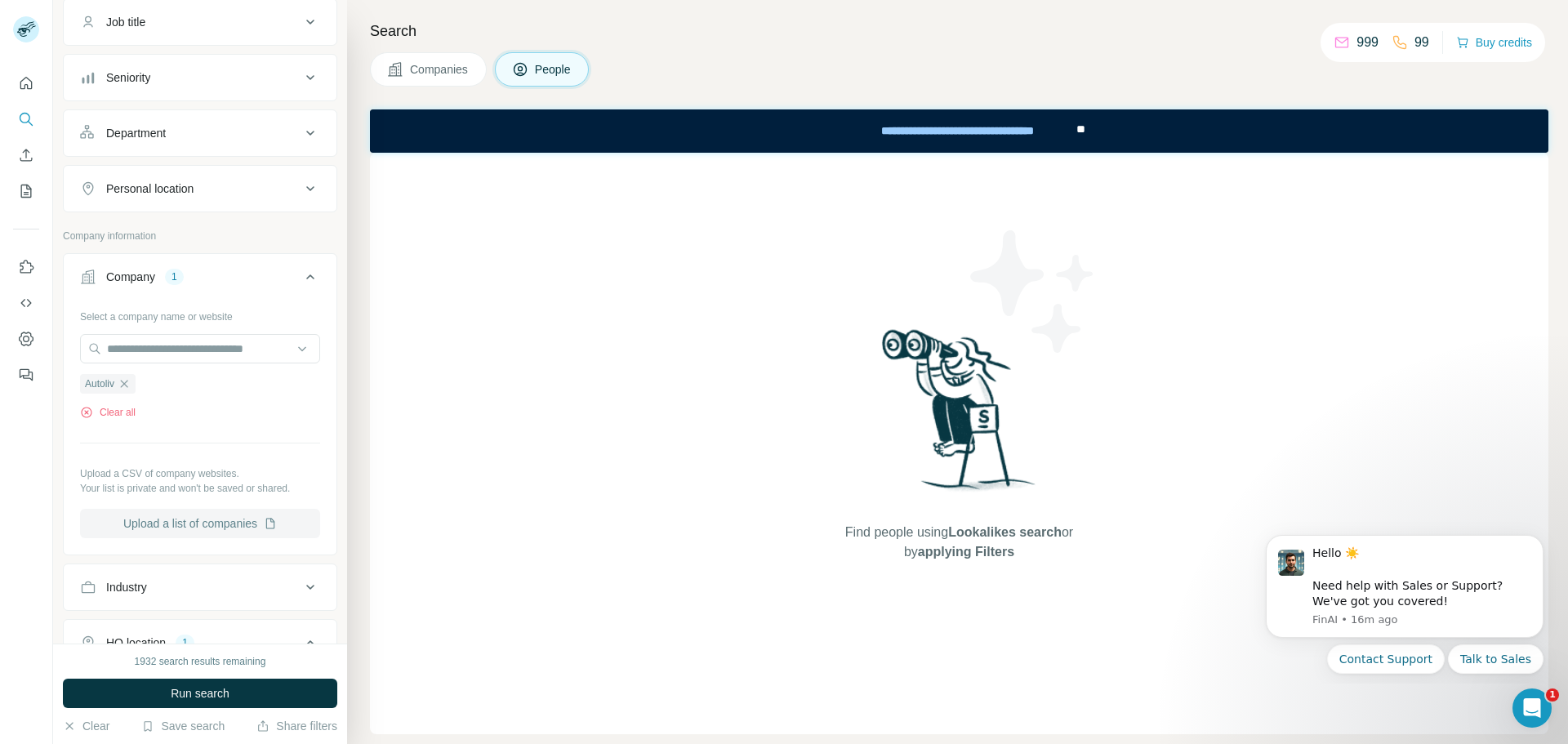
scroll to position [50, 0]
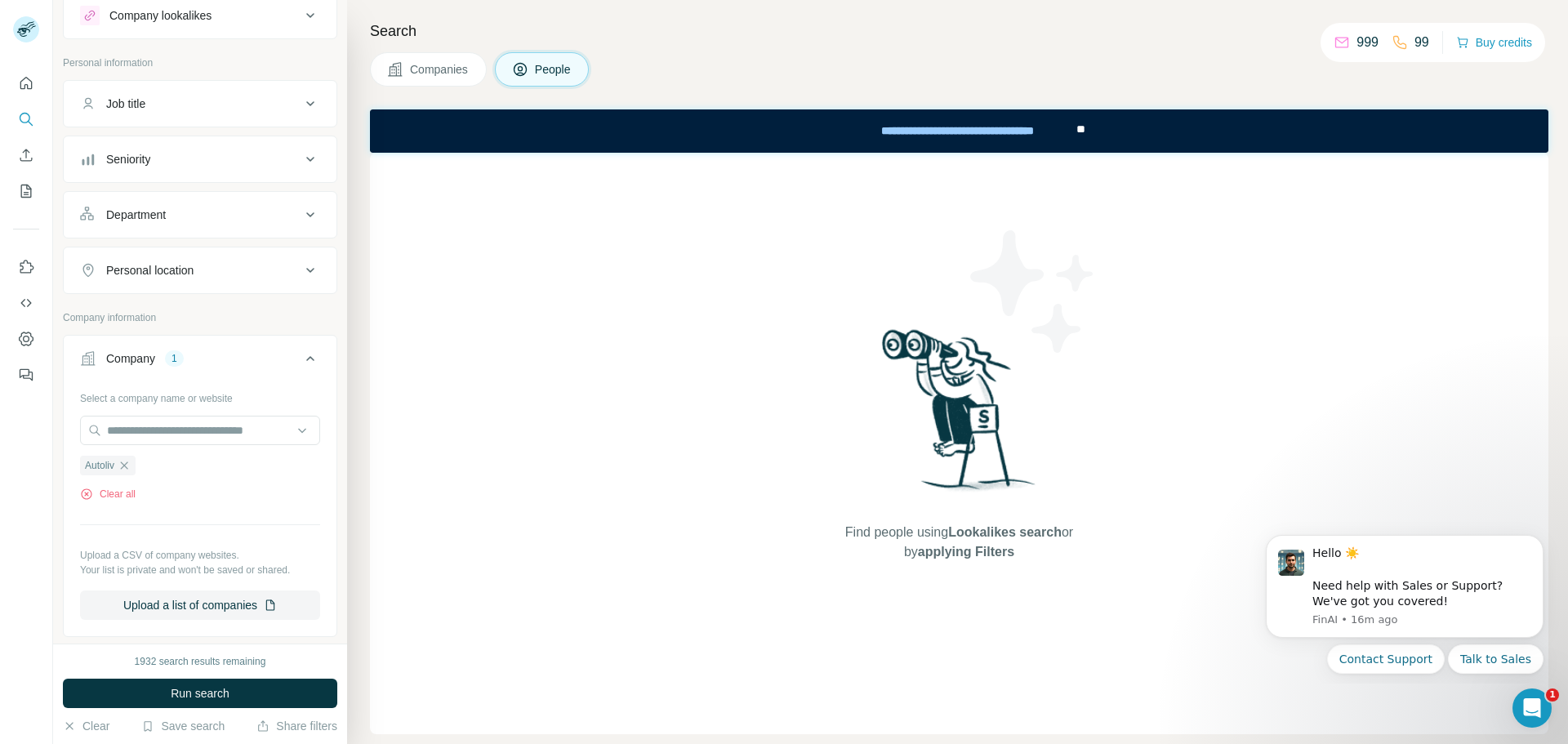
click at [183, 212] on div "Department" at bounding box center [190, 215] width 221 height 17
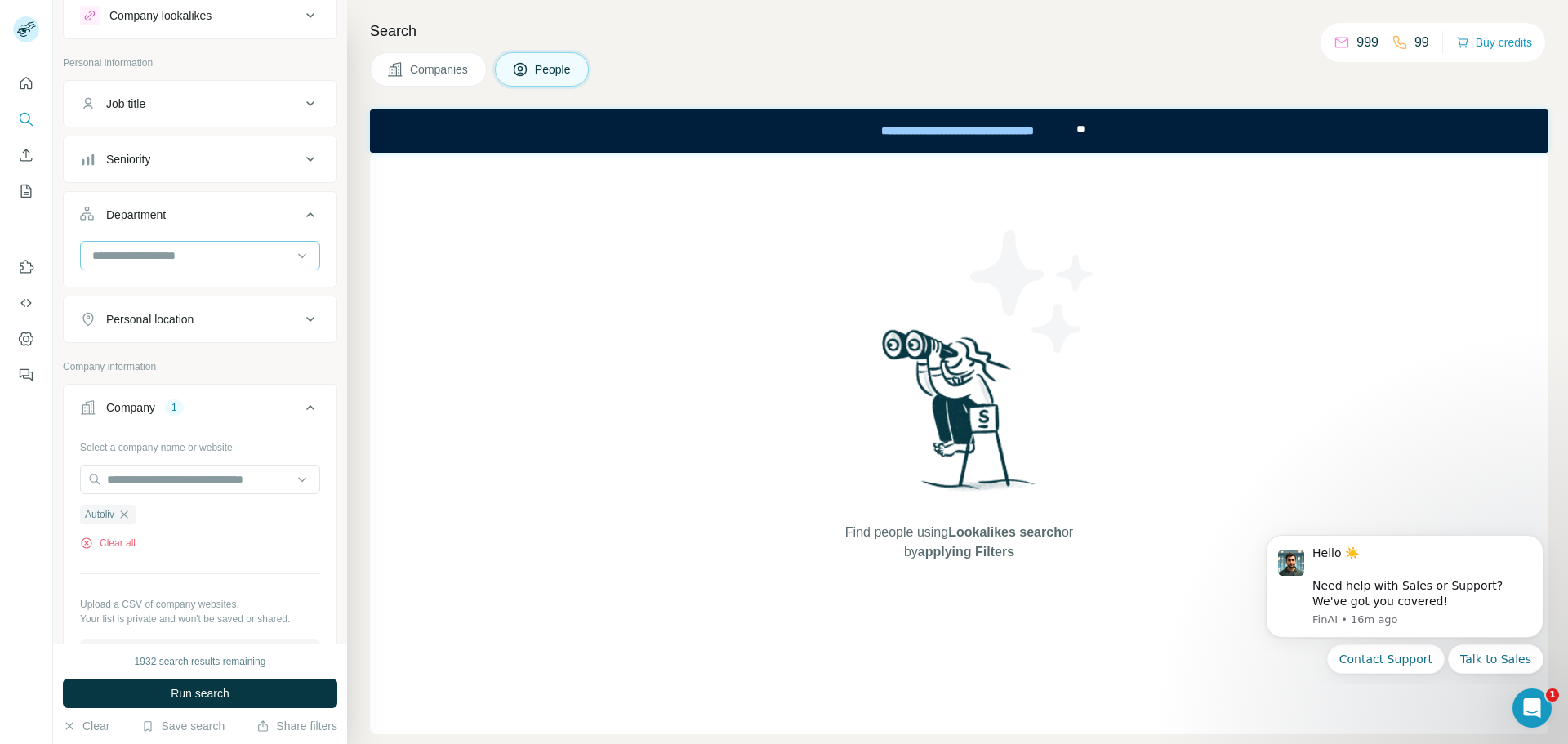
click at [207, 256] on input at bounding box center [191, 255] width 202 height 18
click at [149, 312] on div "HR" at bounding box center [194, 312] width 200 height 17
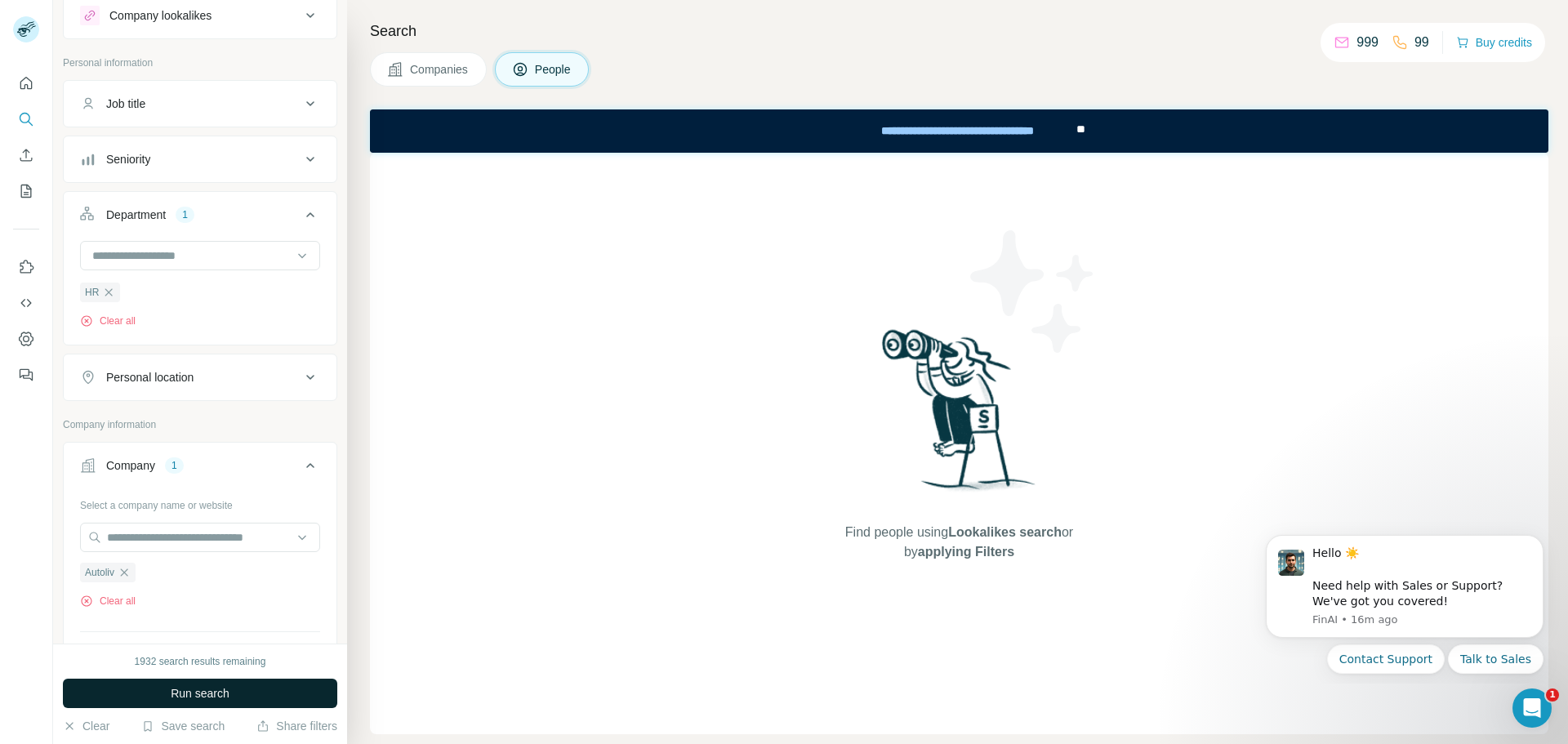
click at [235, 698] on button "Run search" at bounding box center [200, 693] width 275 height 30
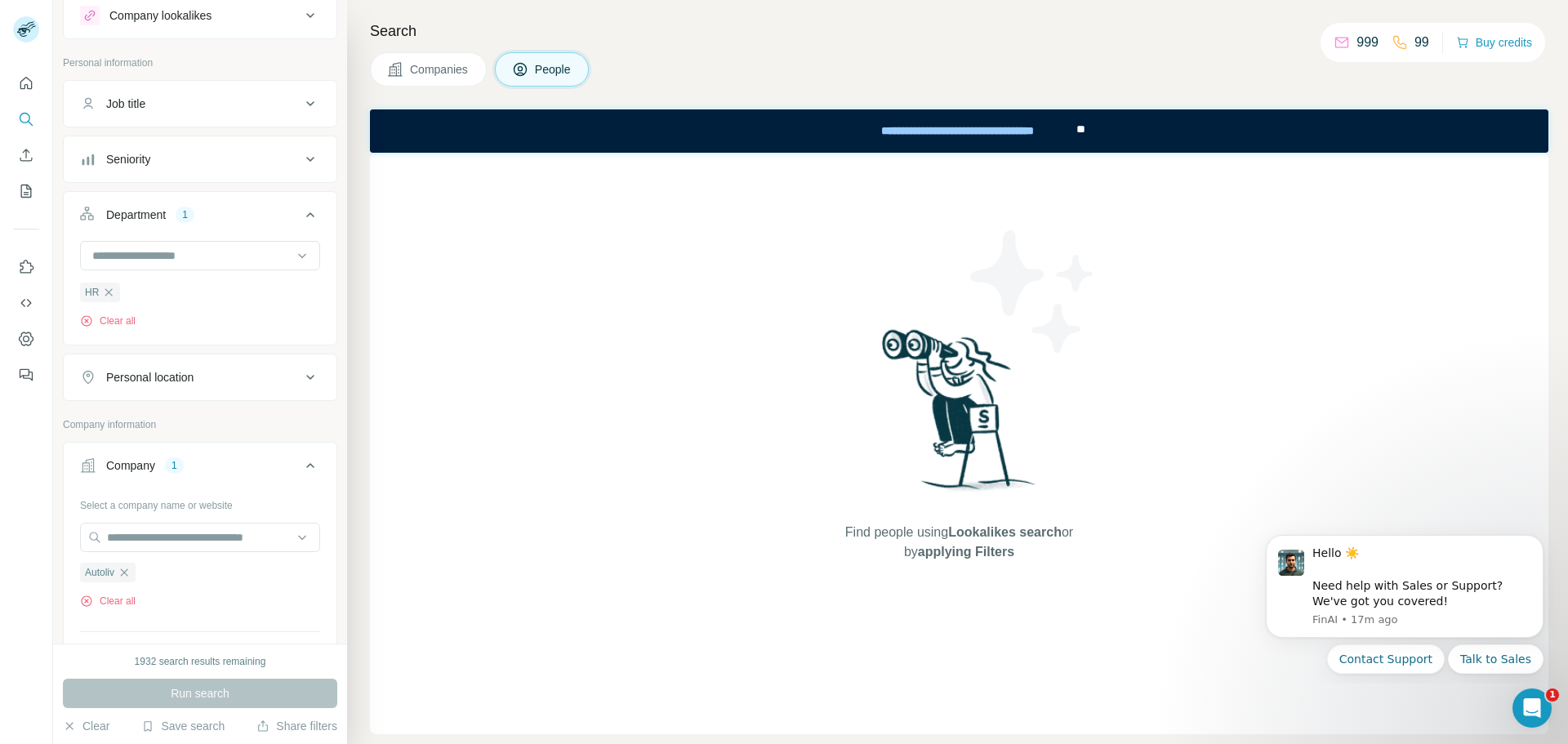
click at [691, 453] on div "Find people using Lookalikes search or by applying Filters" at bounding box center [959, 443] width 1179 height 581
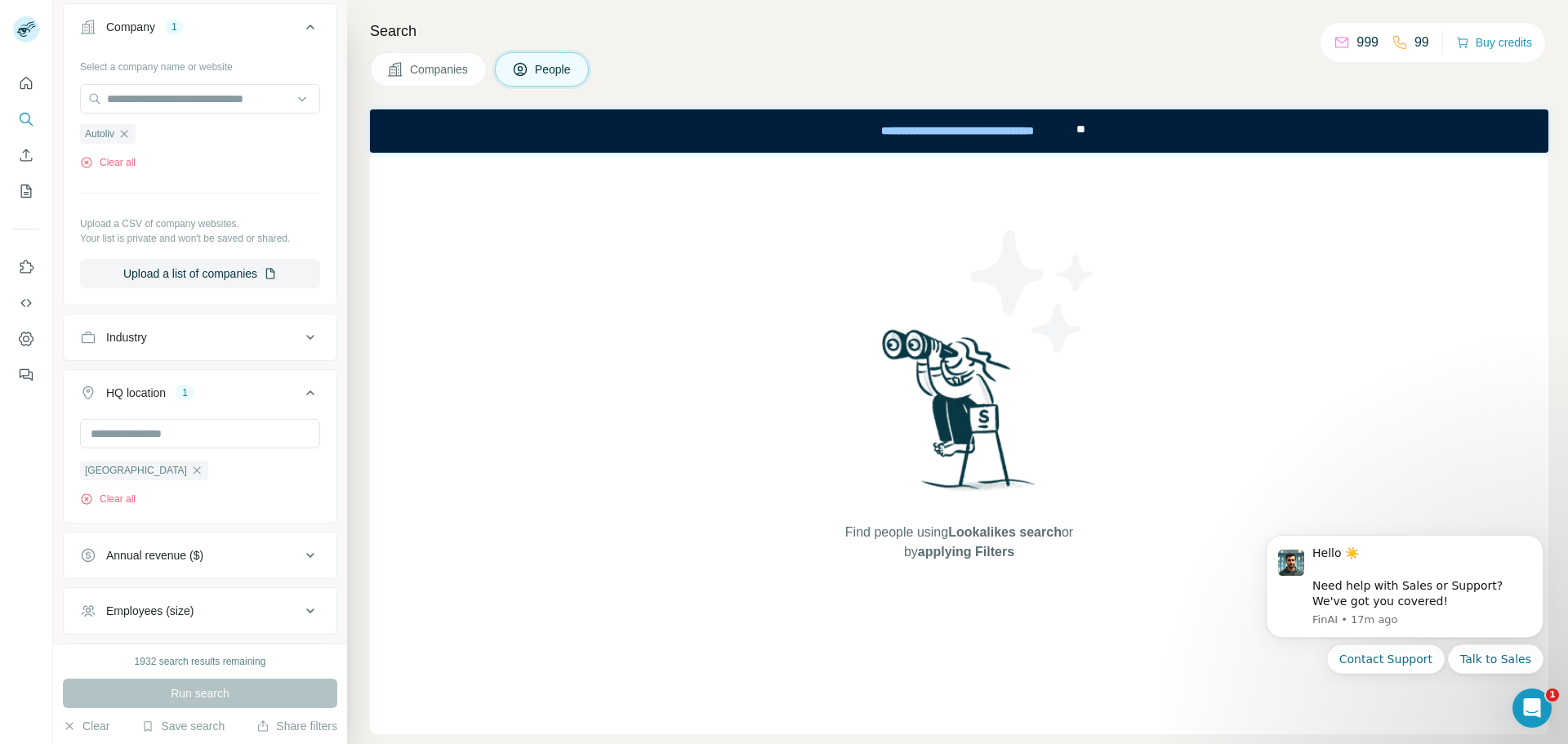
scroll to position [490, 0]
click at [191, 475] on icon "button" at bounding box center [197, 470] width 13 height 13
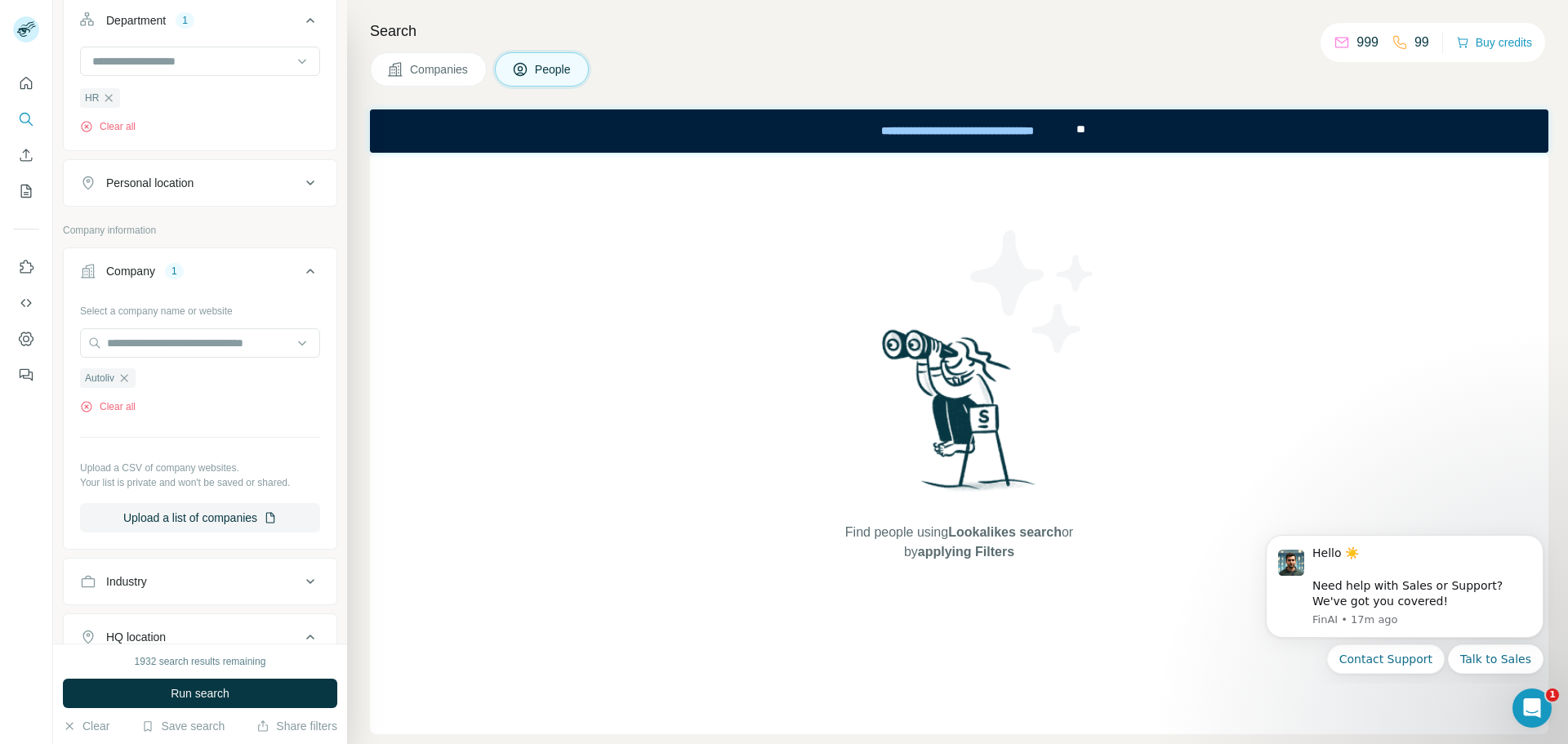
scroll to position [164, 0]
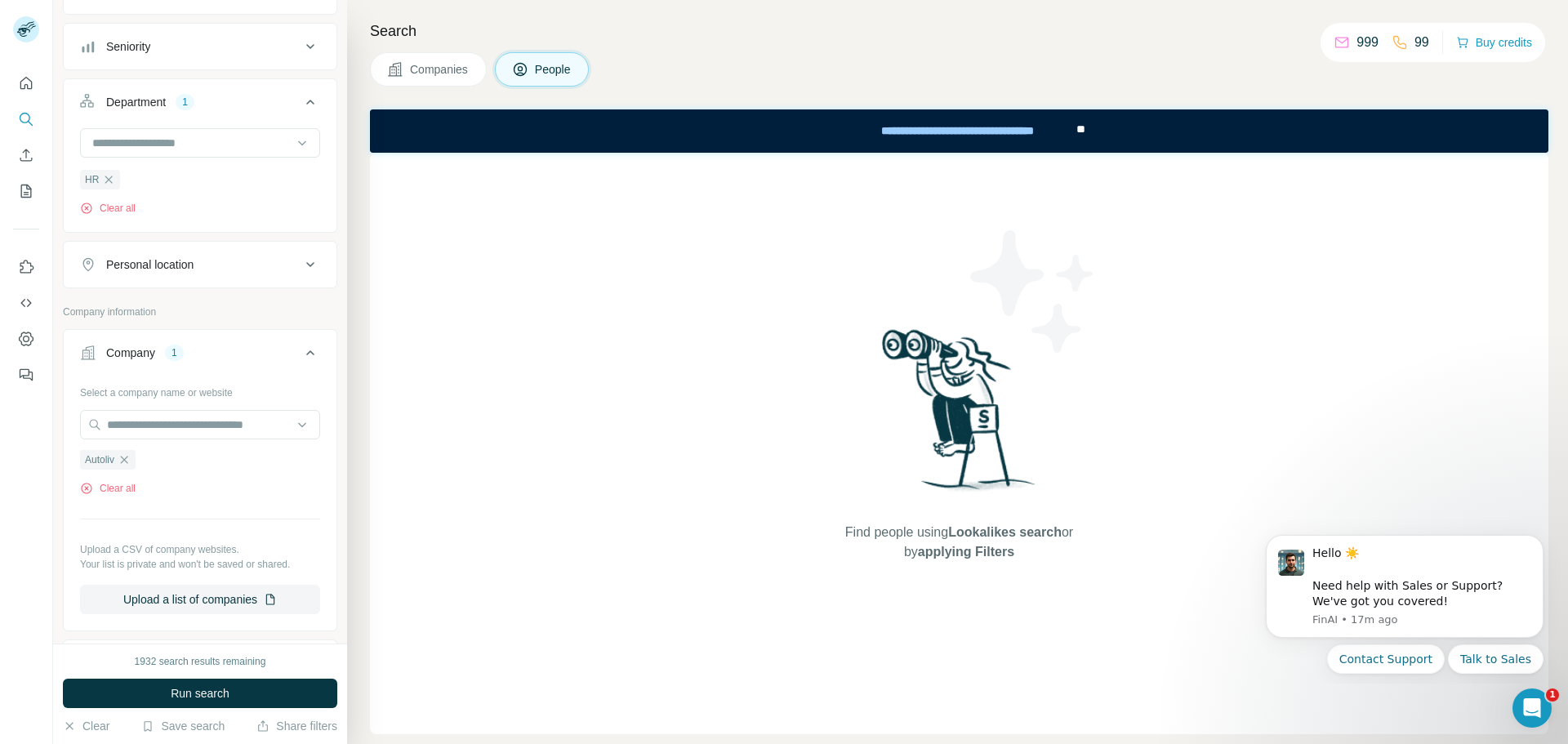
click at [208, 271] on div "Personal location" at bounding box center [190, 265] width 221 height 17
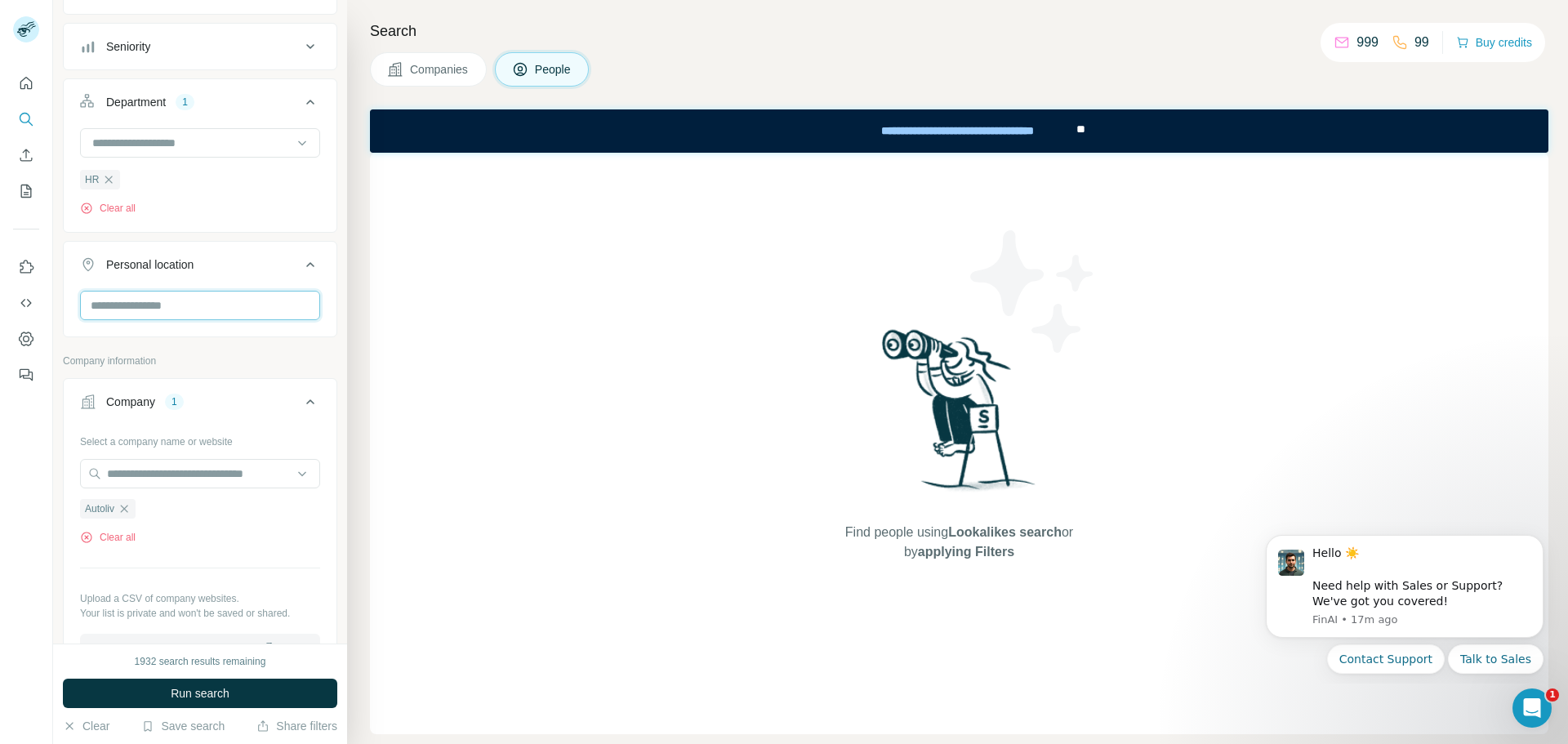
click at [212, 314] on input "text" at bounding box center [200, 305] width 240 height 30
type input "***"
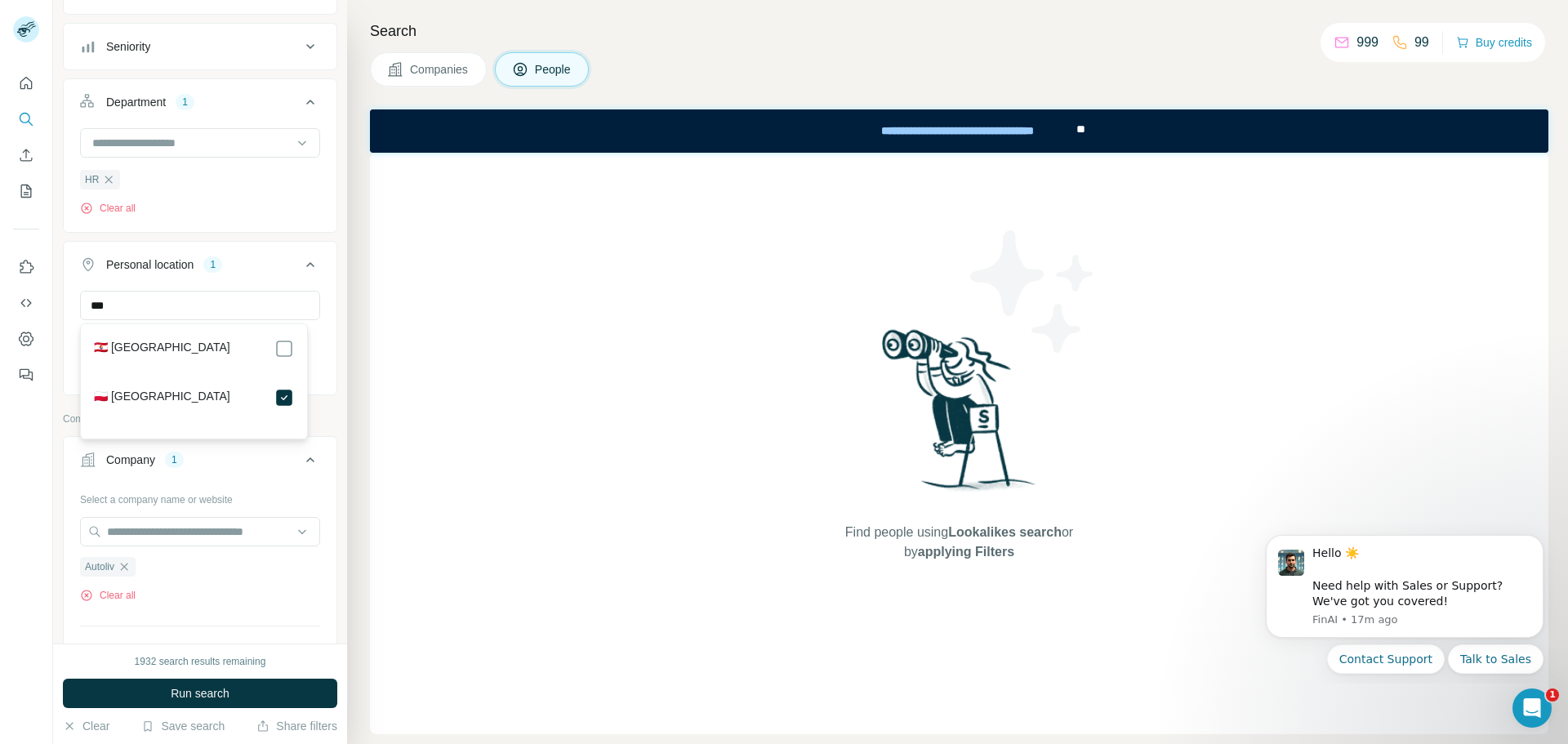
click at [425, 418] on div "Find people using Lookalikes search or by applying Filters" at bounding box center [959, 443] width 1179 height 581
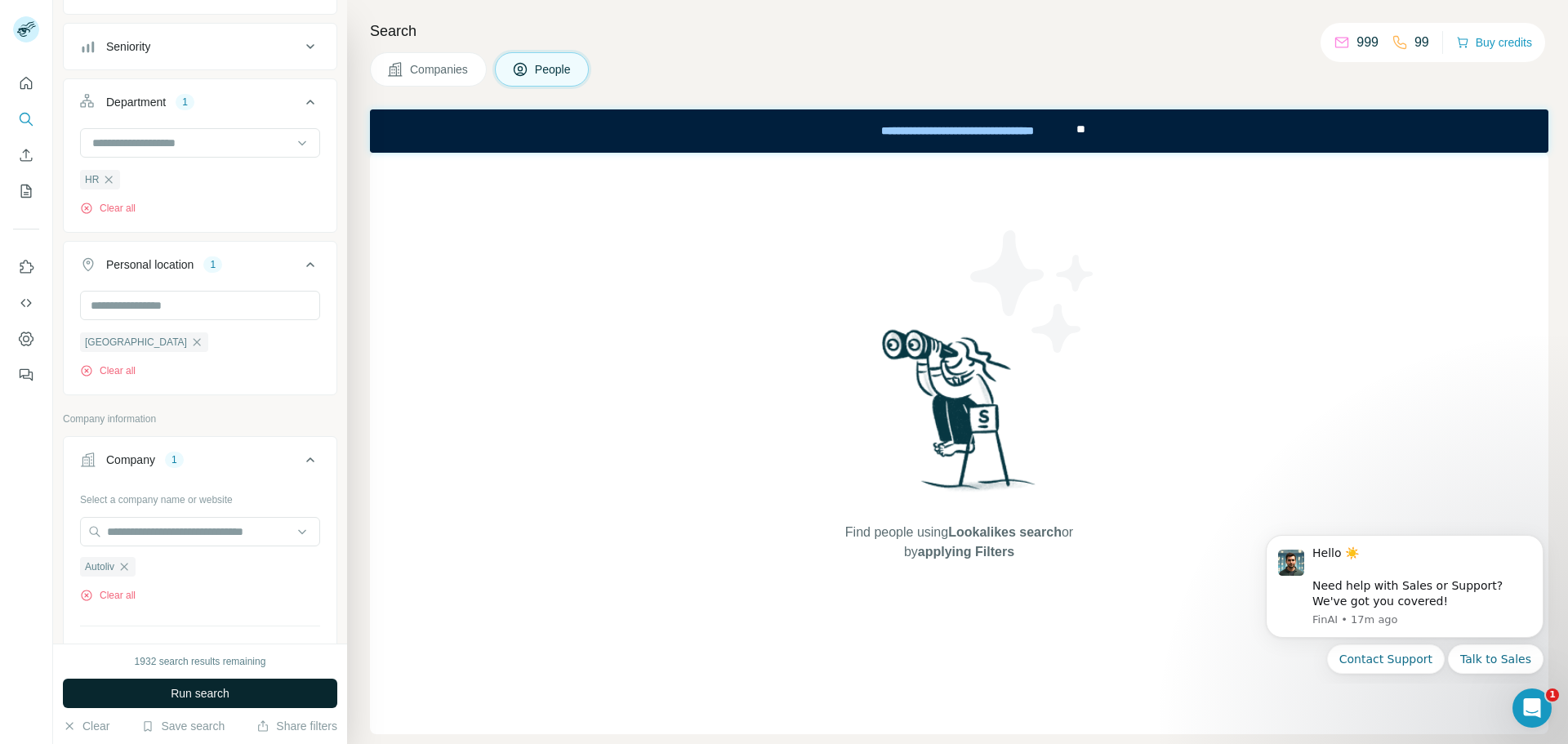
click at [217, 691] on span "Run search" at bounding box center [199, 693] width 59 height 17
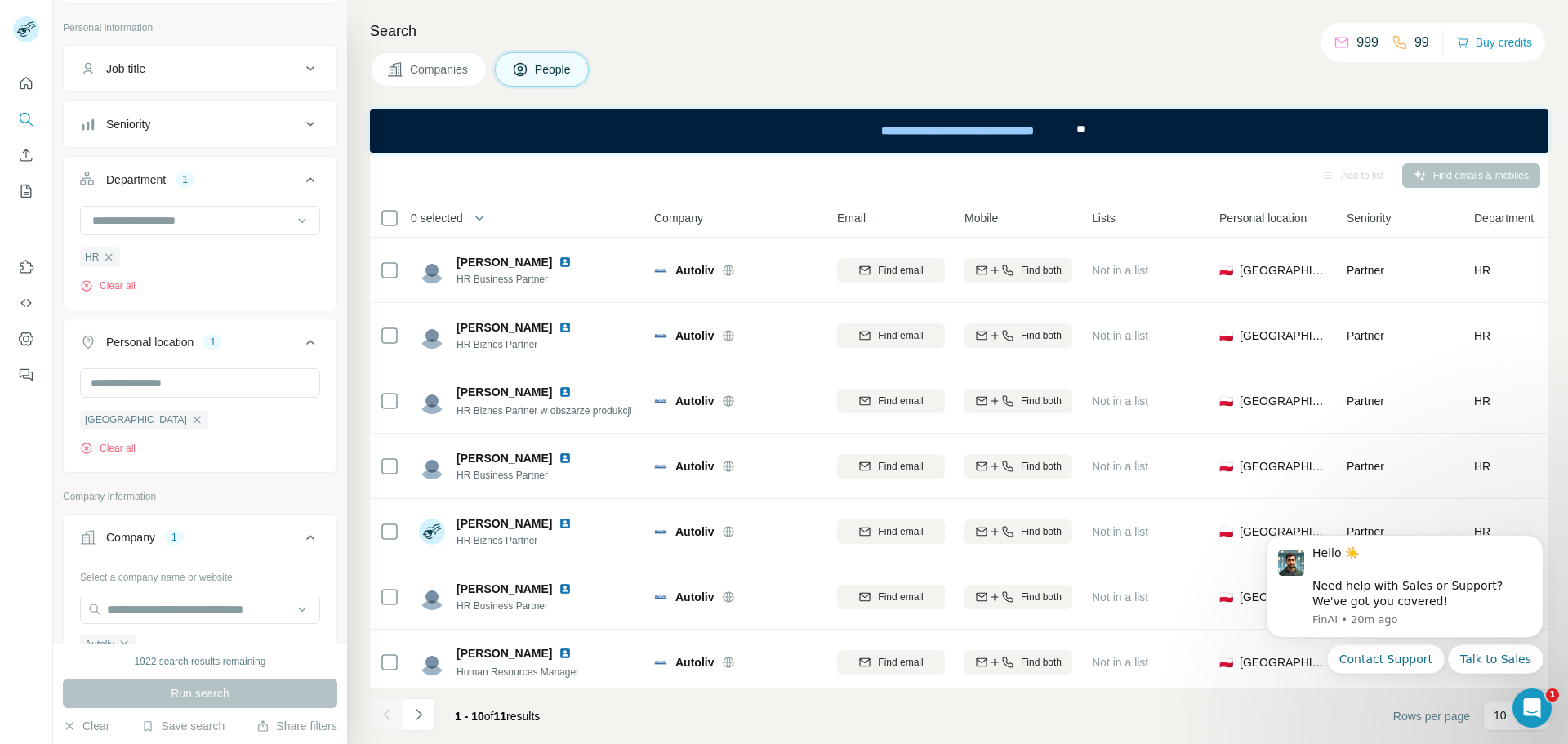
scroll to position [60, 0]
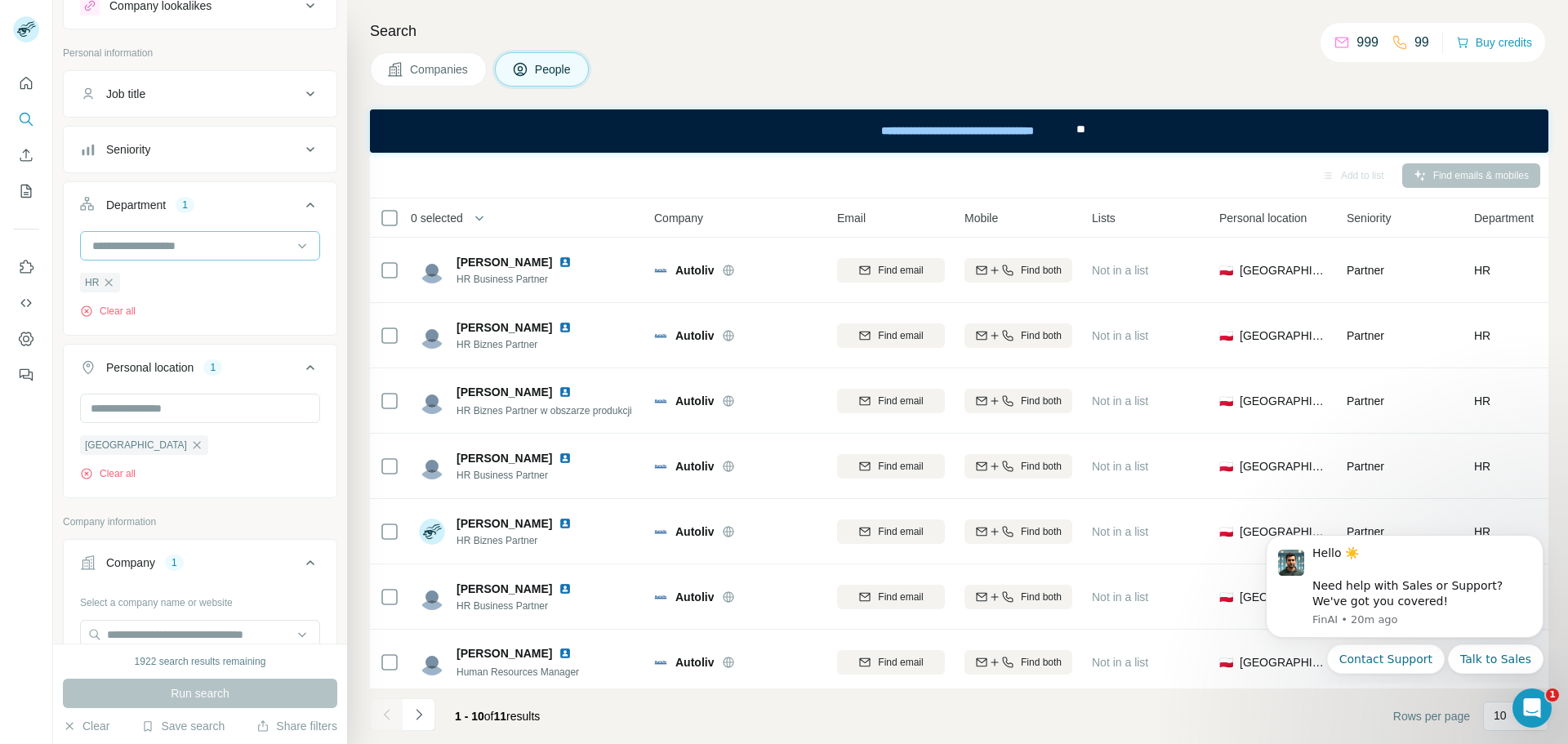
click at [188, 245] on input at bounding box center [191, 246] width 202 height 18
click at [170, 299] on div "Procurement" at bounding box center [194, 292] width 200 height 17
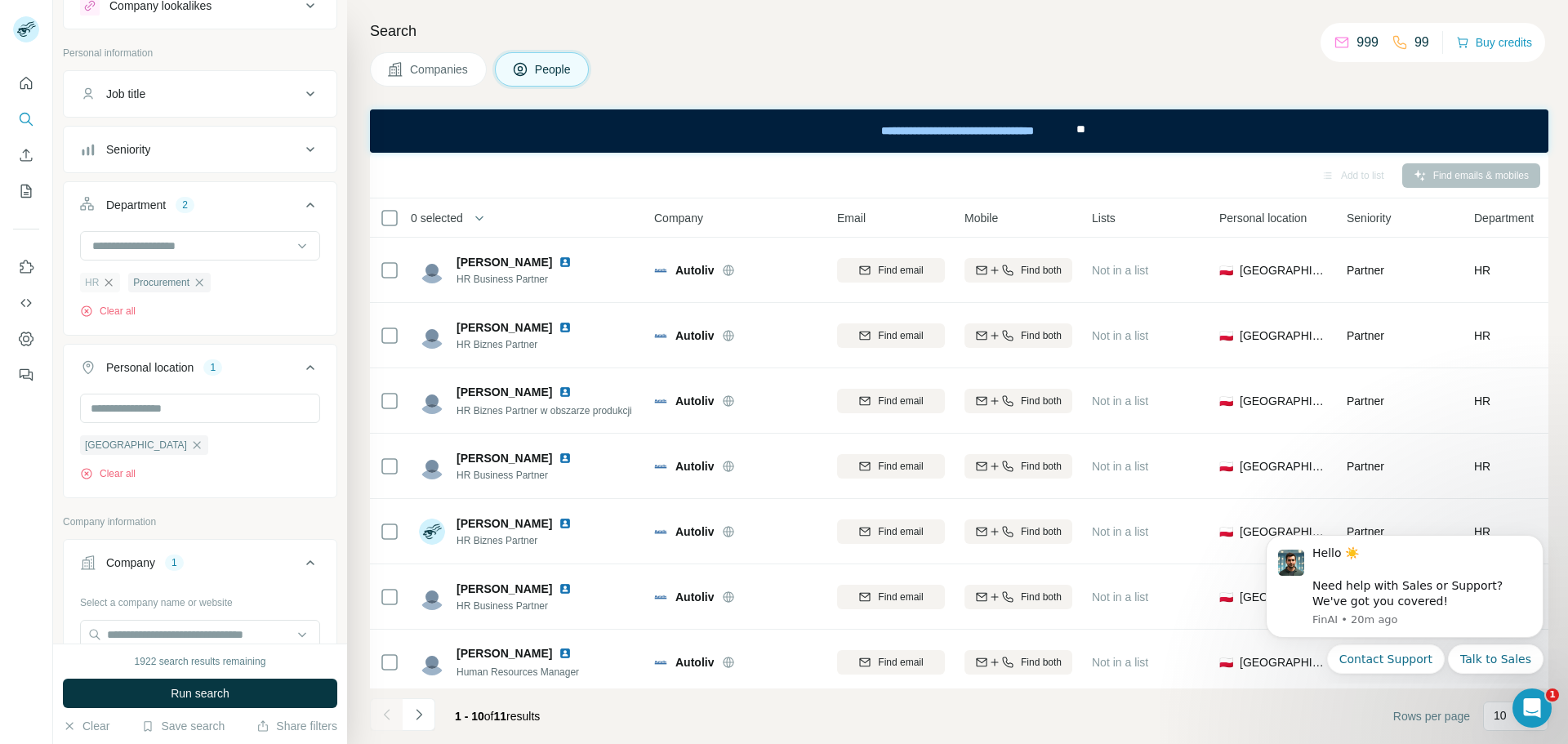
click at [109, 284] on icon "button" at bounding box center [109, 282] width 7 height 7
click at [171, 691] on span "Run search" at bounding box center [199, 693] width 59 height 17
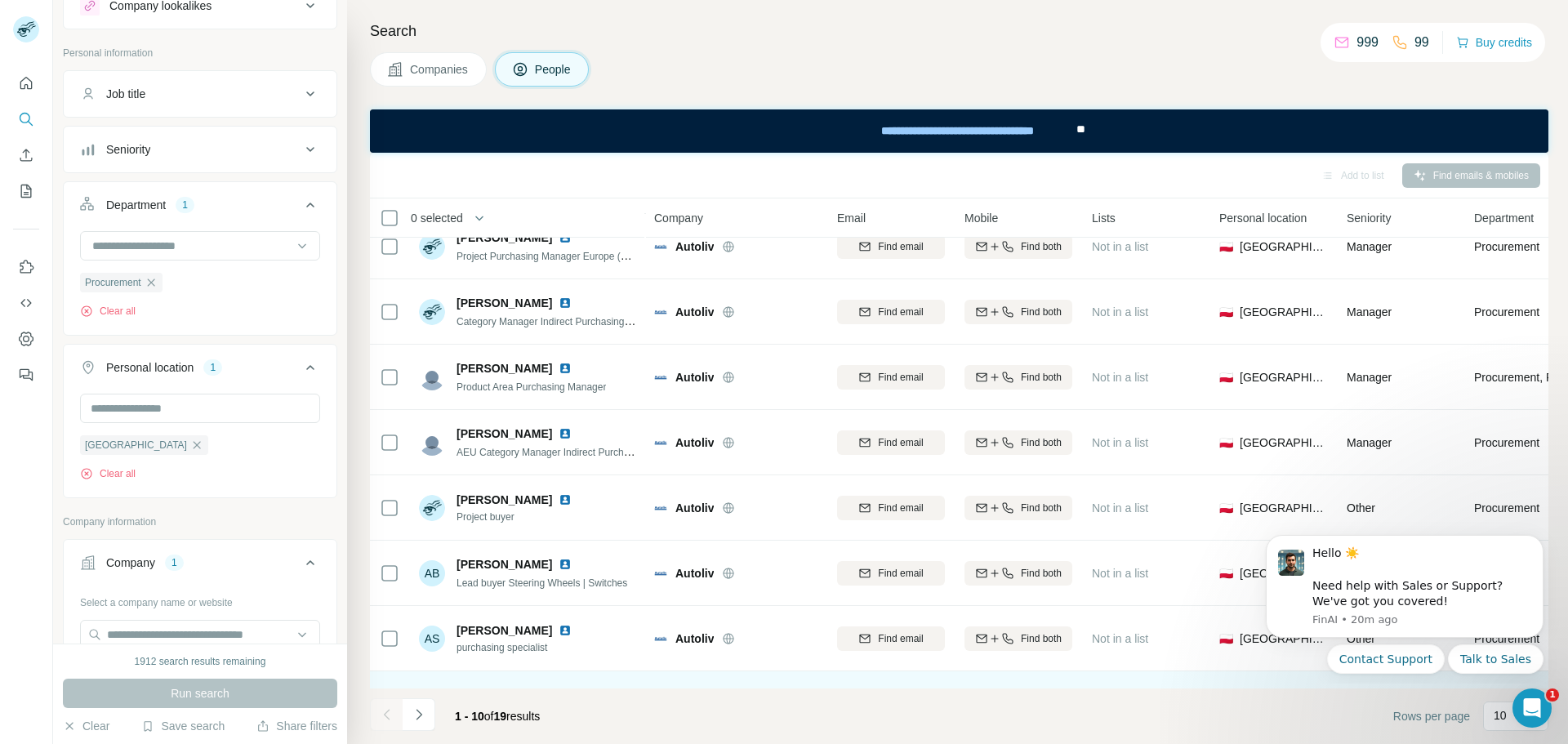
scroll to position [210, 0]
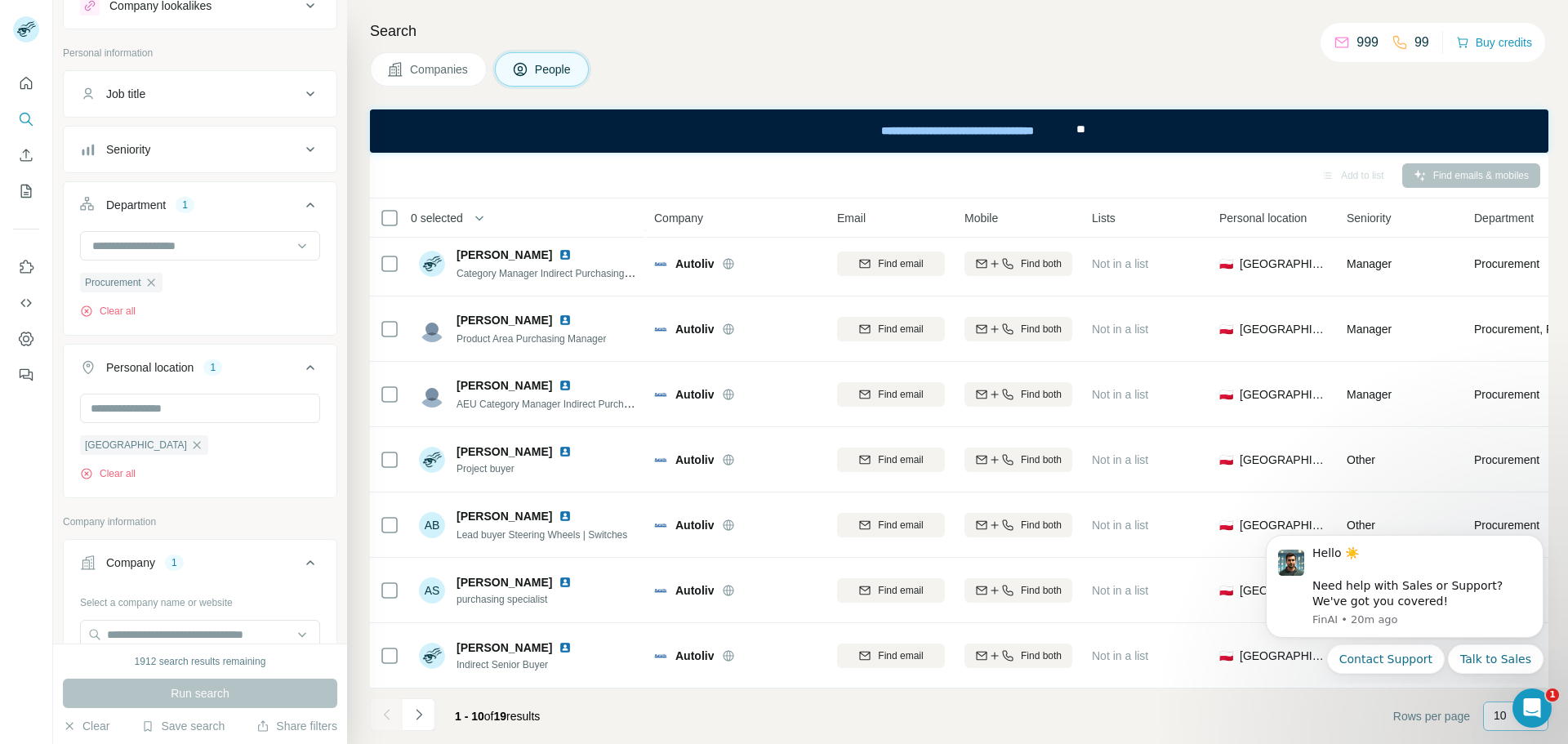
click at [1505, 715] on p "10" at bounding box center [1500, 715] width 13 height 17
click at [1501, 682] on html "Hello ☀️ ​ Need help with Sales or Support? We've got you covered! [GEOGRAPHIC_…" at bounding box center [1404, 602] width 327 height 164
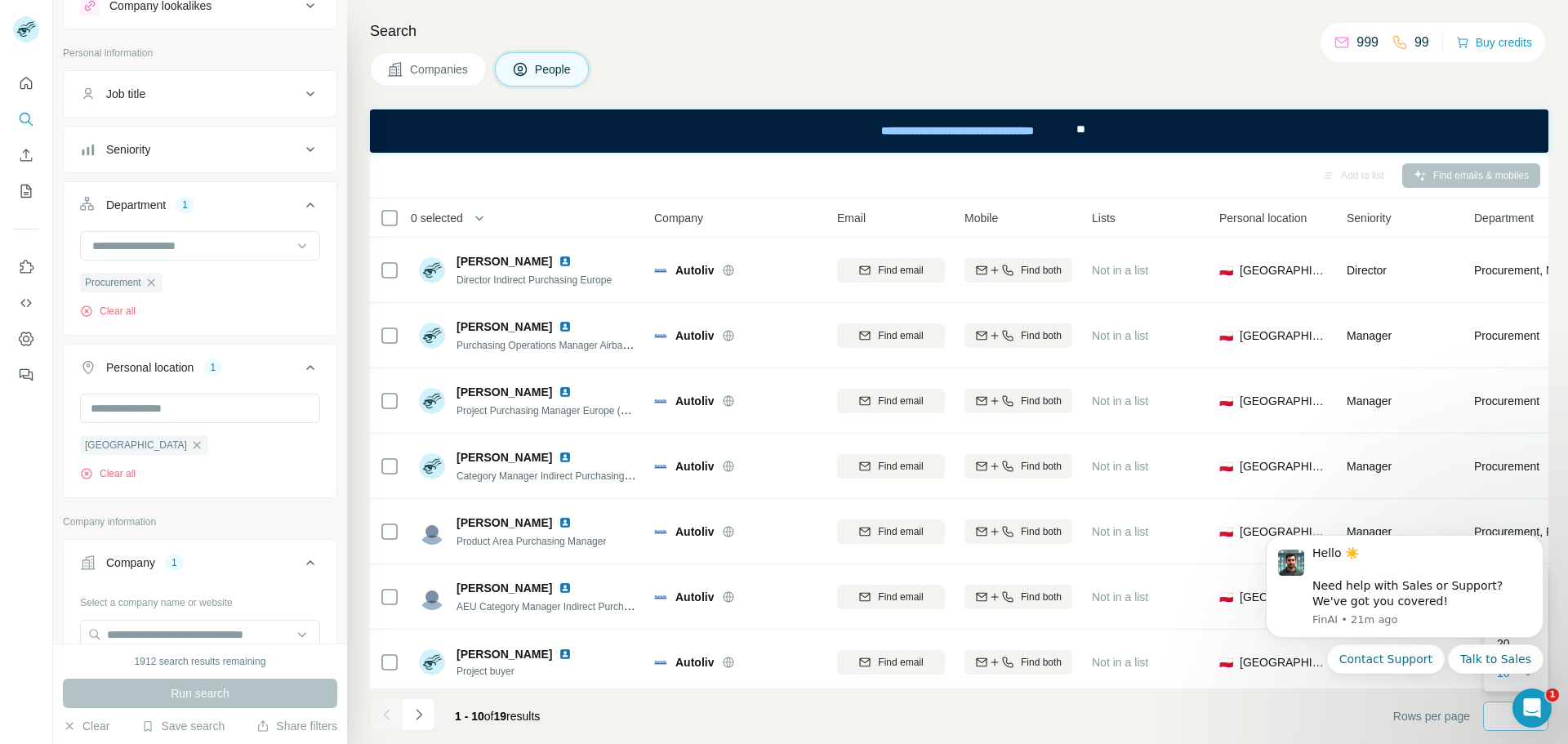
click at [1493, 717] on div "10" at bounding box center [1516, 716] width 65 height 30
click at [1494, 723] on p "10" at bounding box center [1500, 715] width 13 height 17
click at [1454, 725] on div "Rows per page 10" at bounding box center [1470, 716] width 155 height 30
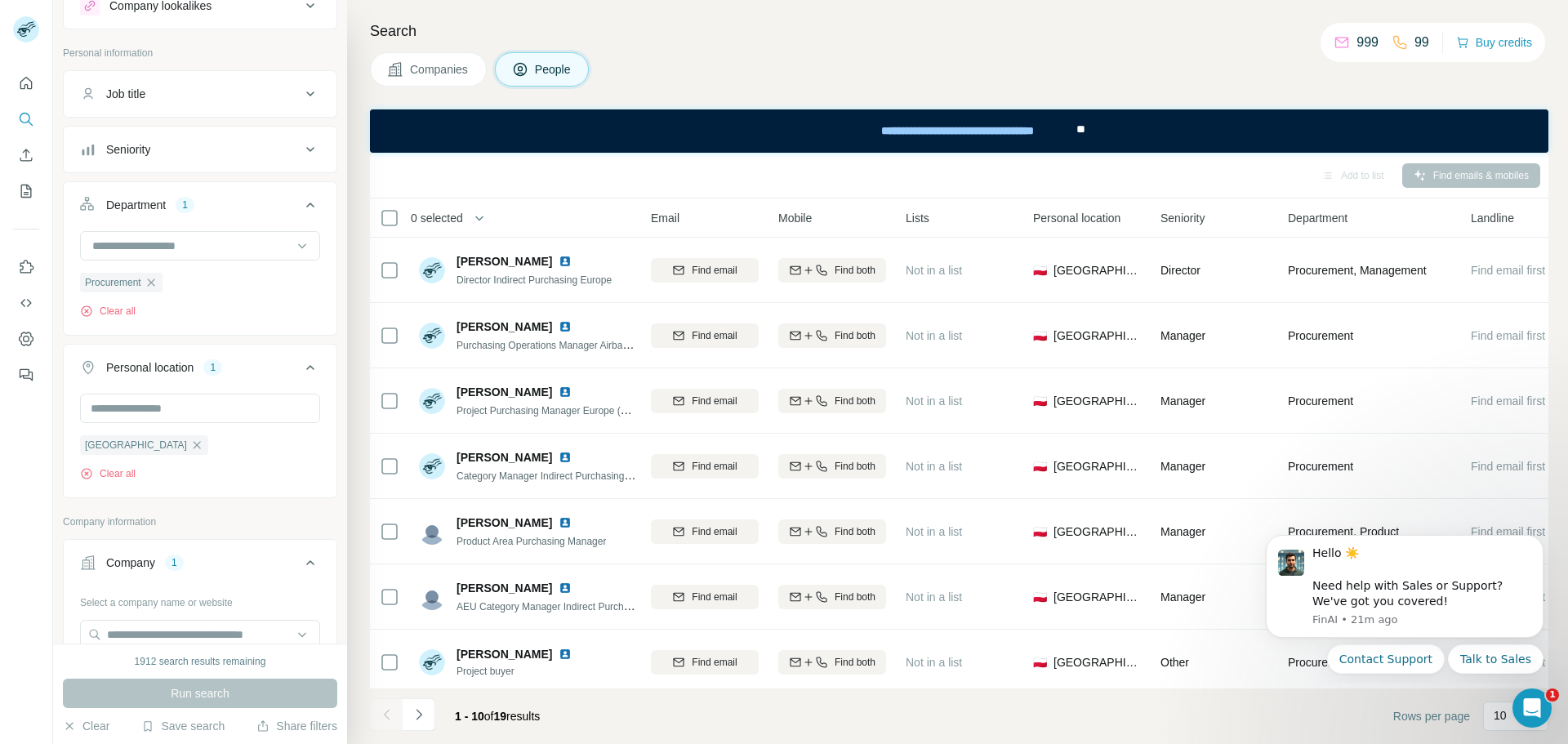
scroll to position [0, 235]
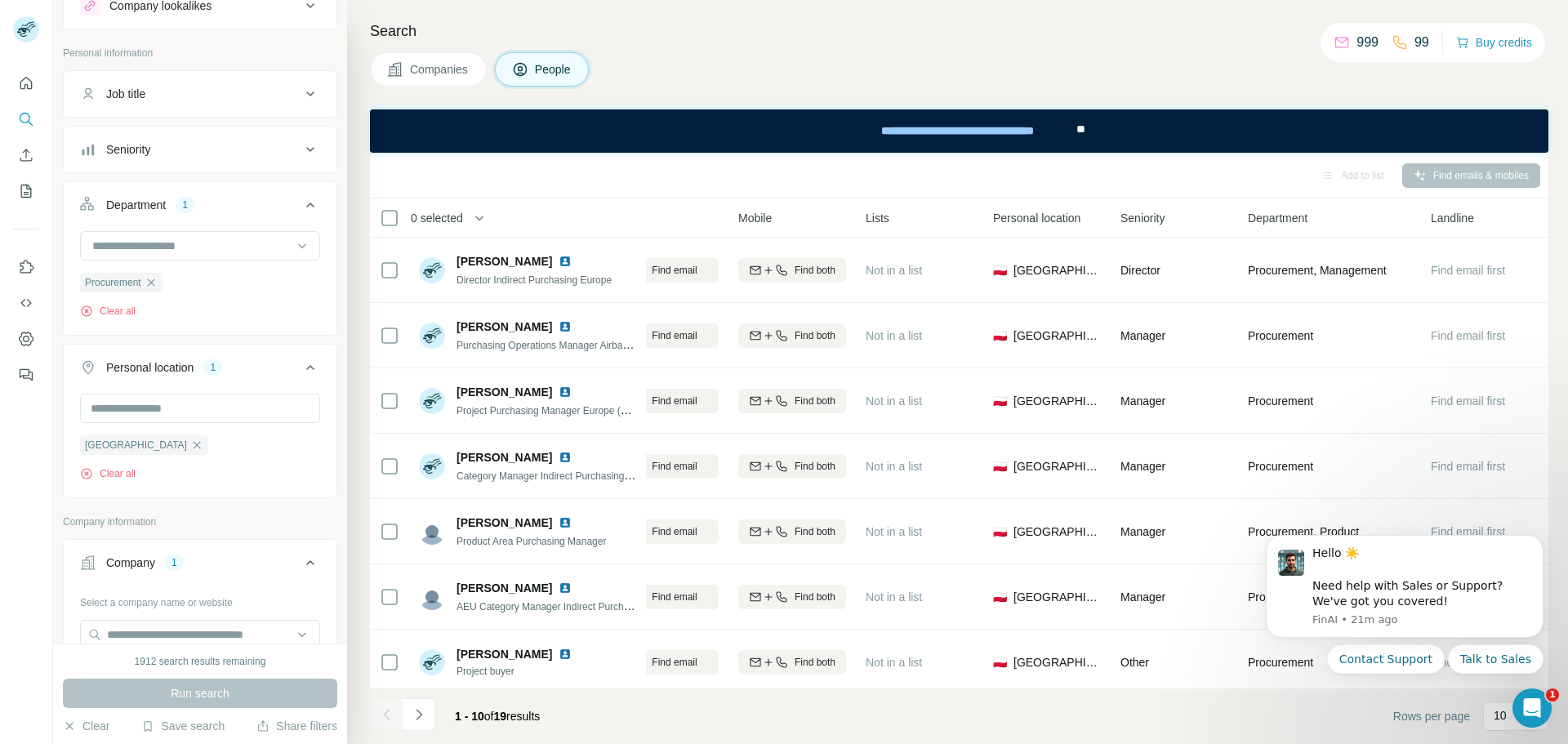
drag, startPoint x: 1320, startPoint y: 686, endPoint x: 9, endPoint y: 21, distance: 1470.0
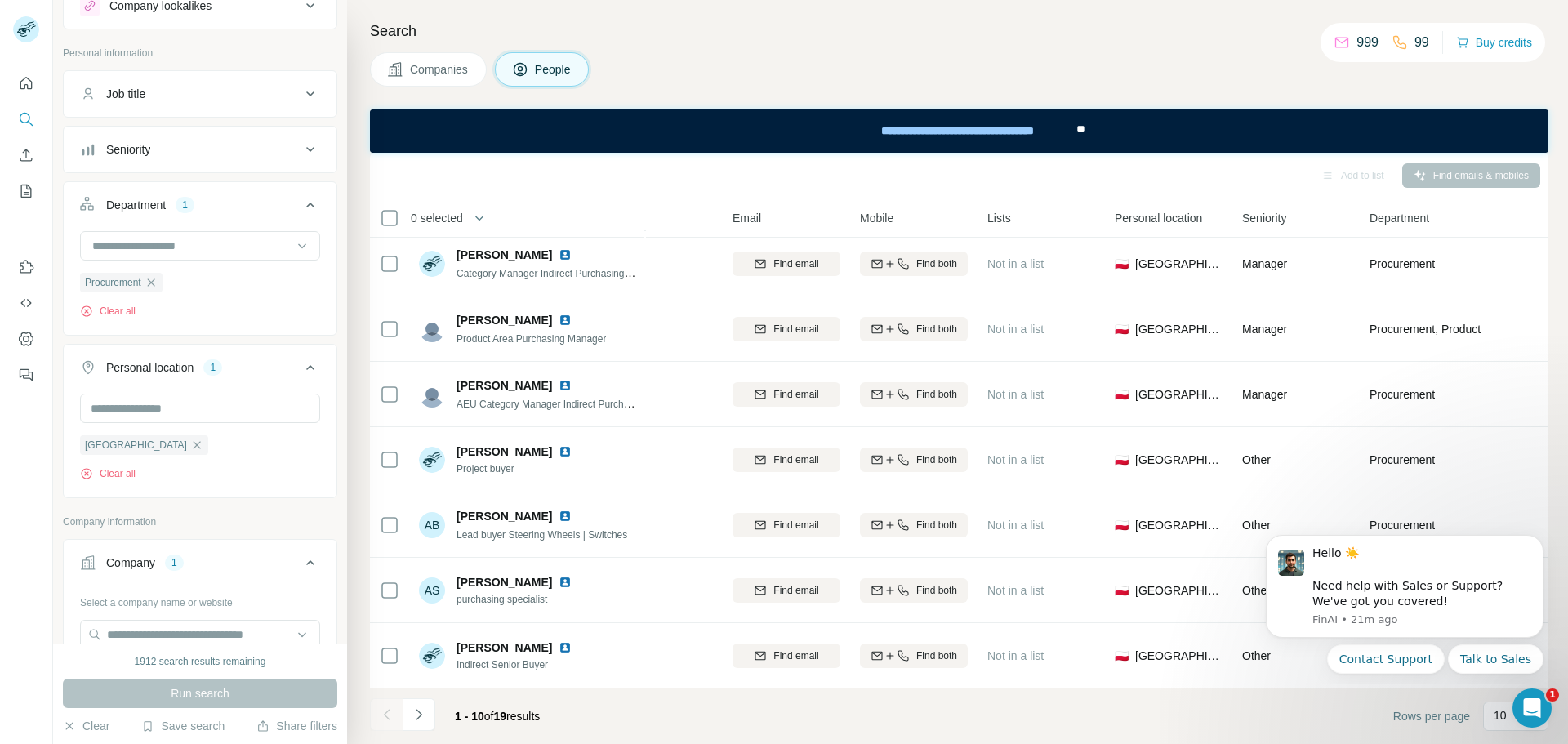
scroll to position [210, 0]
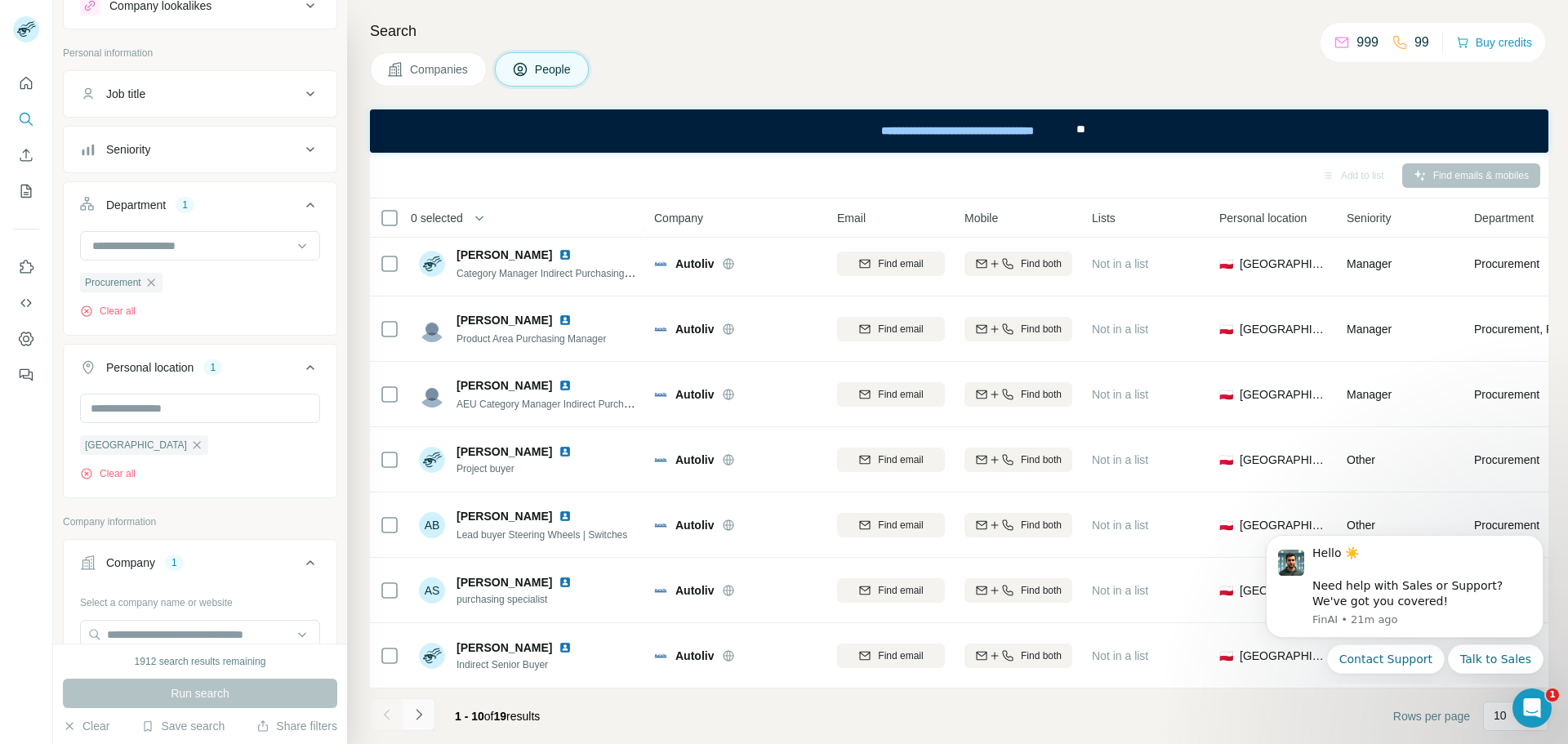
click at [424, 711] on icon "Navigate to next page" at bounding box center [420, 714] width 17 height 17
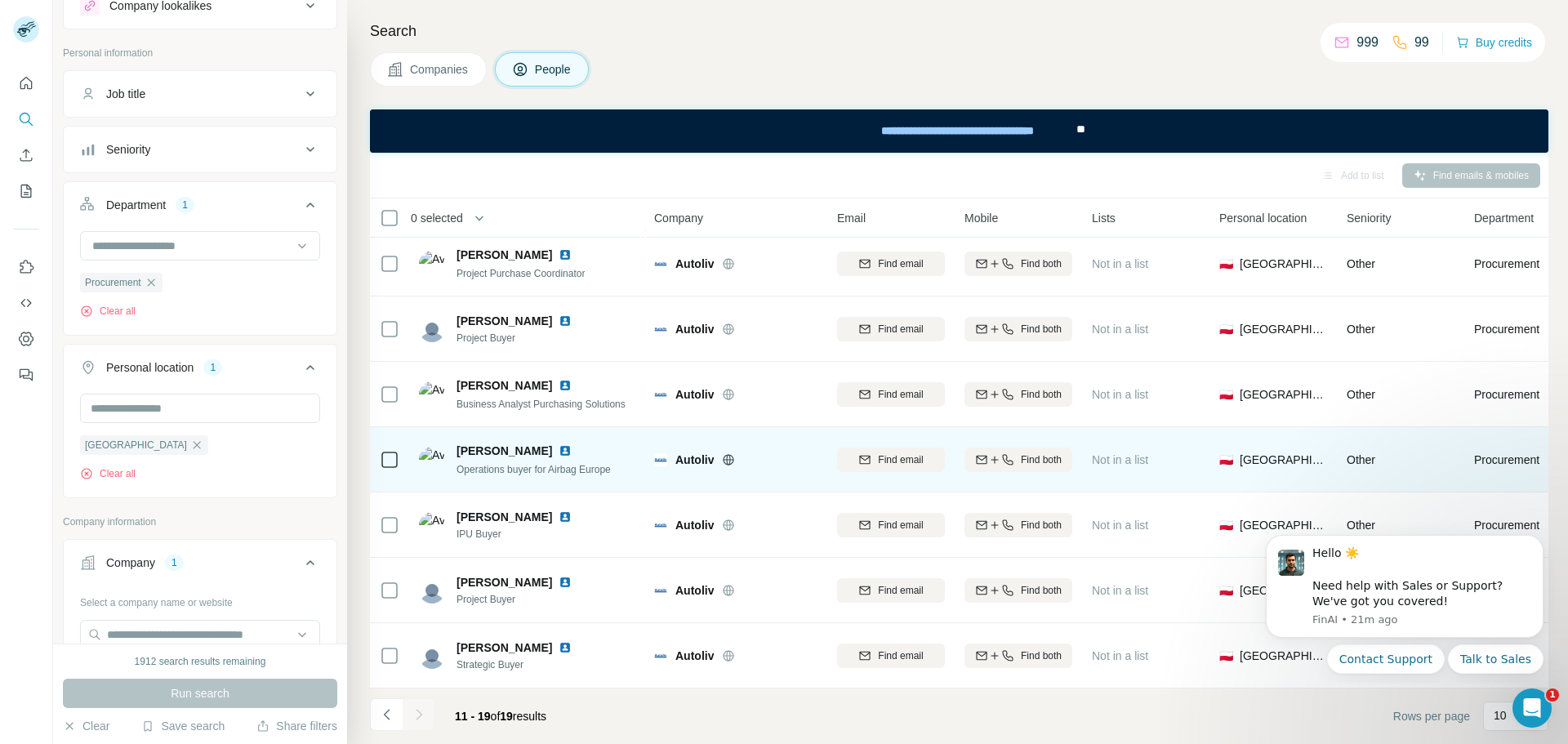
scroll to position [145, 0]
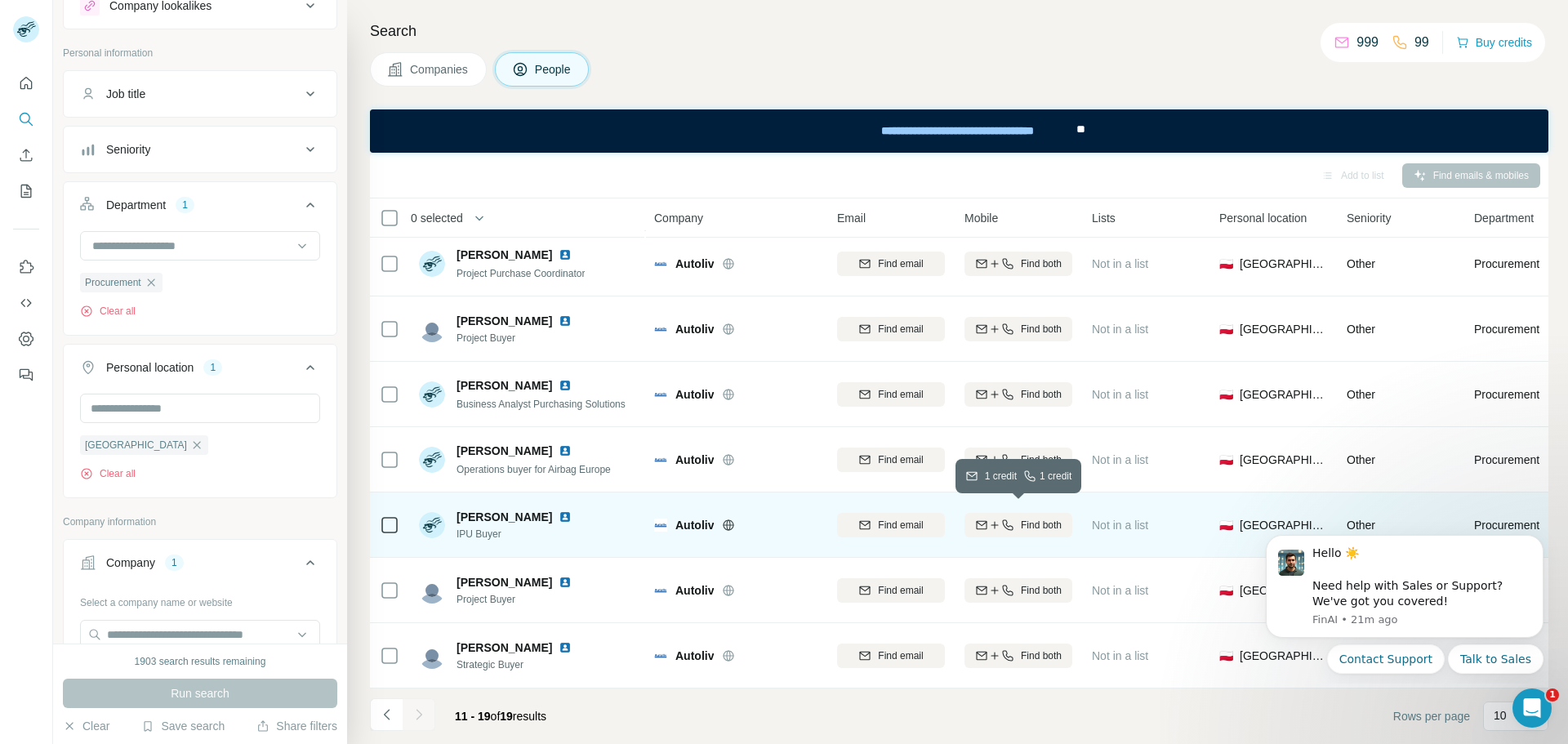
click at [1056, 518] on span "Find both" at bounding box center [1041, 525] width 41 height 15
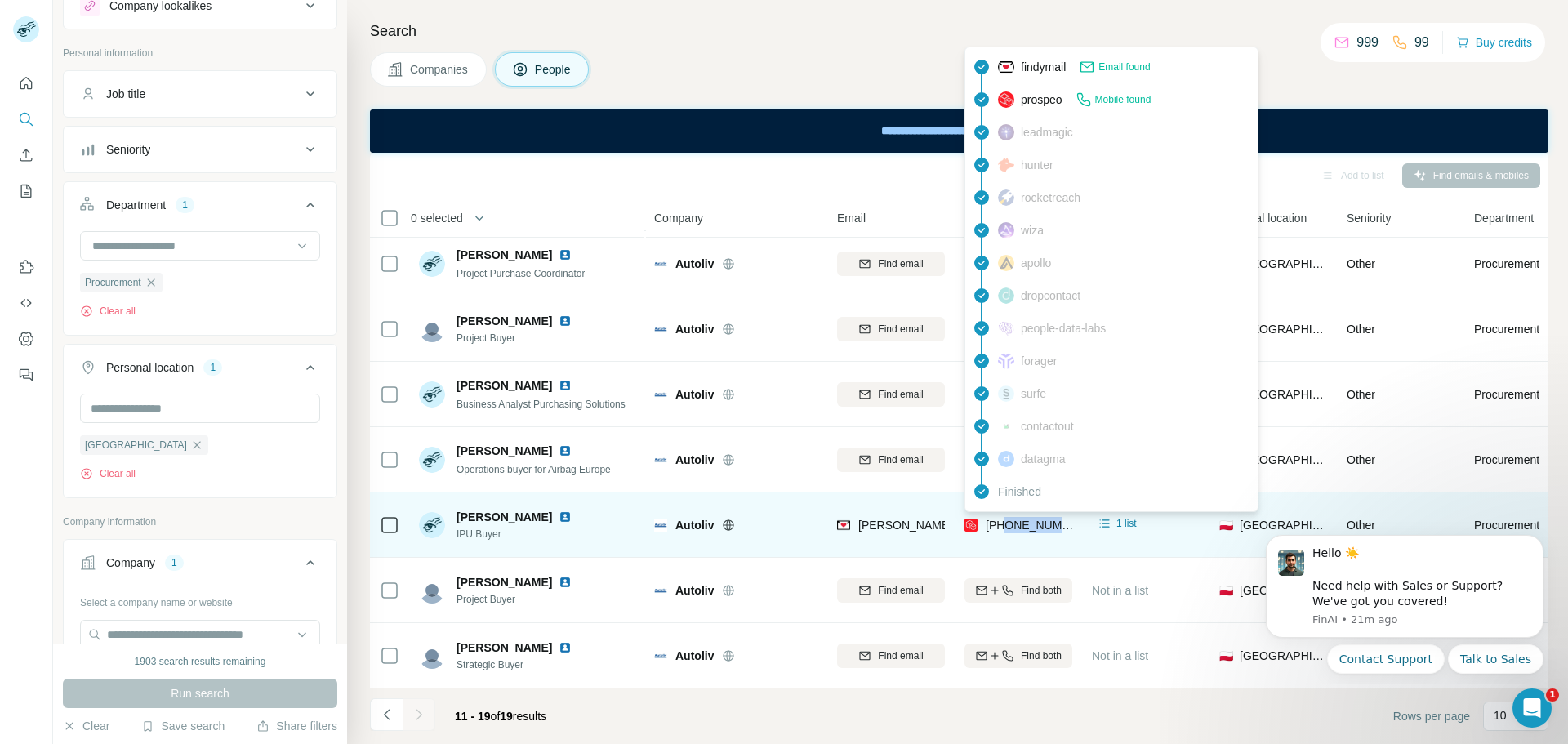
drag, startPoint x: 1063, startPoint y: 520, endPoint x: 1006, endPoint y: 518, distance: 57.0
click at [1006, 518] on div "[PHONE_NUMBER]" at bounding box center [1019, 525] width 108 height 45
copy span "605215855"
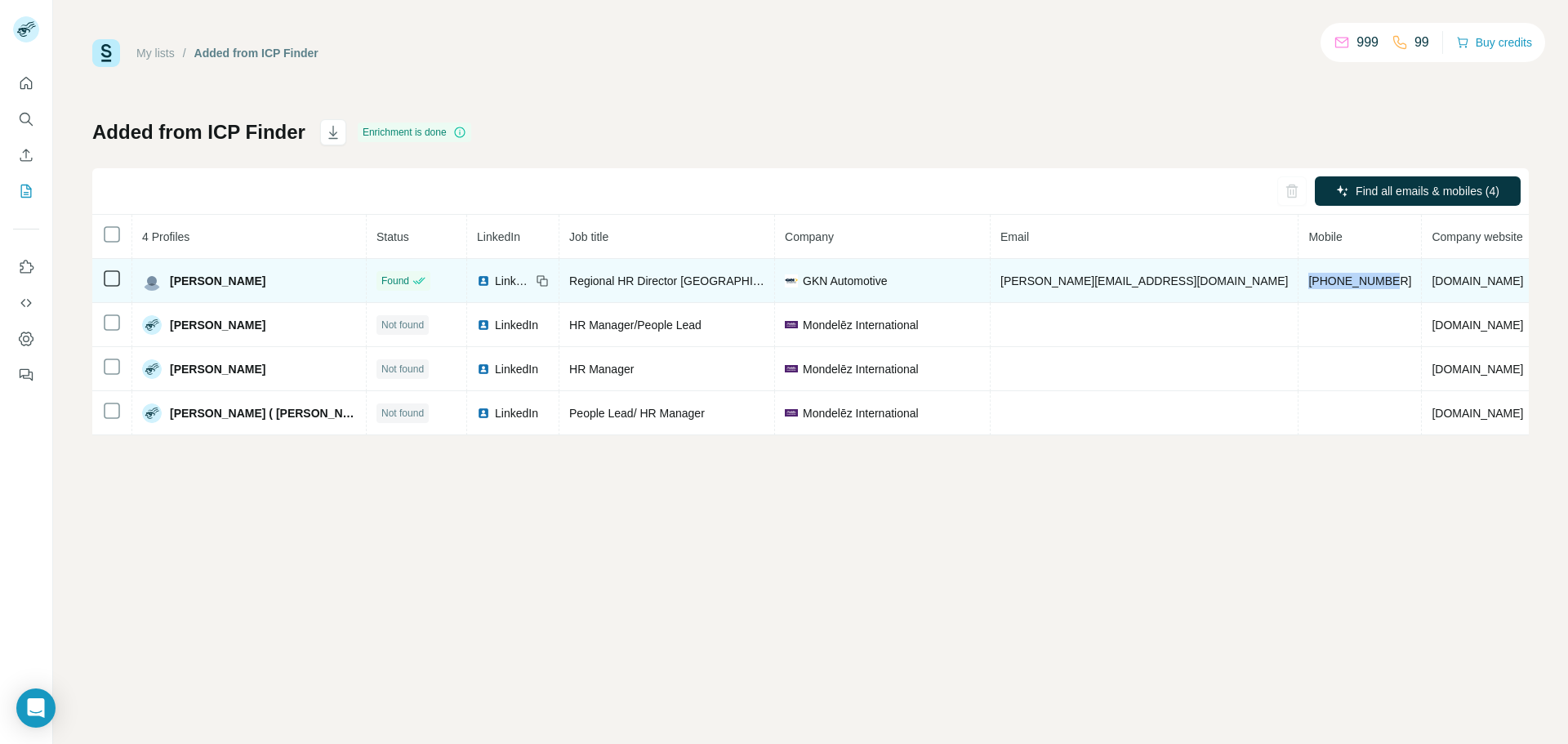
drag, startPoint x: 1251, startPoint y: 280, endPoint x: 1171, endPoint y: 284, distance: 80.1
click at [1299, 284] on td "[PHONE_NUMBER]" at bounding box center [1360, 280] width 124 height 44
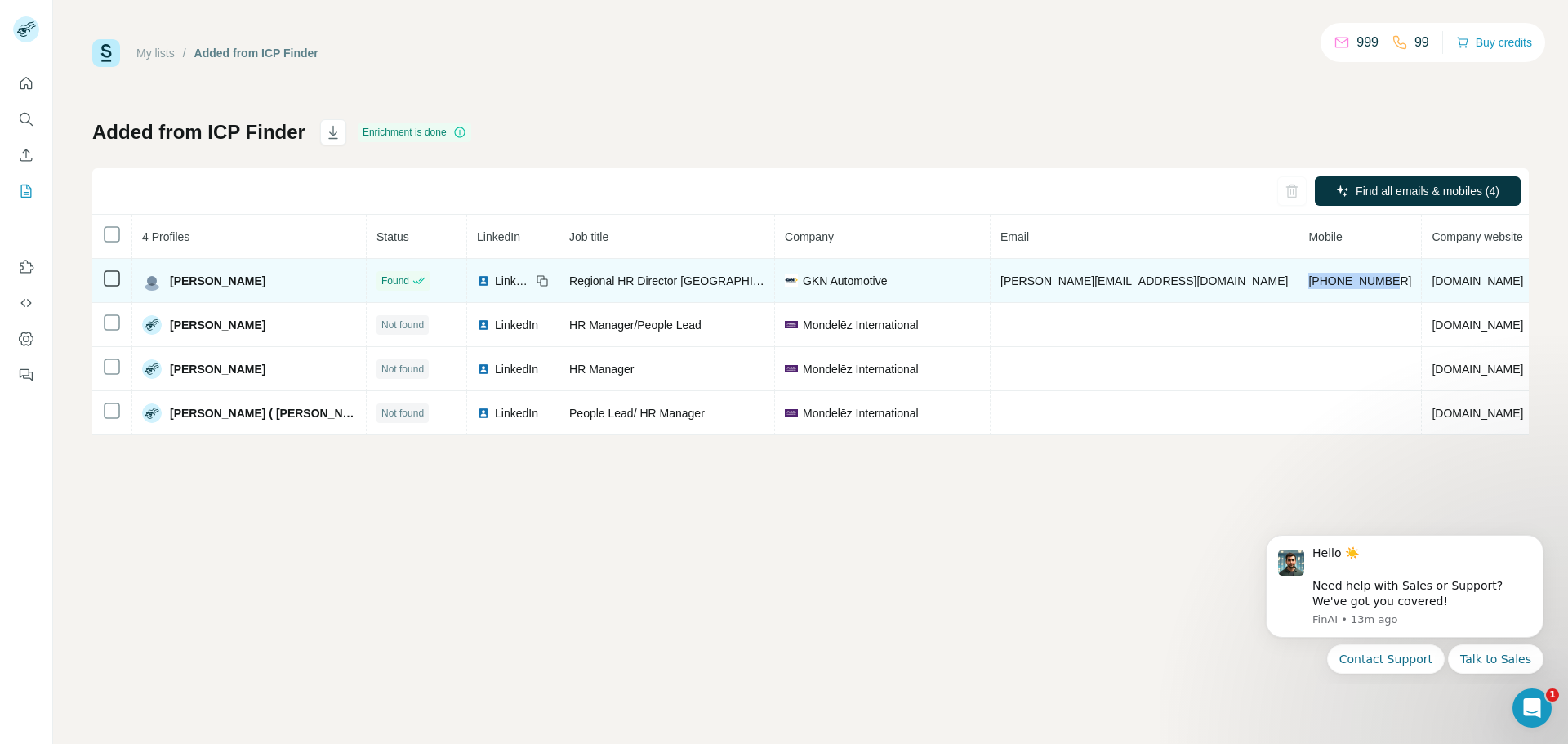
copy span "[PHONE_NUMBER]"
drag, startPoint x: 1157, startPoint y: 280, endPoint x: 970, endPoint y: 288, distance: 187.2
click at [970, 288] on tr "Jakub Madaj Found LinkedIn Regional HR Director Eastern Europe GKN Automotive j…" at bounding box center [914, 280] width 1644 height 44
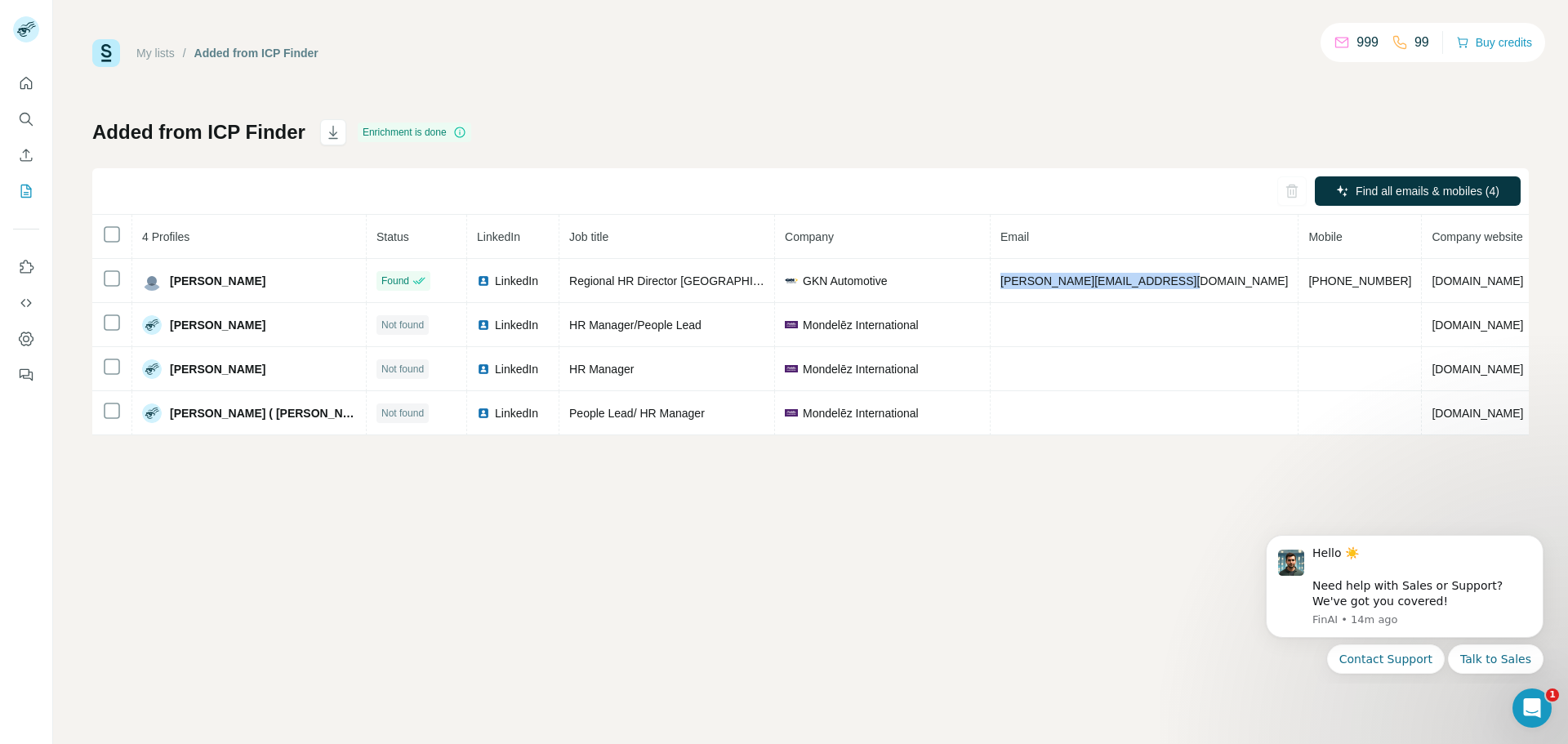
copy tr "[PERSON_NAME][EMAIL_ADDRESS][DOMAIN_NAME]"
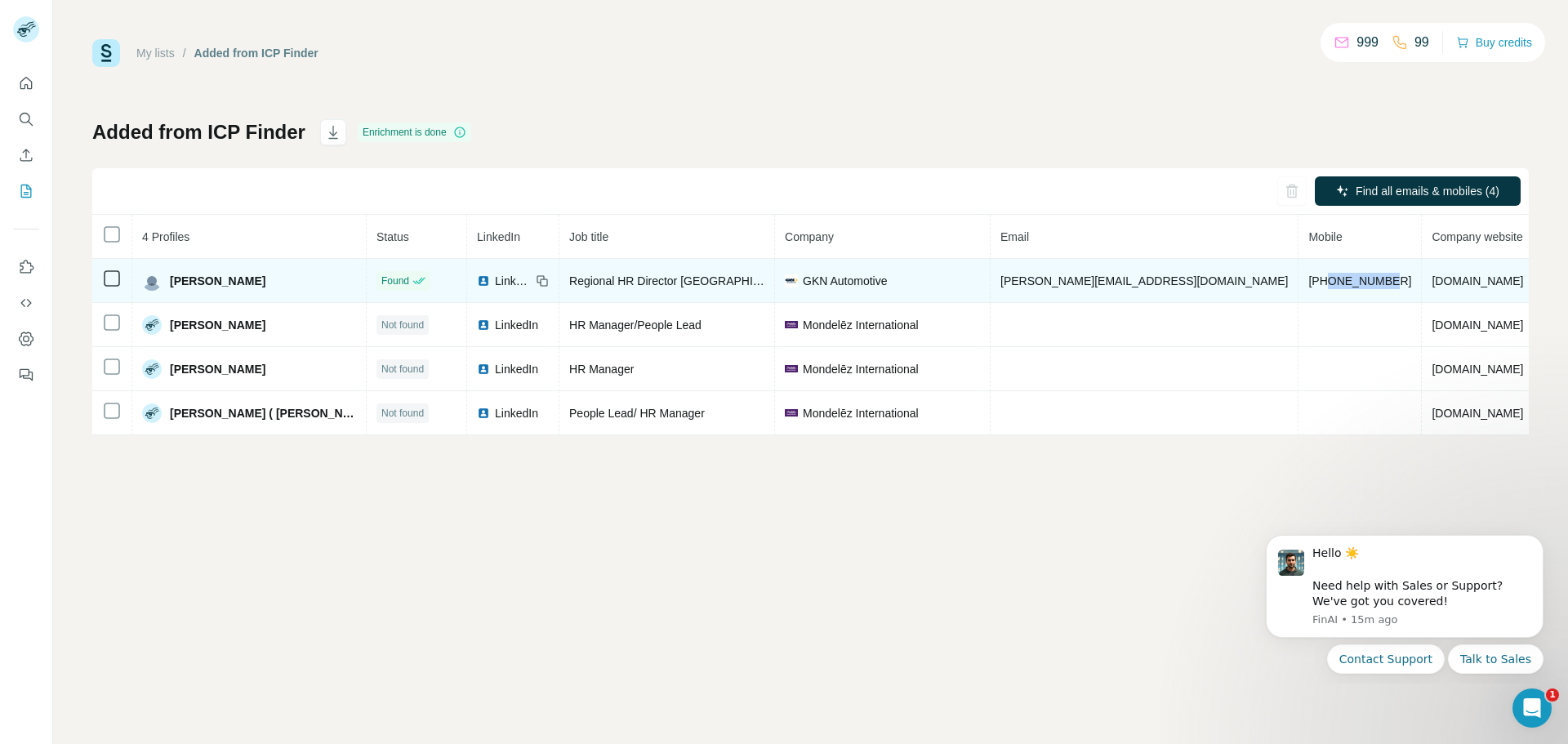
drag, startPoint x: 1247, startPoint y: 279, endPoint x: 1191, endPoint y: 284, distance: 56.2
click at [1308, 284] on span "[PHONE_NUMBER]" at bounding box center [1360, 281] width 103 height 13
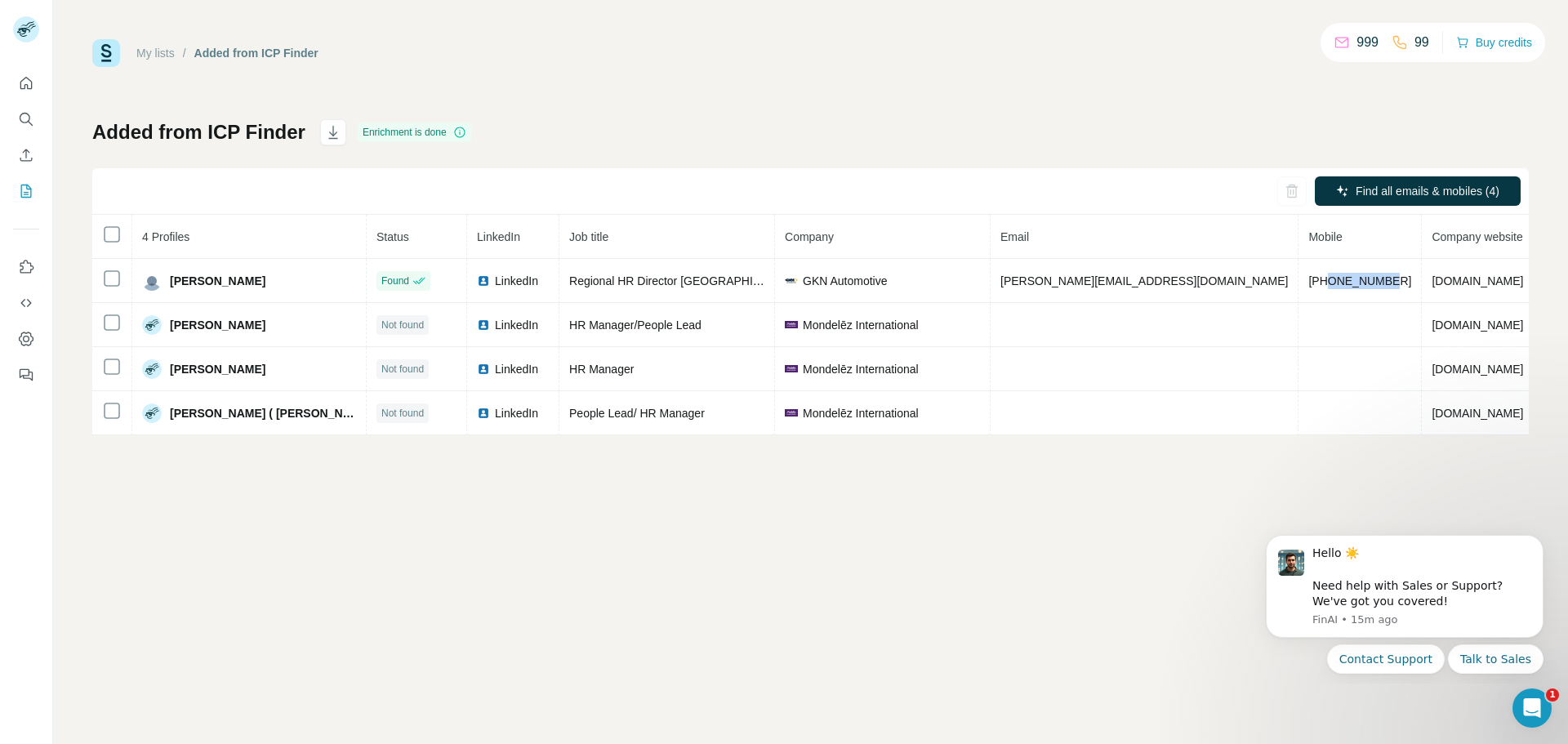
copy span "512261363"
